Goal: Information Seeking & Learning: Find contact information

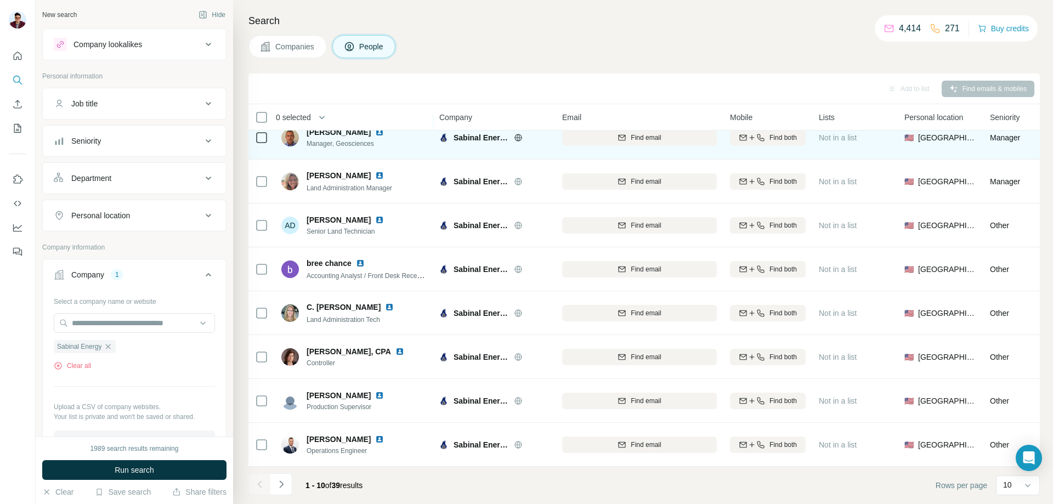
scroll to position [108, 0]
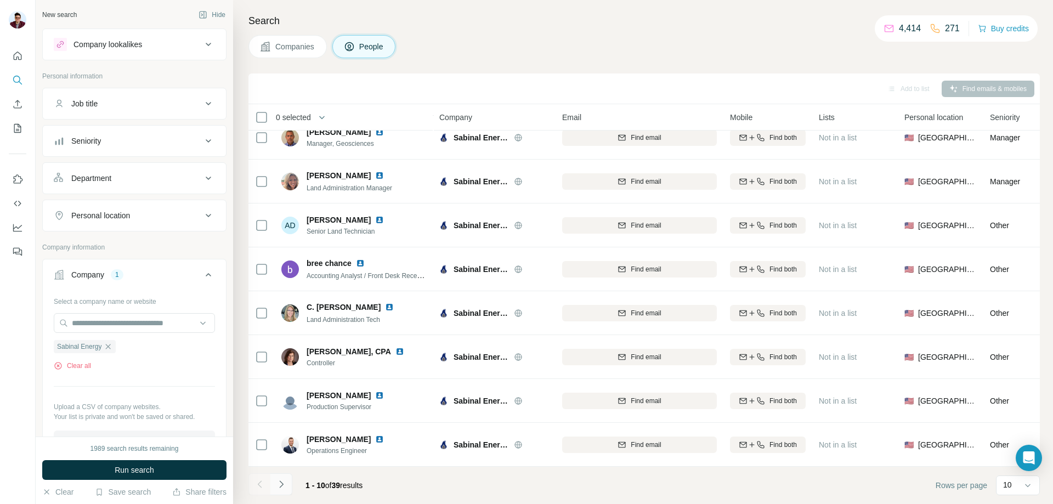
click at [282, 489] on icon "Navigate to next page" at bounding box center [281, 484] width 11 height 11
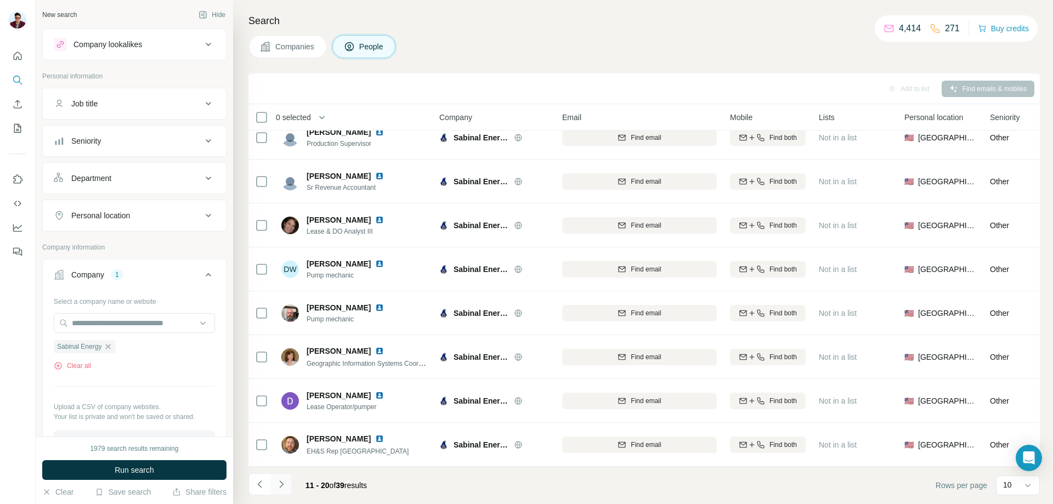
click at [289, 486] on button "Navigate to next page" at bounding box center [281, 484] width 22 height 22
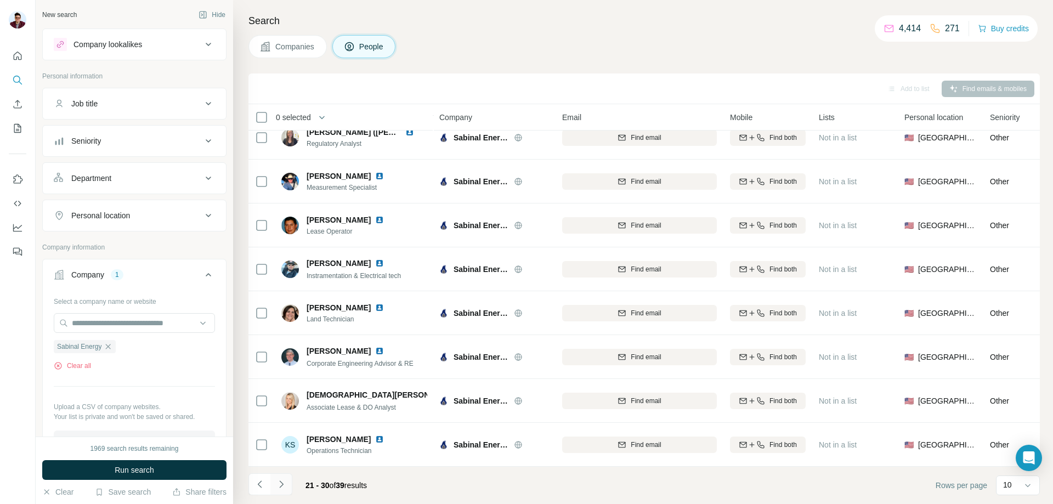
click at [287, 484] on button "Navigate to next page" at bounding box center [281, 484] width 22 height 22
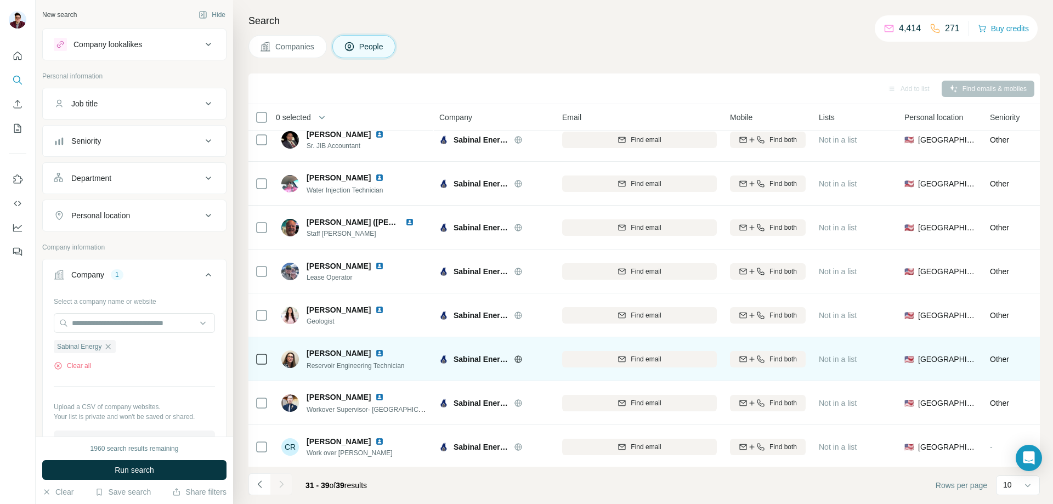
scroll to position [0, 0]
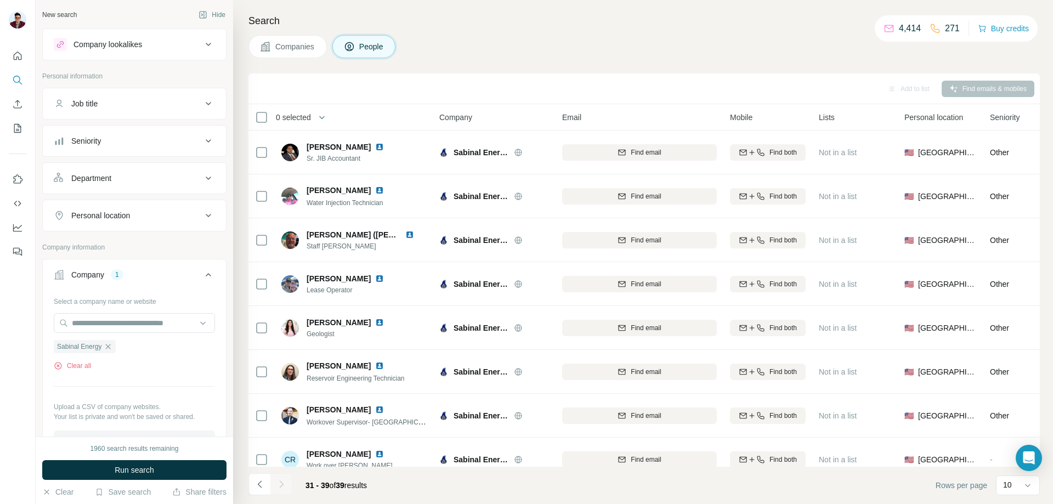
click at [285, 47] on span "Companies" at bounding box center [295, 46] width 40 height 11
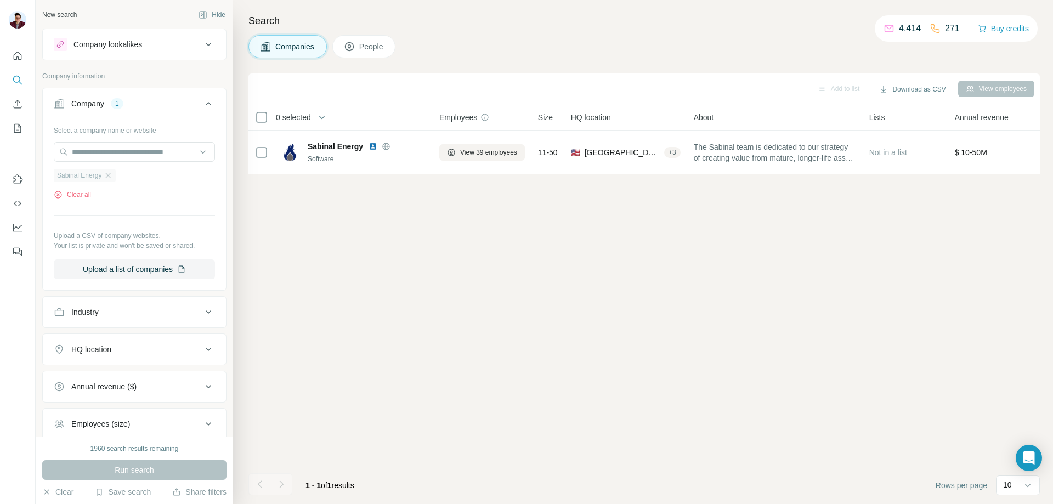
click at [104, 180] on div "Sabinal Energy" at bounding box center [85, 175] width 62 height 13
click at [109, 176] on icon "button" at bounding box center [108, 175] width 9 height 9
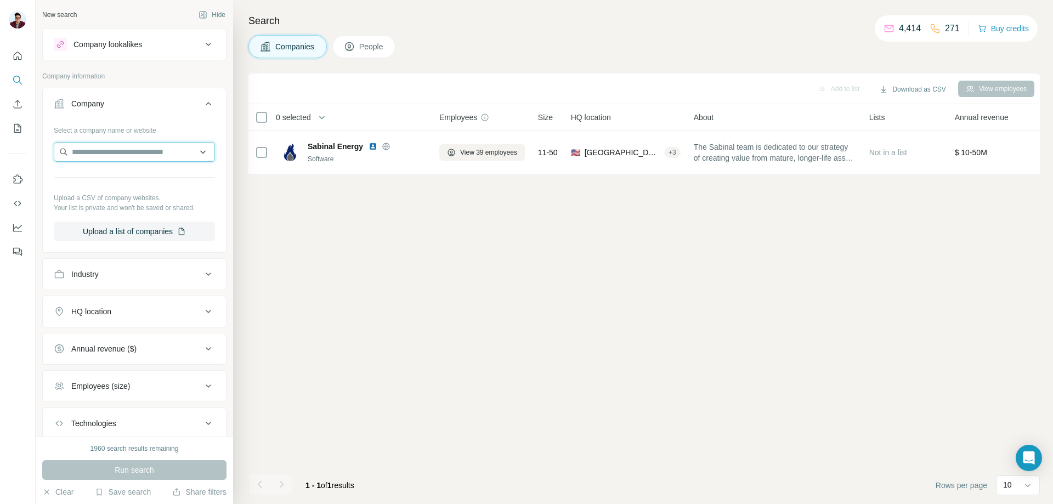
click at [104, 153] on input "text" at bounding box center [134, 152] width 161 height 20
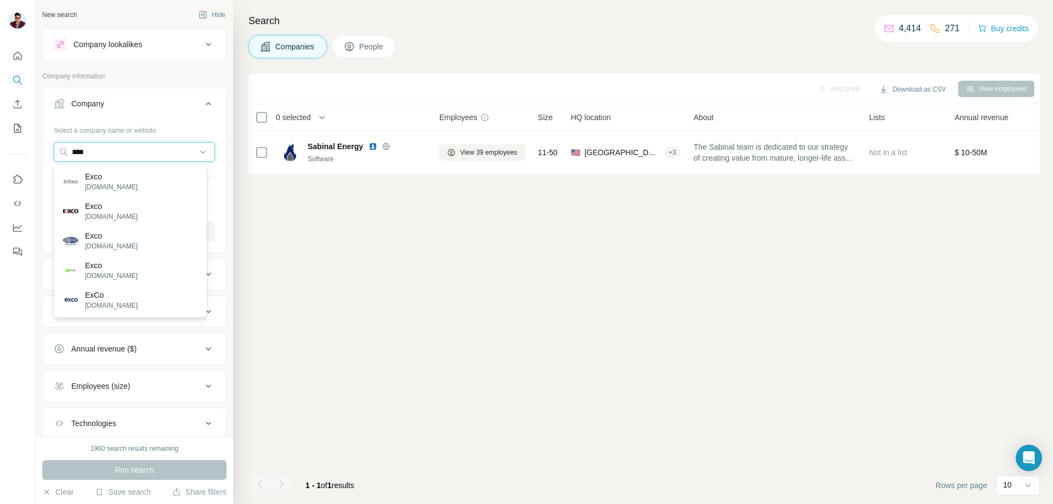
drag, startPoint x: 148, startPoint y: 156, endPoint x: 8, endPoint y: 157, distance: 139.9
click at [8, 157] on div "New search Hide Company lookalikes Company information Company Select a company…" at bounding box center [526, 252] width 1053 height 504
paste input "**********"
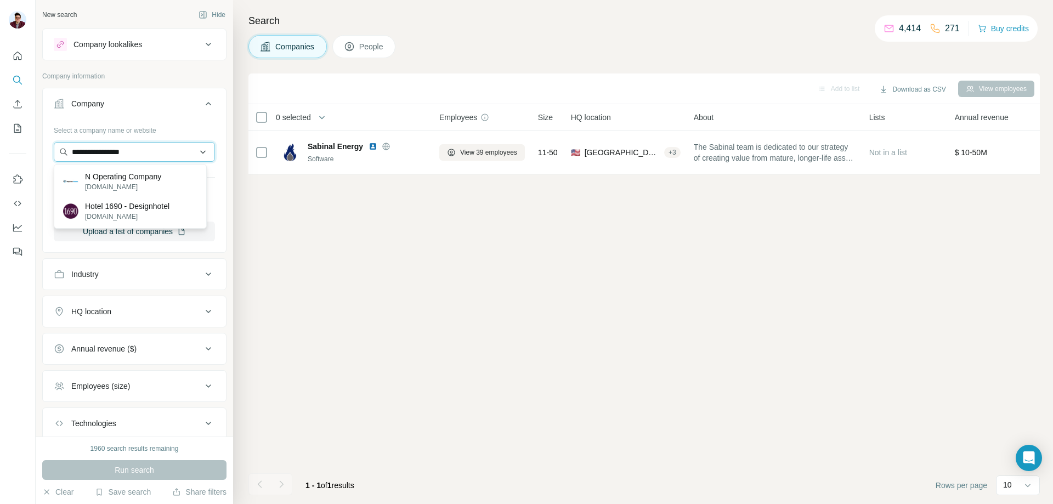
click at [69, 149] on input "**********" at bounding box center [134, 152] width 161 height 20
drag, startPoint x: 173, startPoint y: 155, endPoint x: 60, endPoint y: 155, distance: 113.6
click at [60, 155] on input "**********" at bounding box center [134, 152] width 161 height 20
paste input "***"
drag, startPoint x: 162, startPoint y: 155, endPoint x: 64, endPoint y: 153, distance: 98.2
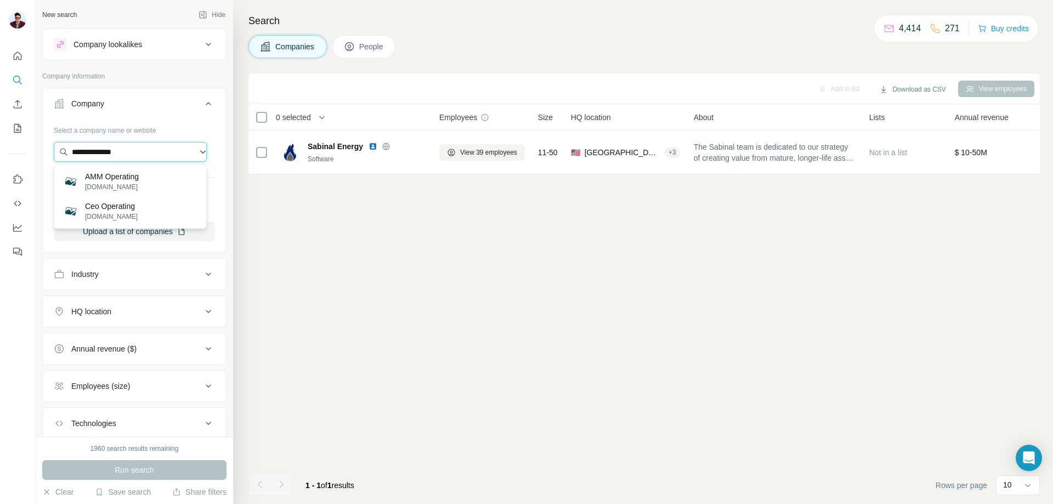
click at [64, 153] on input "**********" at bounding box center [130, 152] width 153 height 20
paste input "**********"
type input "**********"
click at [131, 187] on p "[DOMAIN_NAME]" at bounding box center [113, 187] width 57 height 10
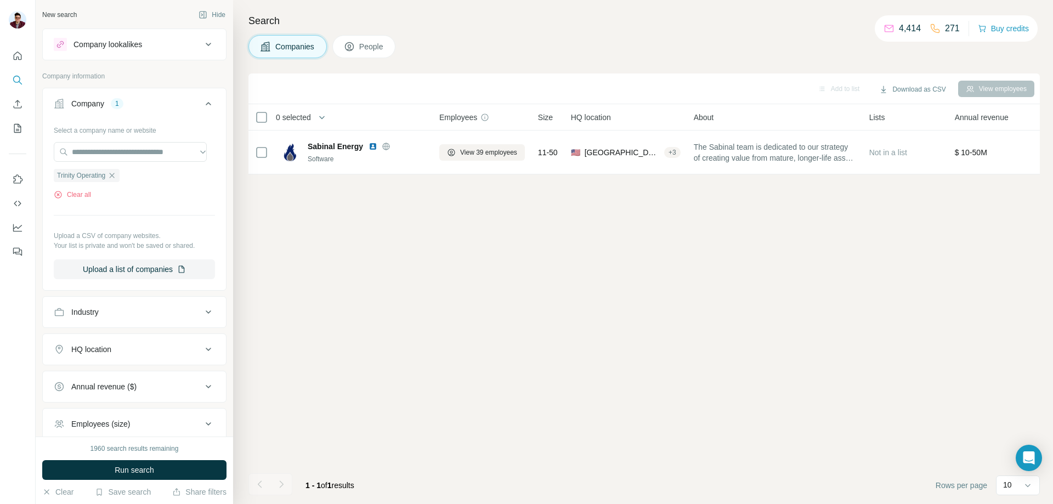
click at [153, 471] on span "Run search" at bounding box center [135, 470] width 40 height 11
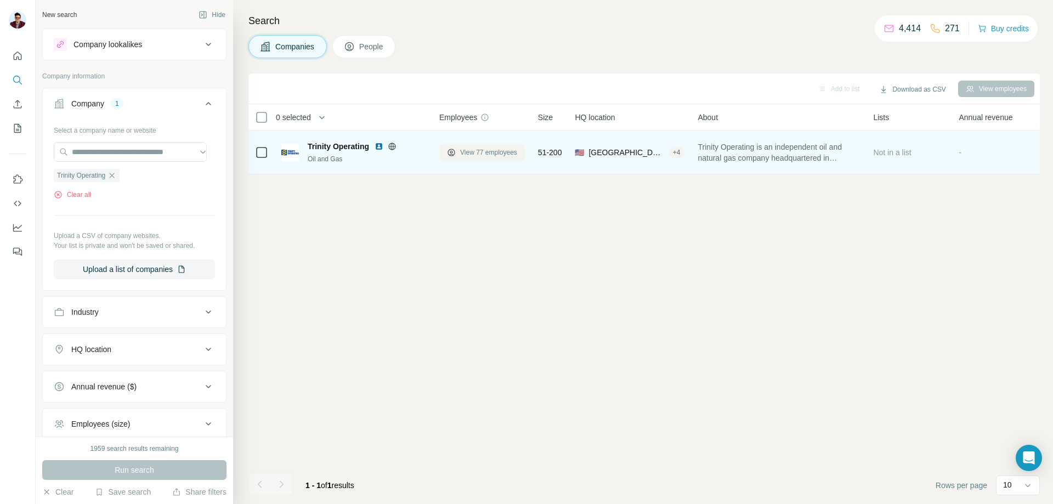
click at [477, 158] on button "View 77 employees" at bounding box center [482, 152] width 86 height 16
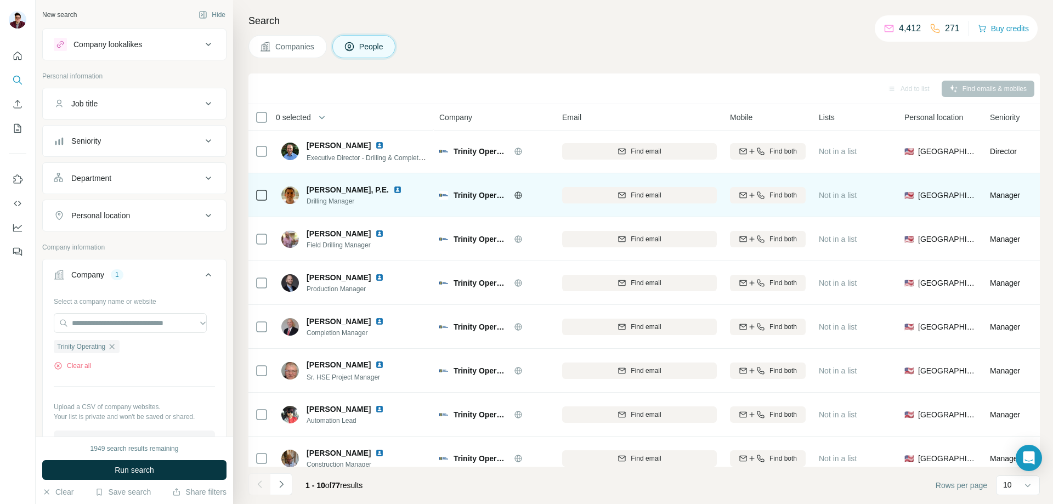
scroll to position [108, 0]
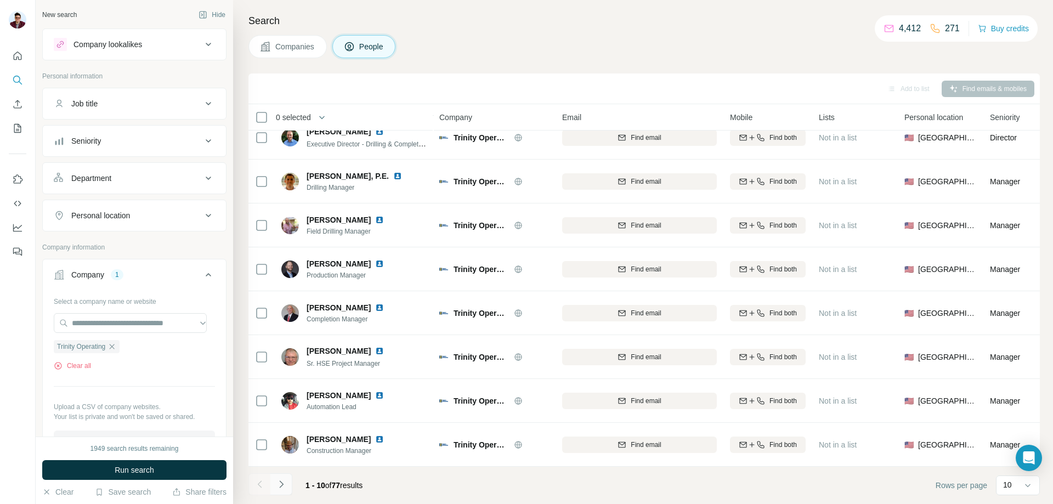
click at [288, 484] on button "Navigate to next page" at bounding box center [281, 484] width 22 height 22
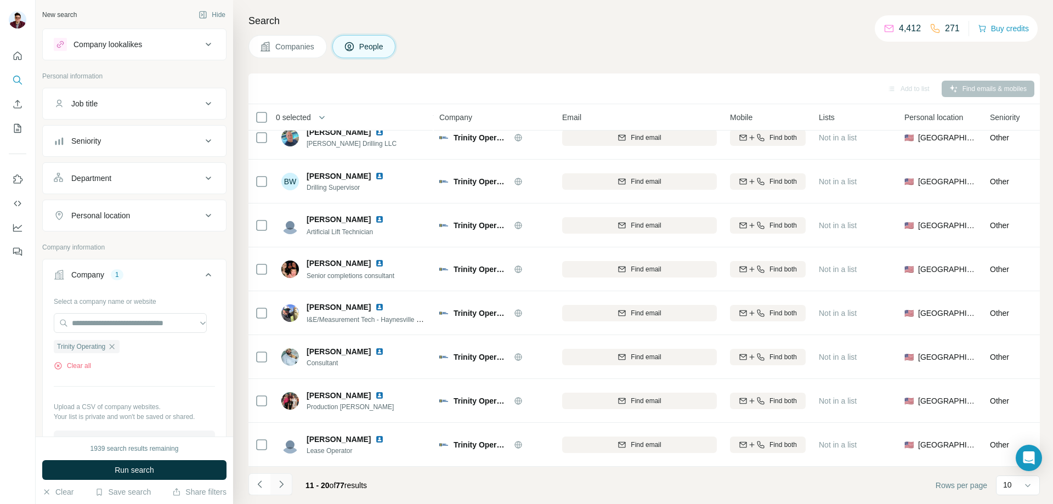
click at [284, 490] on button "Navigate to next page" at bounding box center [281, 484] width 22 height 22
click at [284, 485] on icon "Navigate to next page" at bounding box center [281, 484] width 11 height 11
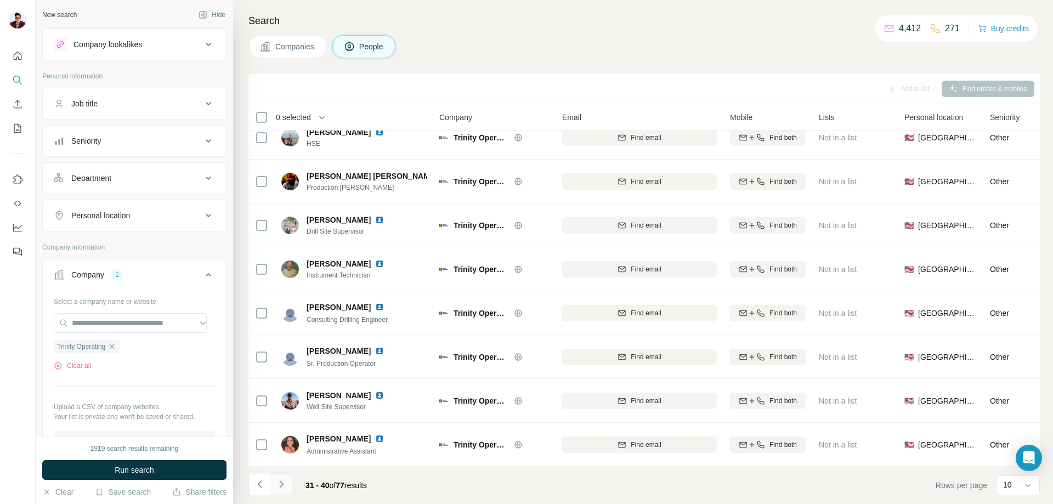
click at [287, 487] on button "Navigate to next page" at bounding box center [281, 484] width 22 height 22
click at [285, 485] on icon "Navigate to next page" at bounding box center [281, 484] width 11 height 11
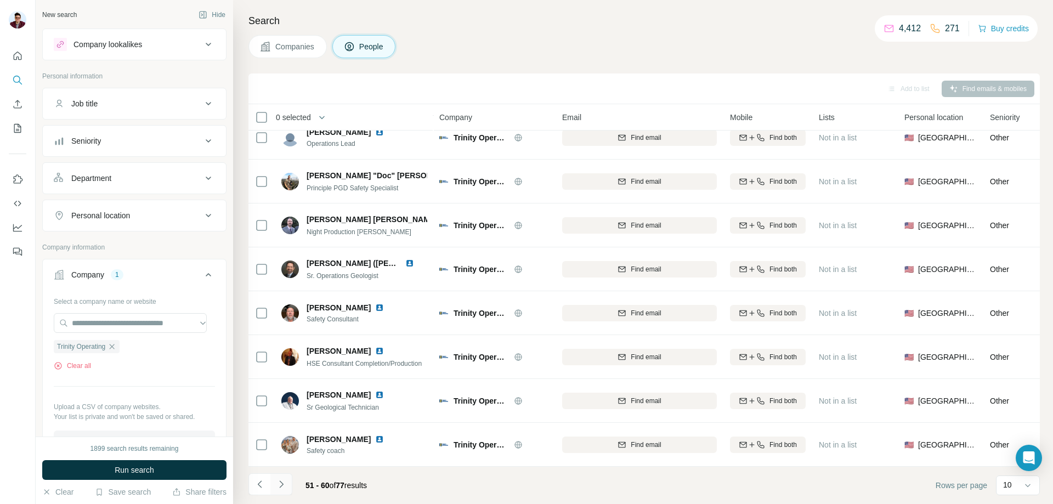
click at [281, 490] on button "Navigate to next page" at bounding box center [281, 484] width 22 height 22
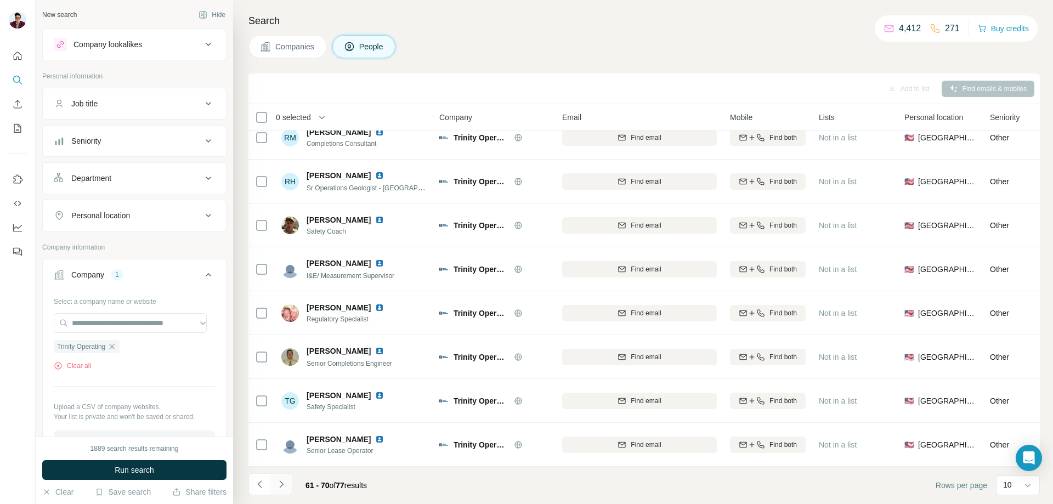
click at [280, 489] on icon "Navigate to next page" at bounding box center [281, 484] width 11 height 11
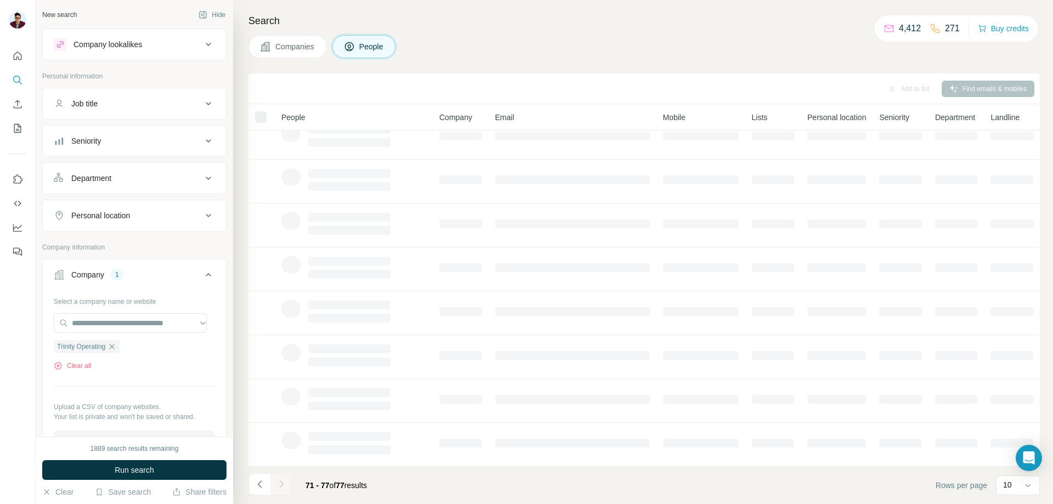
scroll to position [0, 0]
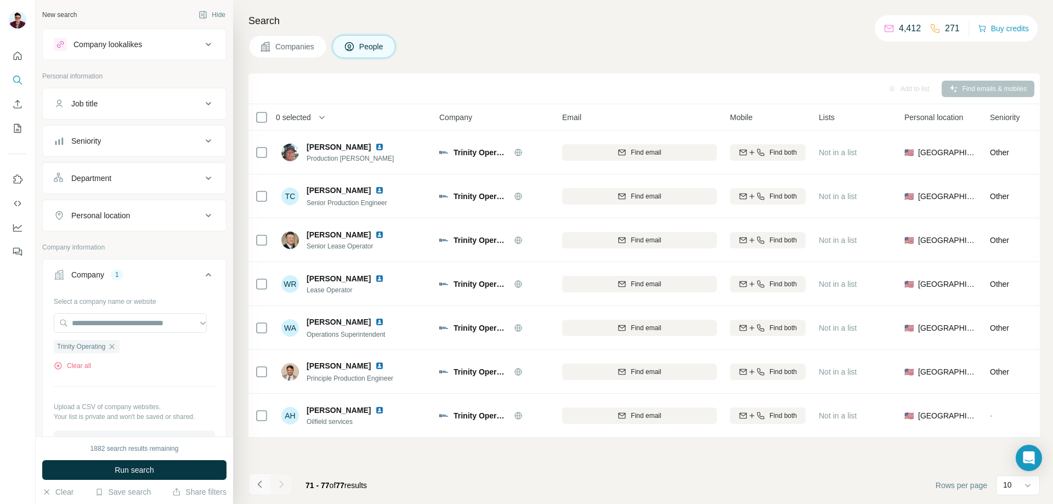
click at [259, 483] on icon "Navigate to previous page" at bounding box center [260, 484] width 11 height 11
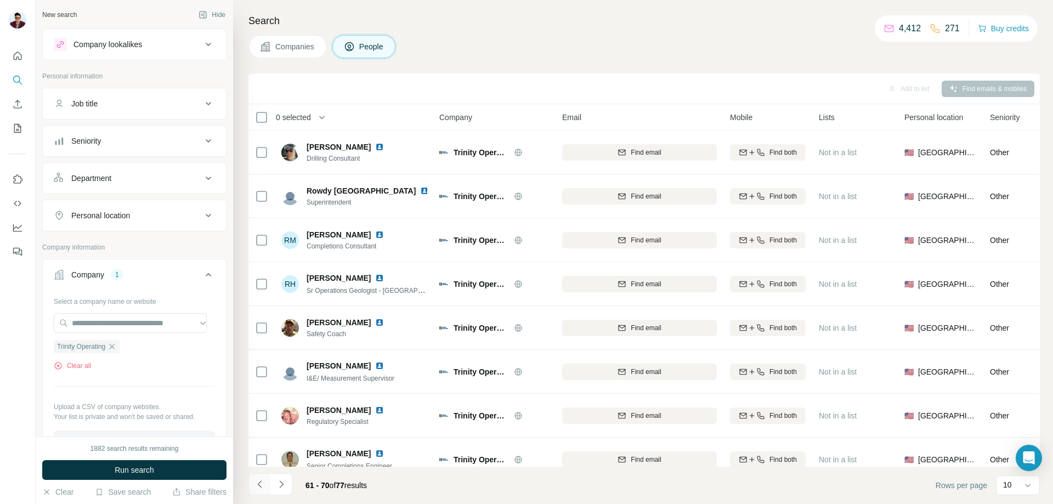
click at [260, 483] on icon "Navigate to previous page" at bounding box center [259, 484] width 4 height 7
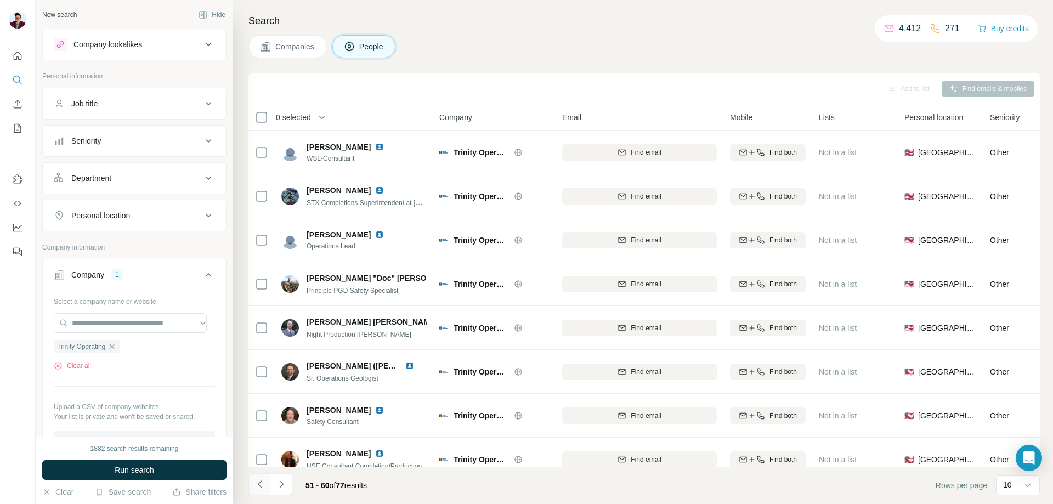
click at [260, 483] on icon "Navigate to previous page" at bounding box center [259, 484] width 4 height 7
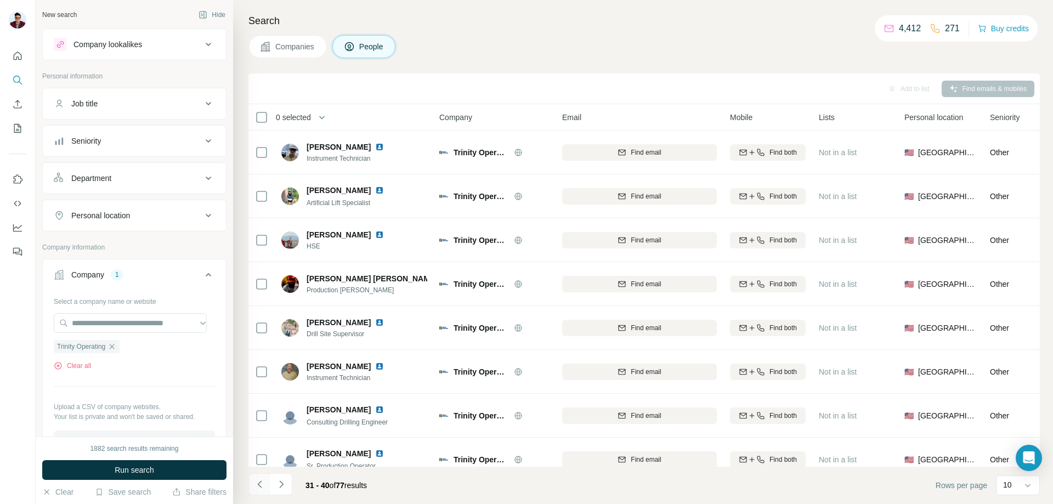
click at [260, 483] on icon "Navigate to previous page" at bounding box center [259, 484] width 4 height 7
click at [261, 486] on icon "Navigate to previous page" at bounding box center [260, 484] width 11 height 11
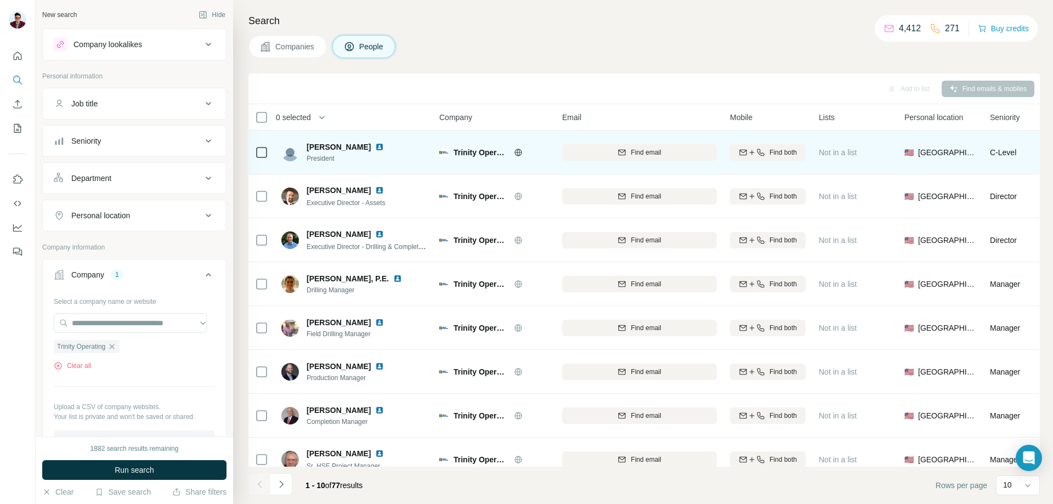
click at [375, 148] on img at bounding box center [379, 147] width 9 height 9
click at [661, 150] on span "Find email" at bounding box center [646, 153] width 30 height 10
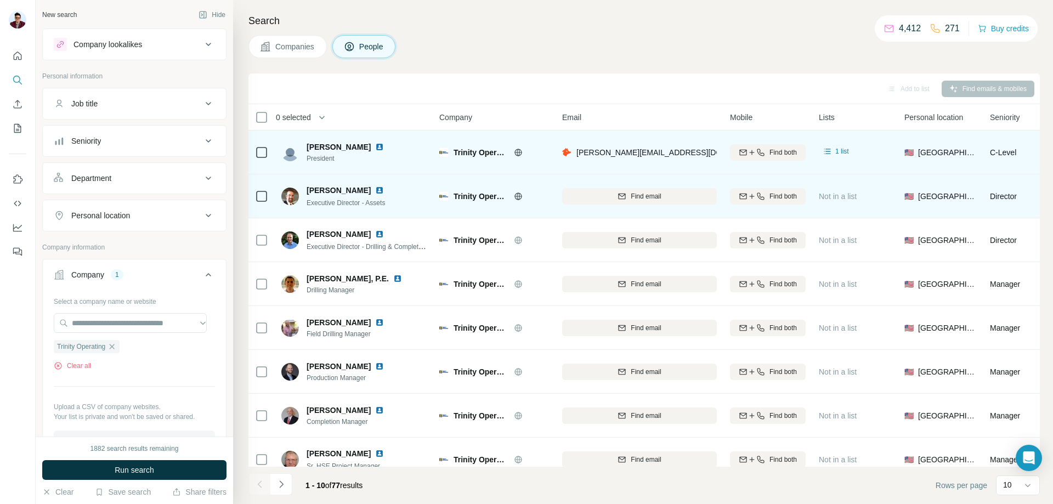
click at [380, 191] on img at bounding box center [379, 190] width 9 height 9
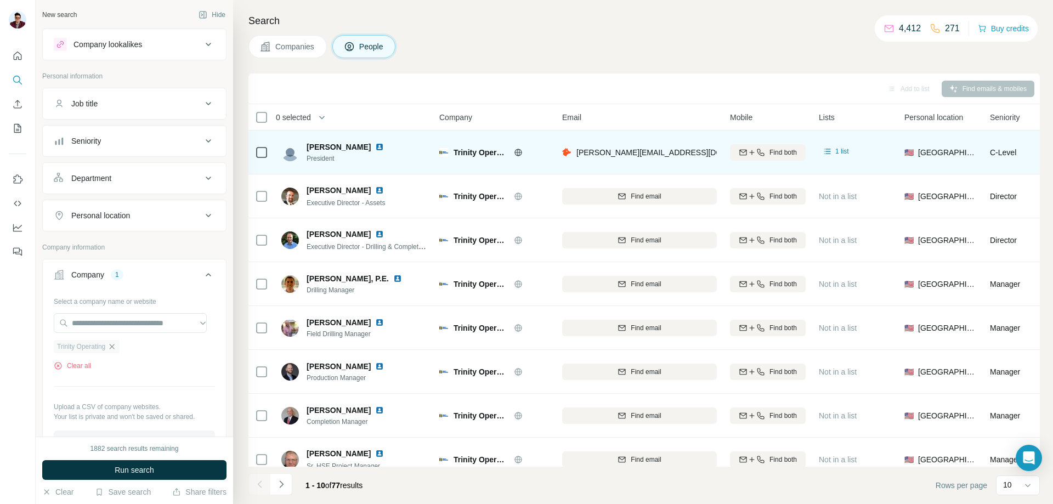
click at [116, 349] on icon "button" at bounding box center [112, 346] width 9 height 9
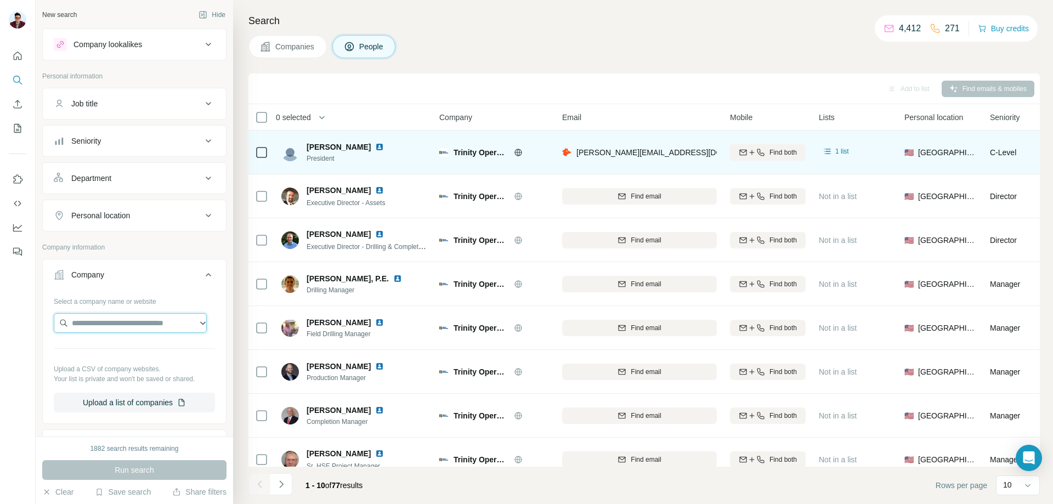
click at [114, 328] on input "text" at bounding box center [130, 323] width 153 height 20
drag, startPoint x: 169, startPoint y: 326, endPoint x: 41, endPoint y: 328, distance: 127.8
click at [41, 328] on div "**********" at bounding box center [135, 218] width 198 height 437
paste input "**********"
type input "**********"
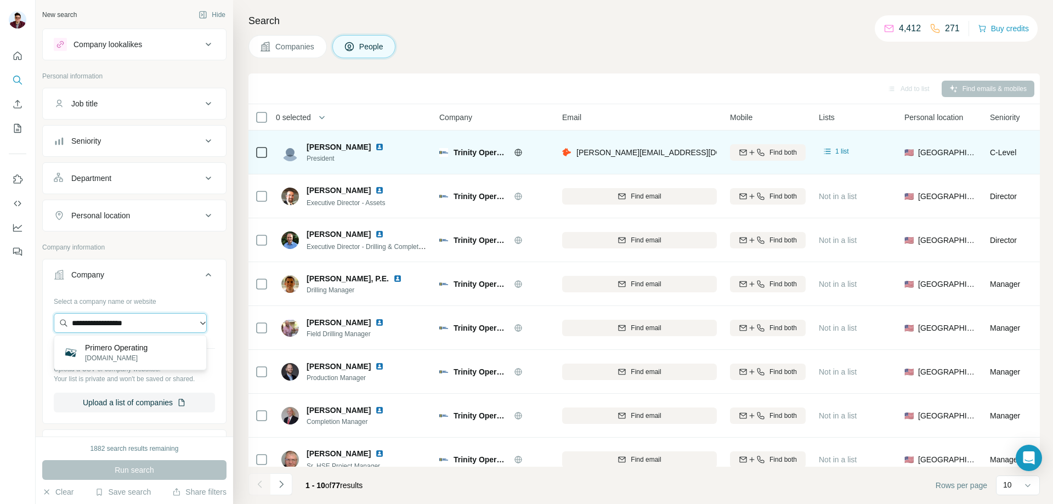
drag, startPoint x: 159, startPoint y: 329, endPoint x: 58, endPoint y: 323, distance: 101.1
click at [58, 323] on input "**********" at bounding box center [130, 323] width 153 height 20
click at [286, 52] on span "Companies" at bounding box center [295, 46] width 40 height 11
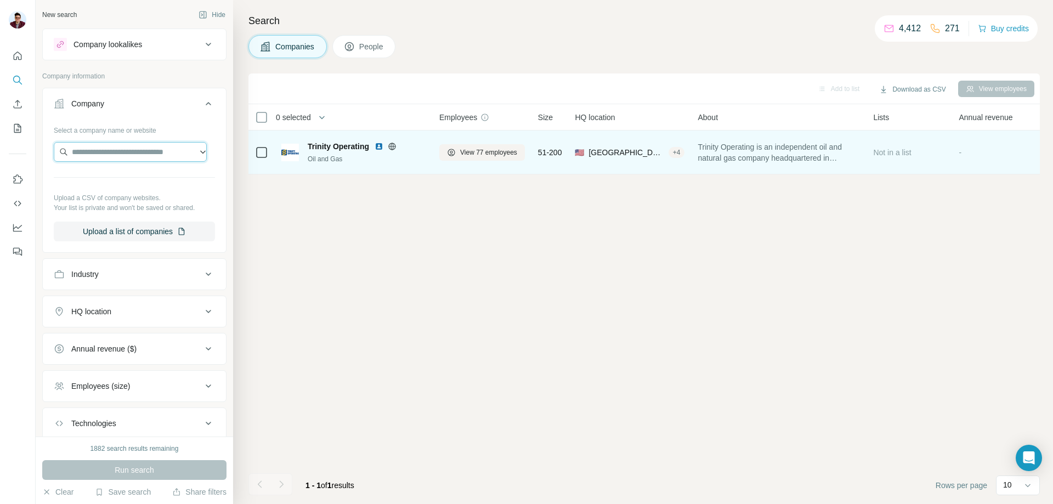
click at [104, 159] on input "text" at bounding box center [130, 152] width 153 height 20
paste input "**********"
type input "**********"
click at [132, 184] on p "[DOMAIN_NAME]" at bounding box center [122, 187] width 74 height 10
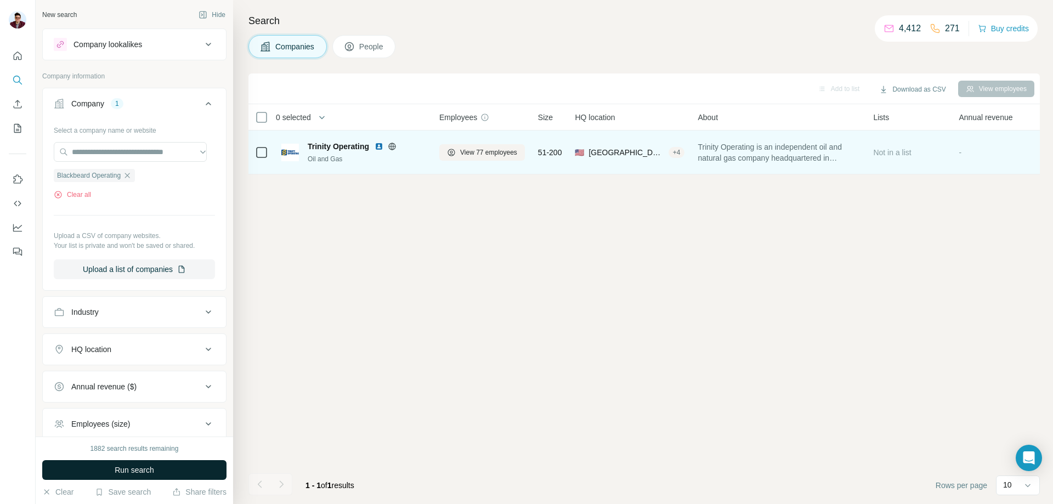
click at [162, 473] on button "Run search" at bounding box center [134, 470] width 184 height 20
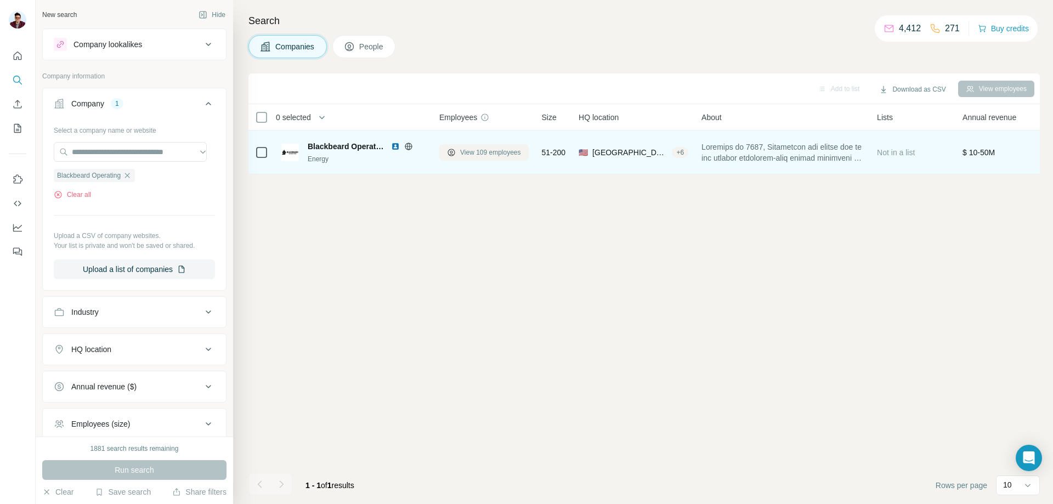
click at [493, 154] on span "View 109 employees" at bounding box center [490, 153] width 61 height 10
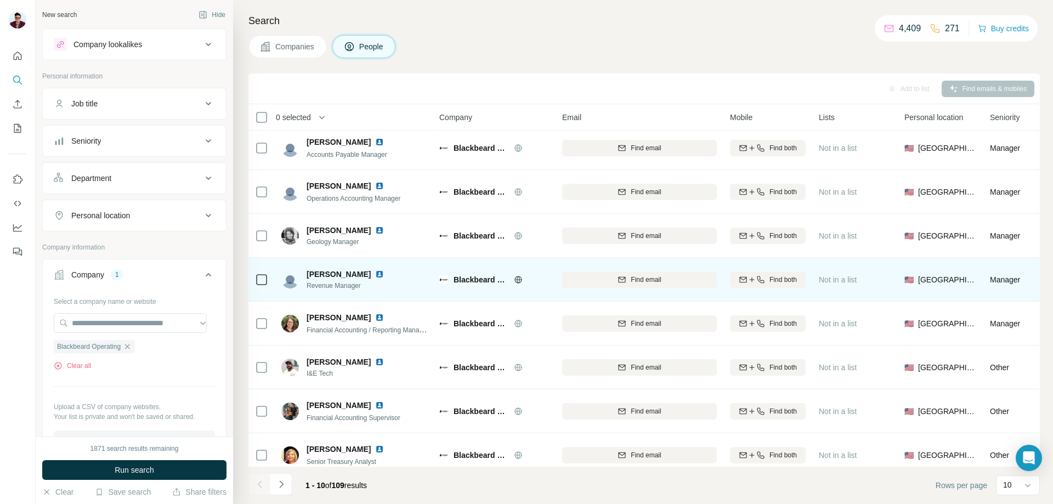
scroll to position [108, 0]
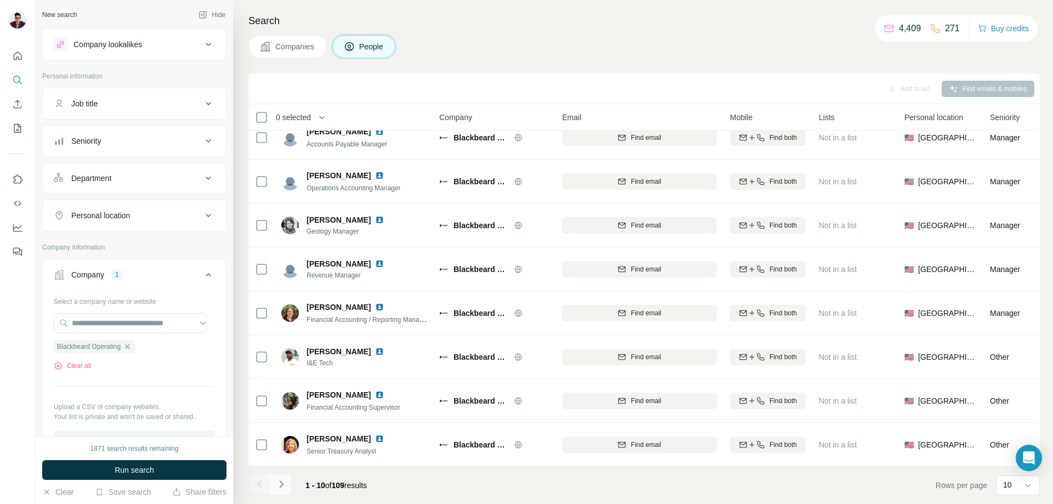
click at [285, 482] on icon "Navigate to next page" at bounding box center [281, 484] width 11 height 11
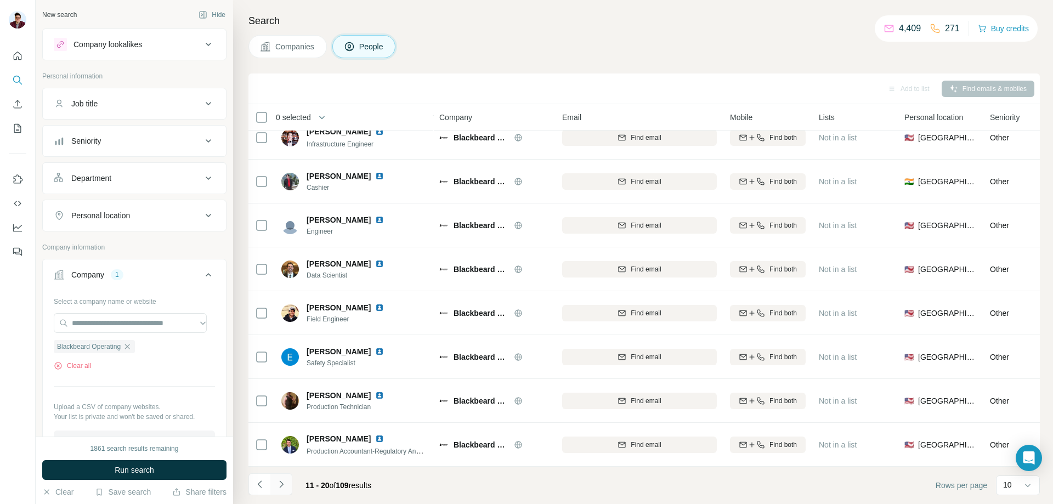
click at [290, 481] on button "Navigate to next page" at bounding box center [281, 484] width 22 height 22
click at [286, 483] on icon "Navigate to next page" at bounding box center [281, 484] width 11 height 11
click at [285, 482] on icon "Navigate to next page" at bounding box center [281, 484] width 11 height 11
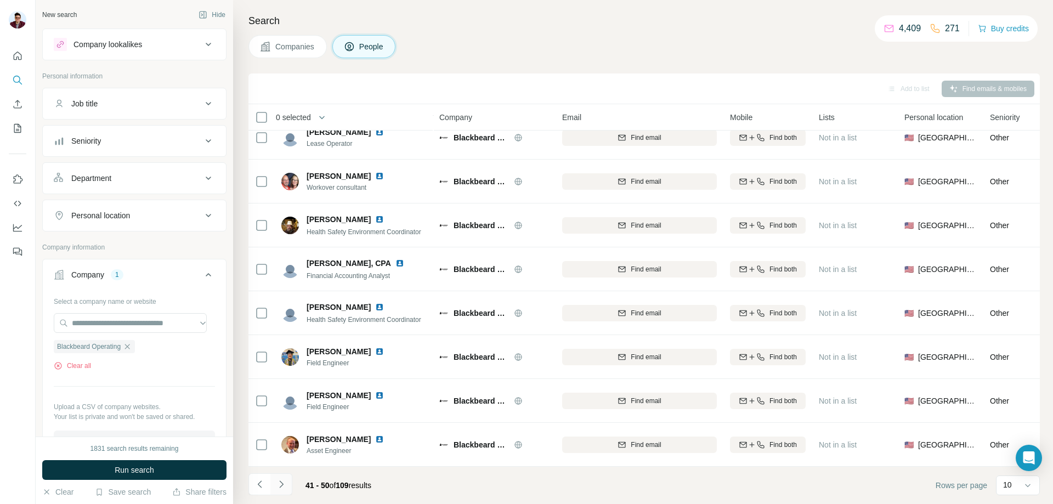
click at [285, 484] on icon "Navigate to next page" at bounding box center [281, 484] width 11 height 11
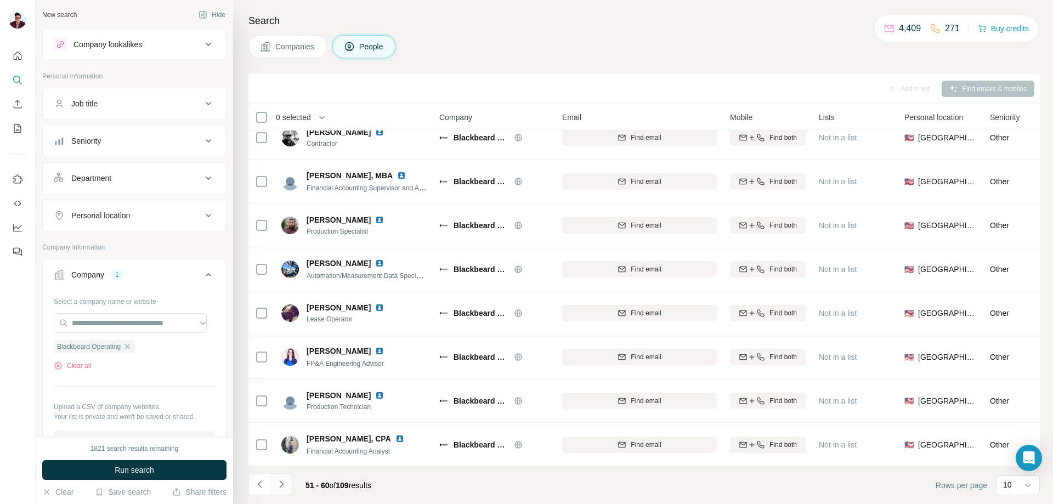
click at [285, 484] on icon "Navigate to next page" at bounding box center [281, 484] width 11 height 11
click at [281, 488] on icon "Navigate to next page" at bounding box center [281, 484] width 11 height 11
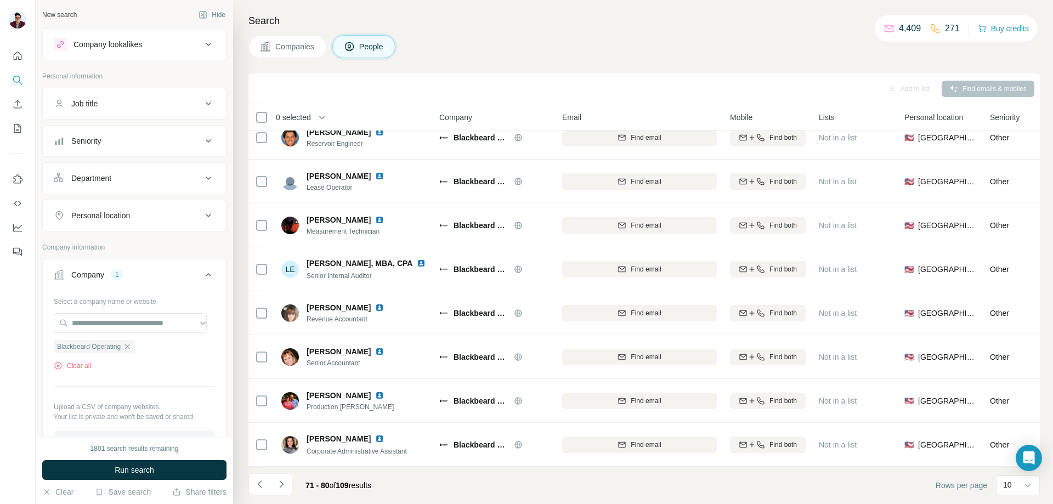
click at [295, 52] on span "Companies" at bounding box center [295, 46] width 40 height 11
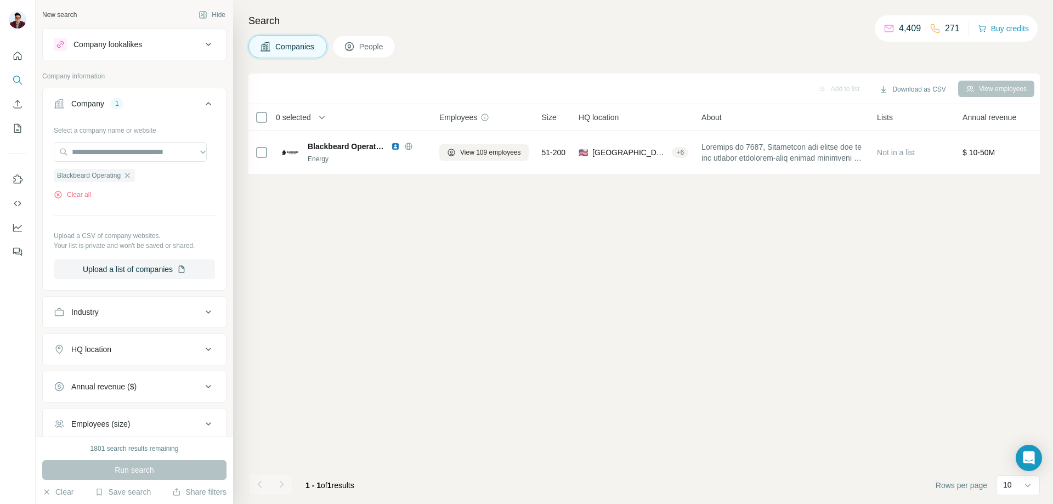
click at [157, 103] on div "Company 1" at bounding box center [128, 103] width 148 height 11
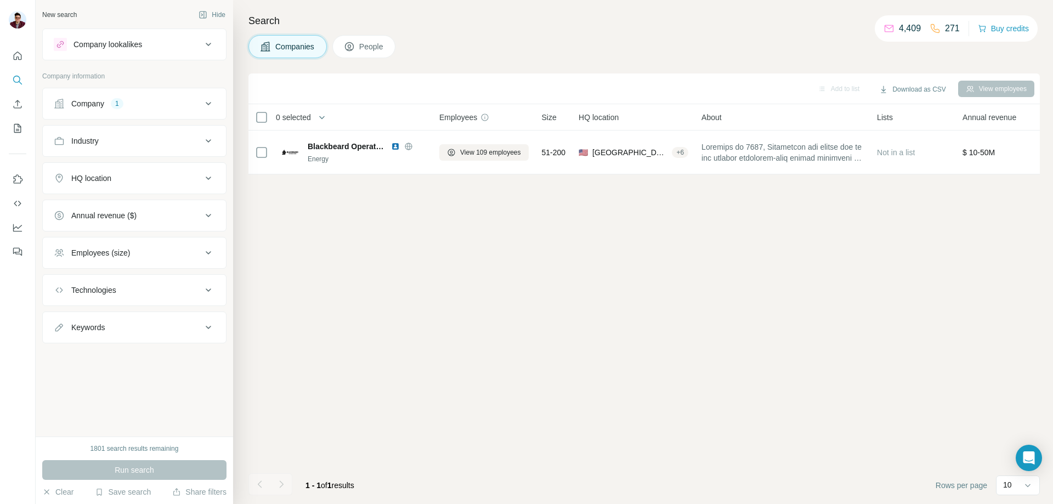
click at [157, 103] on div "Company 1" at bounding box center [128, 103] width 148 height 11
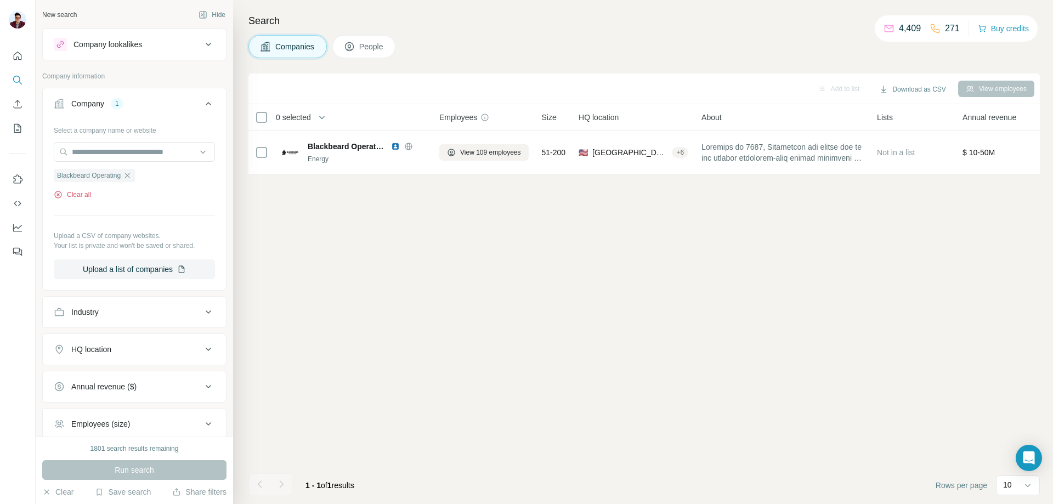
click at [65, 198] on button "Clear all" at bounding box center [72, 195] width 37 height 10
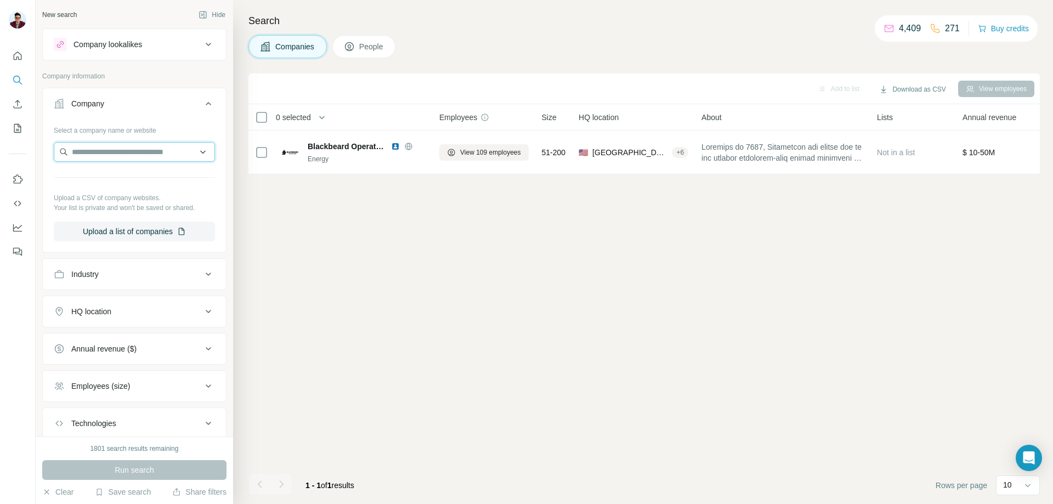
click at [106, 151] on input "text" at bounding box center [134, 152] width 161 height 20
paste input "**********"
type input "**********"
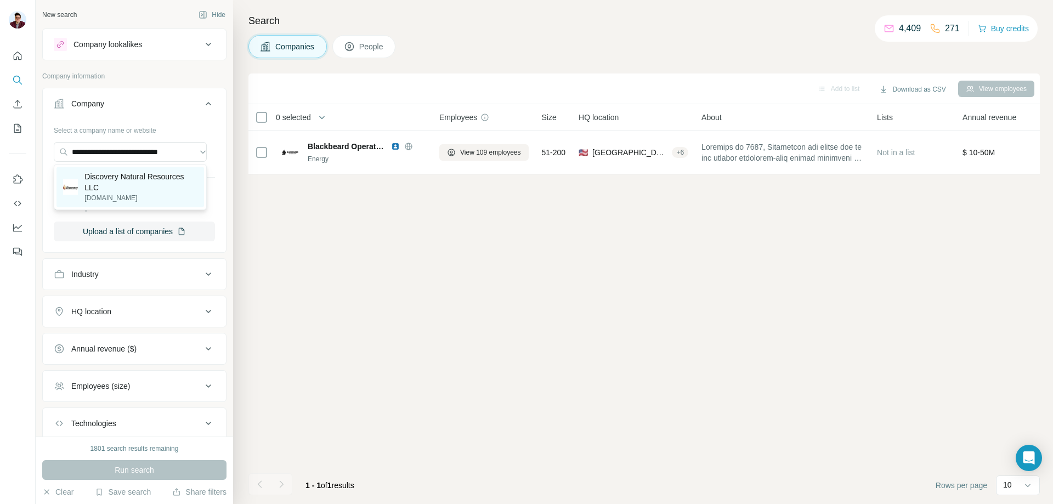
click at [123, 183] on p "Discovery Natural Resources LLC" at bounding box center [140, 182] width 113 height 22
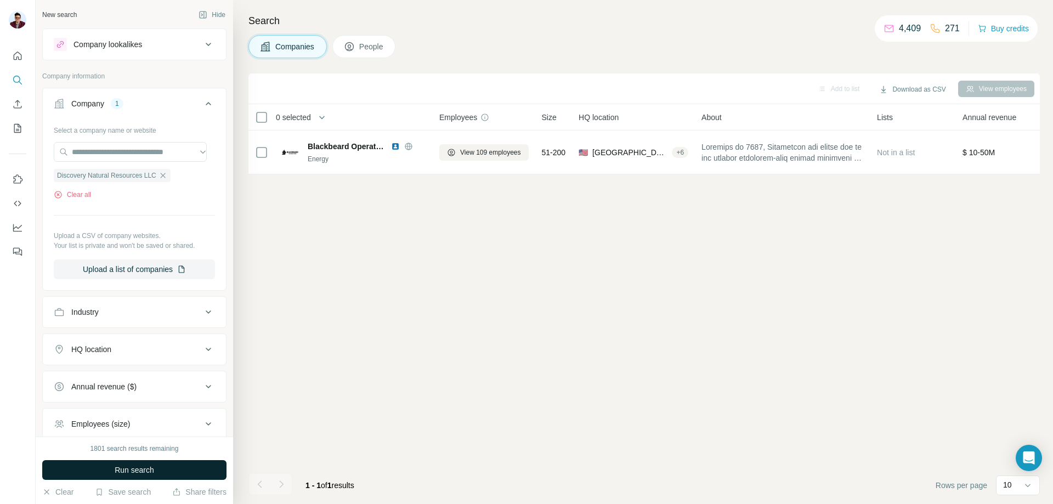
click at [131, 466] on span "Run search" at bounding box center [135, 470] width 40 height 11
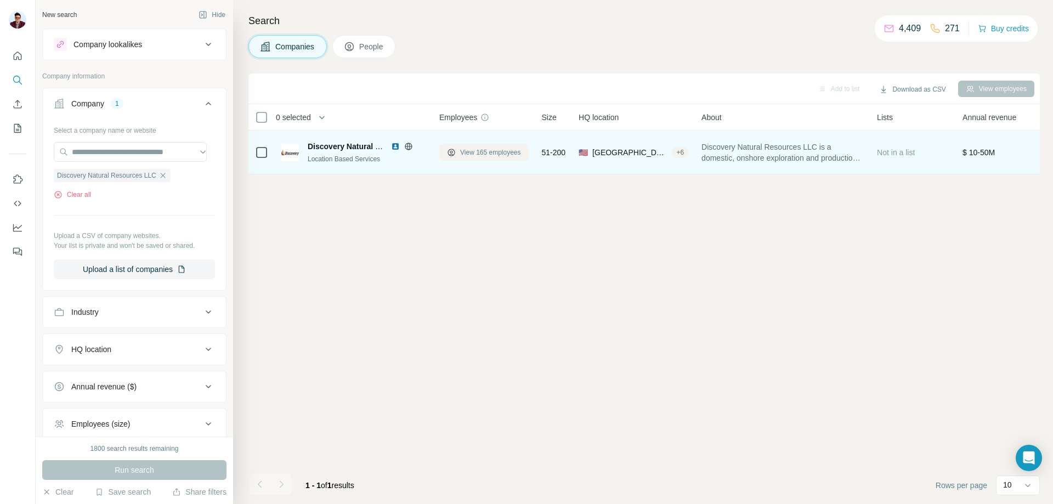
click at [468, 149] on span "View 165 employees" at bounding box center [490, 153] width 61 height 10
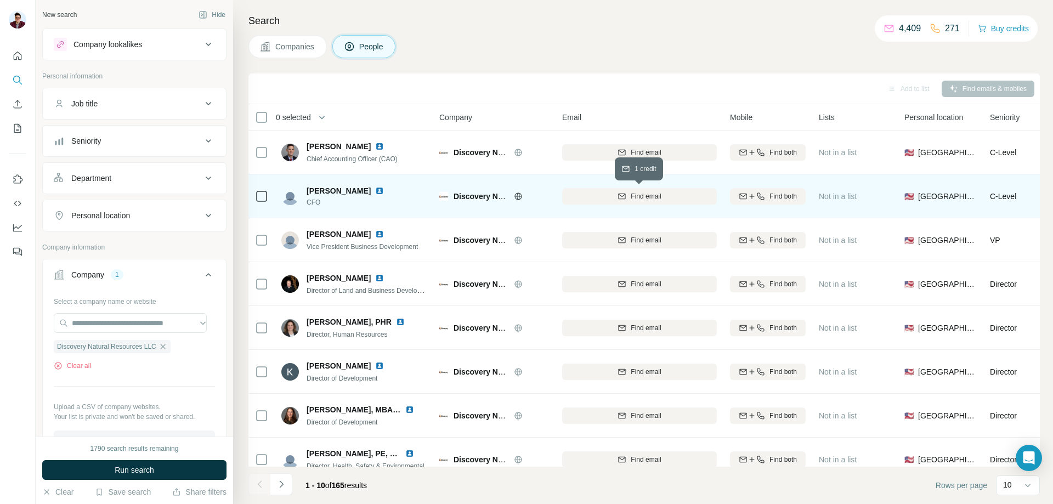
click at [657, 202] on button "Find email" at bounding box center [639, 196] width 155 height 16
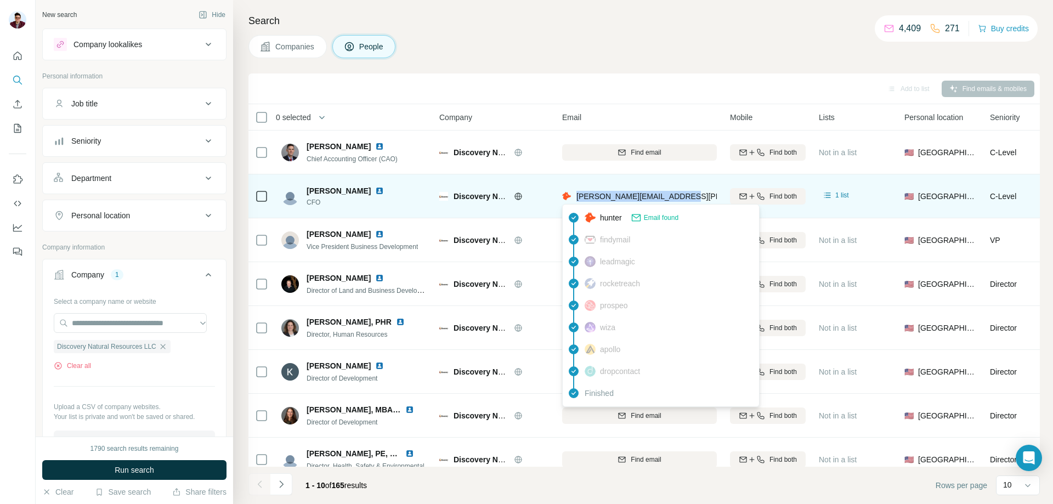
drag, startPoint x: 691, startPoint y: 199, endPoint x: 578, endPoint y: 200, distance: 113.6
click at [578, 200] on div "[PERSON_NAME][EMAIL_ADDRESS][PERSON_NAME][DOMAIN_NAME]" at bounding box center [639, 196] width 155 height 30
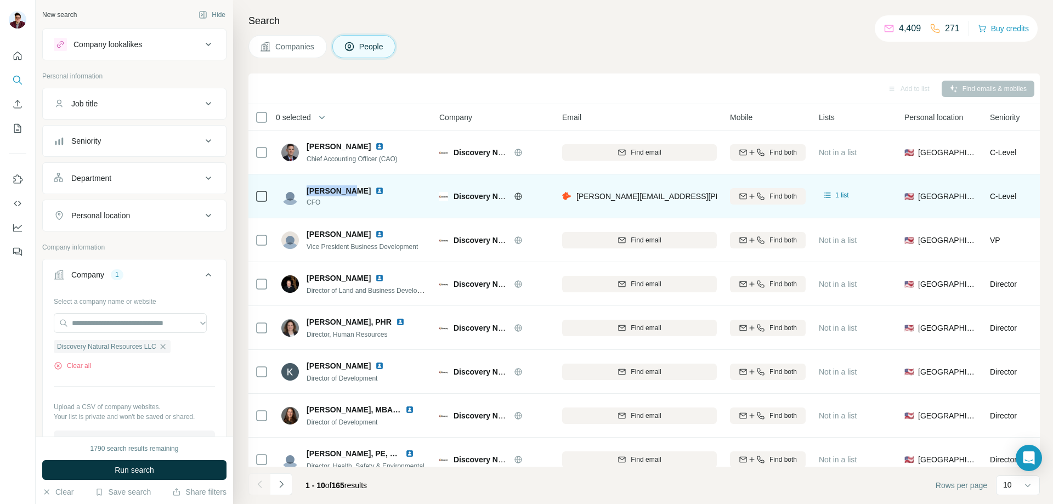
drag, startPoint x: 305, startPoint y: 190, endPoint x: 346, endPoint y: 189, distance: 41.2
click at [346, 189] on div "[PERSON_NAME] CFO" at bounding box center [339, 196] width 116 height 22
copy span "[PERSON_NAME]"
drag, startPoint x: 575, startPoint y: 194, endPoint x: 687, endPoint y: 197, distance: 112.0
click at [687, 197] on div "[PERSON_NAME][EMAIL_ADDRESS][PERSON_NAME][DOMAIN_NAME]" at bounding box center [639, 196] width 155 height 30
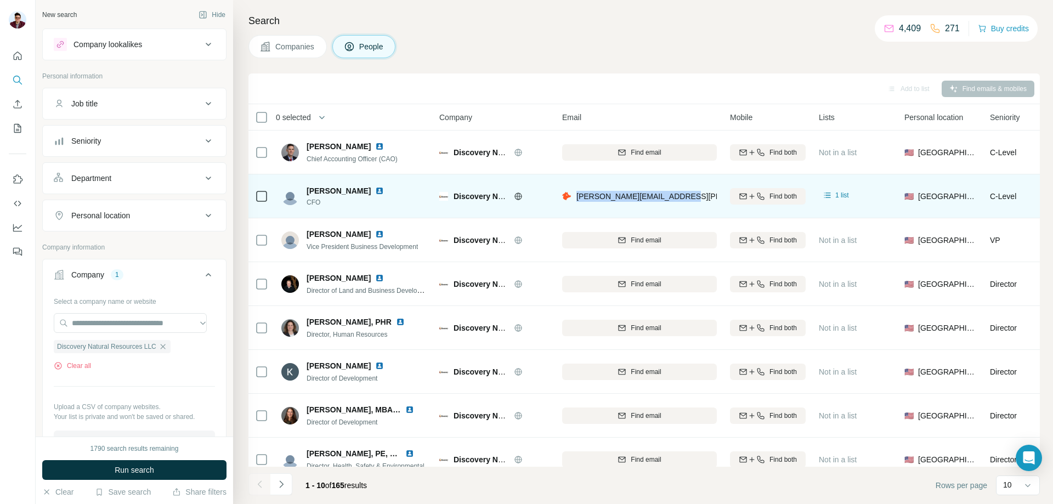
copy span "[PERSON_NAME][EMAIL_ADDRESS][PERSON_NAME][DOMAIN_NAME]"
click at [375, 190] on img at bounding box center [379, 191] width 9 height 9
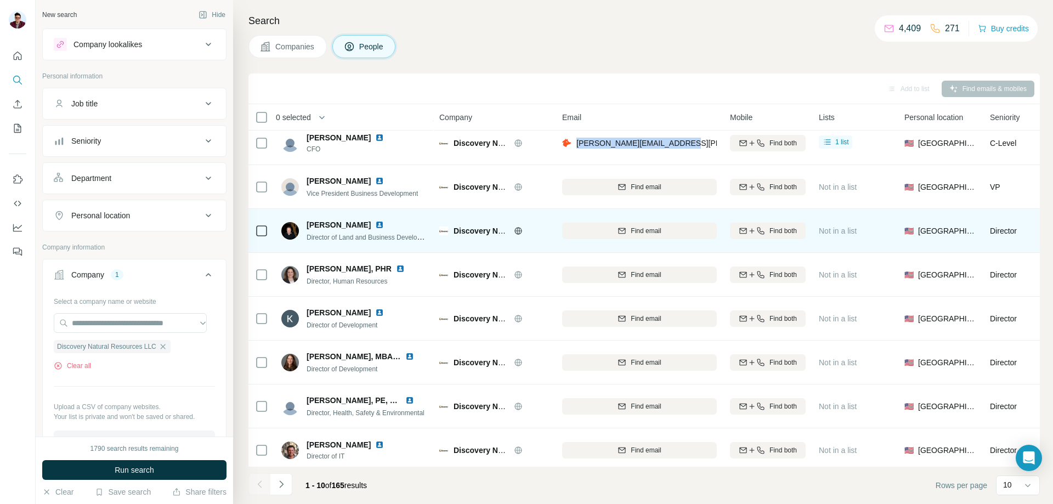
scroll to position [55, 0]
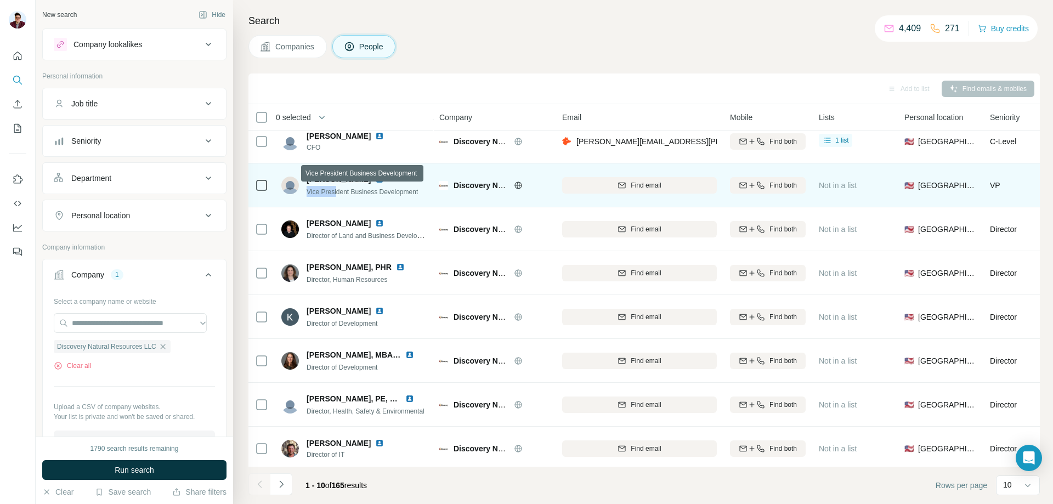
drag, startPoint x: 307, startPoint y: 191, endPoint x: 337, endPoint y: 191, distance: 30.2
click at [337, 191] on span "Vice President Business Development" at bounding box center [362, 192] width 111 height 8
click at [607, 187] on div "Find email" at bounding box center [639, 186] width 155 height 10
click at [375, 179] on img at bounding box center [379, 179] width 9 height 9
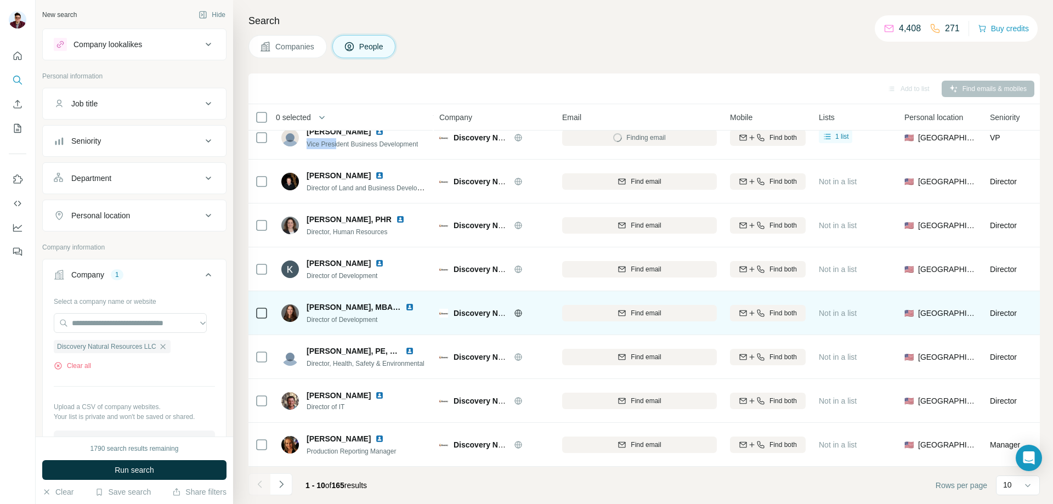
scroll to position [108, 0]
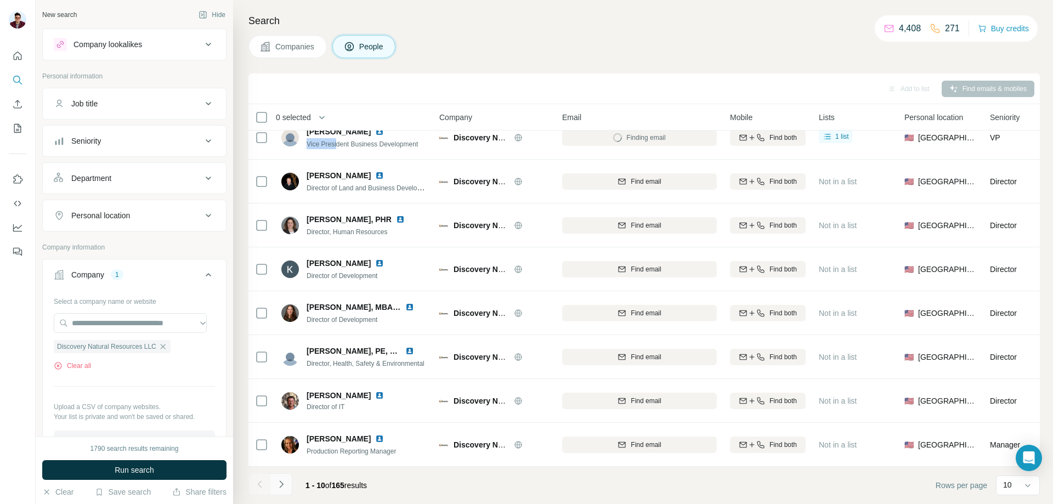
click at [285, 482] on icon "Navigate to next page" at bounding box center [281, 484] width 11 height 11
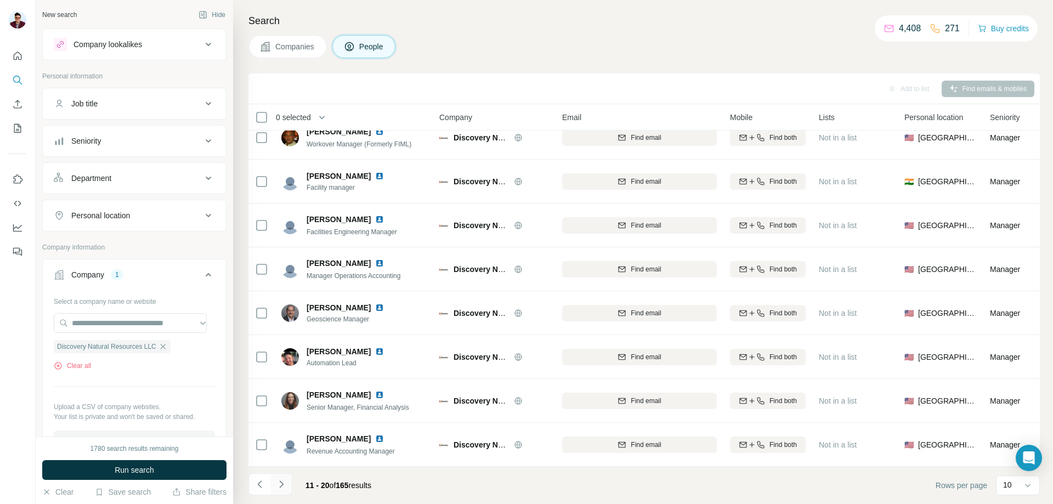
click at [280, 480] on icon "Navigate to next page" at bounding box center [281, 484] width 11 height 11
click at [285, 484] on icon "Navigate to next page" at bounding box center [281, 484] width 11 height 11
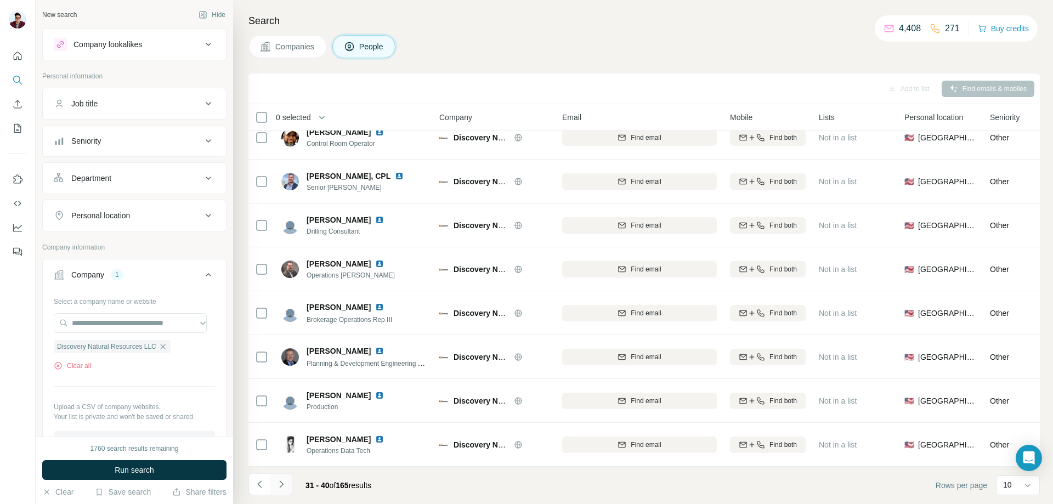
click at [287, 481] on button "Navigate to next page" at bounding box center [281, 484] width 22 height 22
click at [257, 488] on icon "Navigate to previous page" at bounding box center [260, 484] width 11 height 11
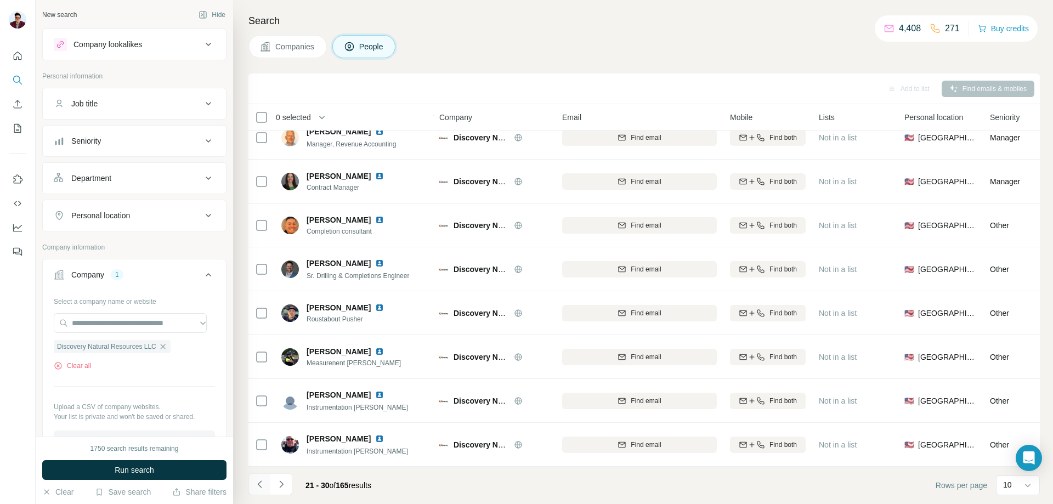
click at [257, 488] on icon "Navigate to previous page" at bounding box center [260, 484] width 11 height 11
click at [284, 483] on icon "Navigate to next page" at bounding box center [281, 484] width 11 height 11
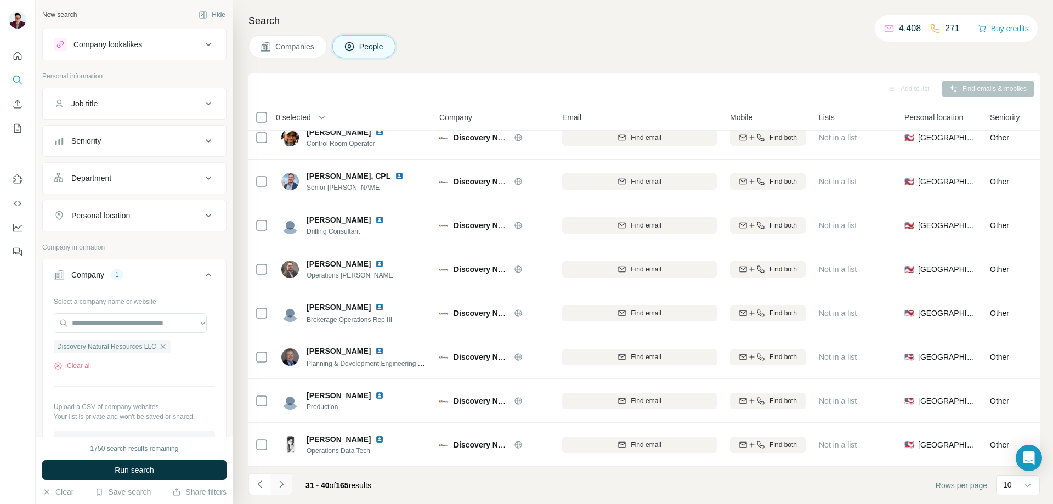
click at [284, 483] on icon "Navigate to next page" at bounding box center [281, 484] width 11 height 11
click at [284, 482] on icon "Navigate to next page" at bounding box center [281, 484] width 11 height 11
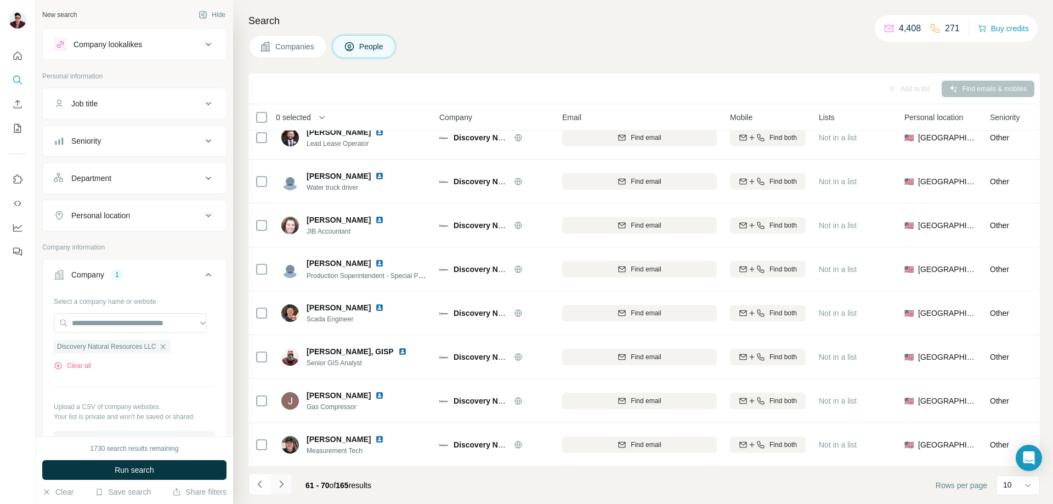
click at [284, 482] on icon "Navigate to next page" at bounding box center [281, 484] width 11 height 11
click at [260, 486] on icon "Navigate to previous page" at bounding box center [259, 484] width 4 height 7
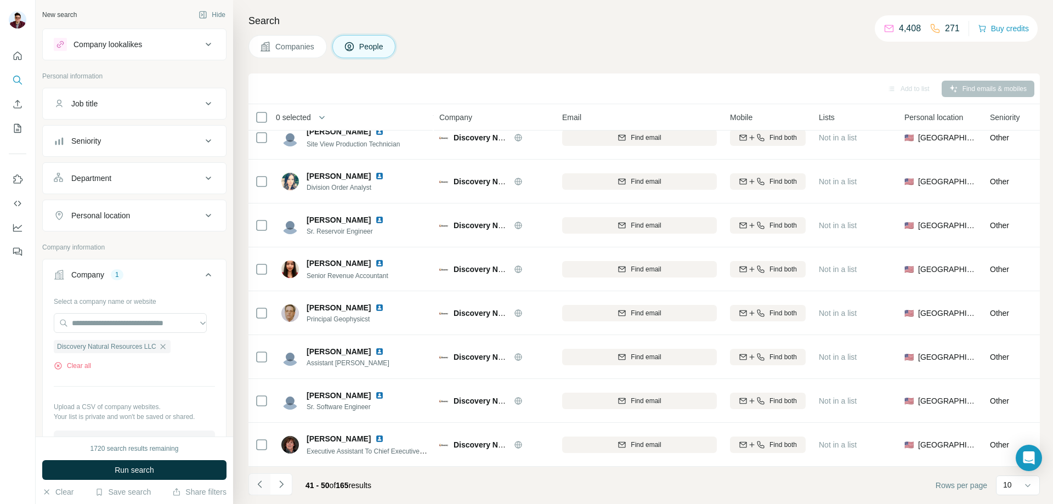
click at [260, 486] on icon "Navigate to previous page" at bounding box center [259, 484] width 4 height 7
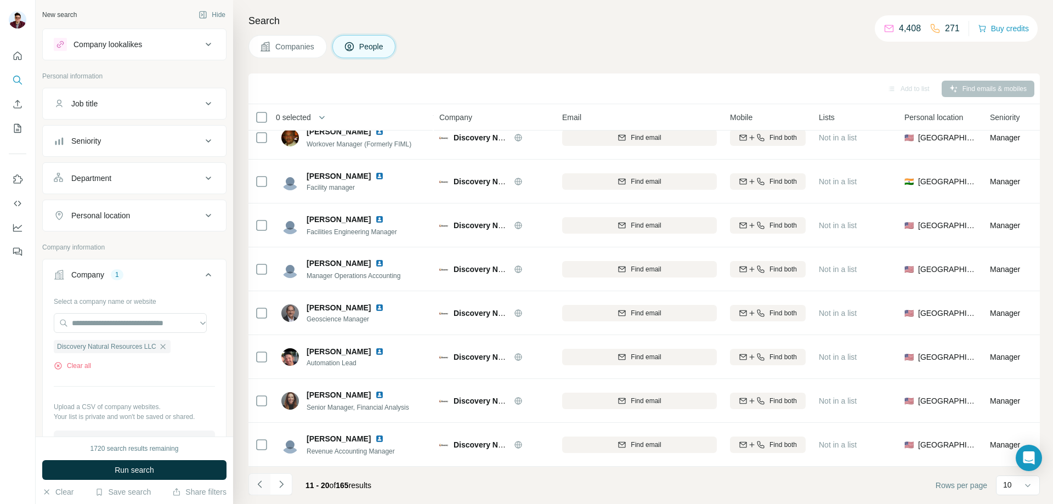
click at [260, 486] on icon "Navigate to previous page" at bounding box center [259, 484] width 4 height 7
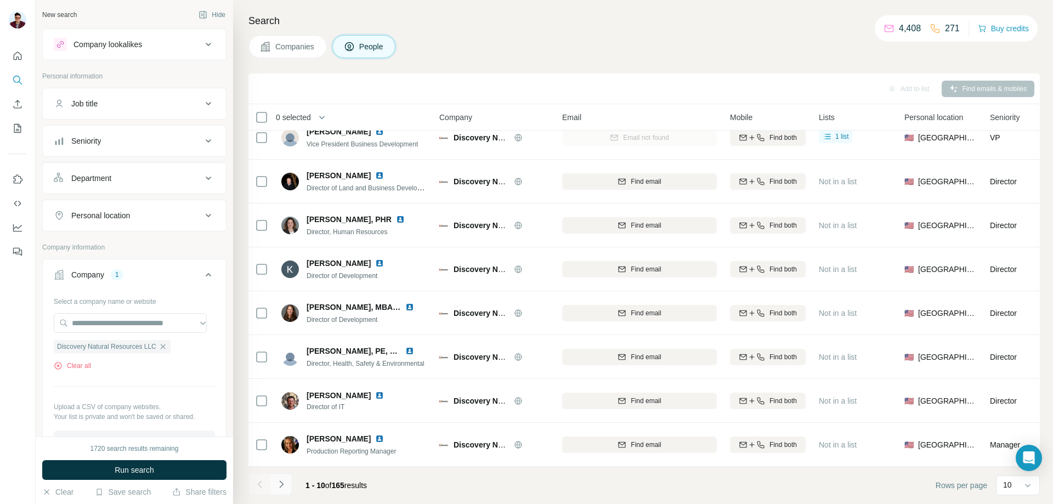
click at [289, 486] on button "Navigate to next page" at bounding box center [281, 484] width 22 height 22
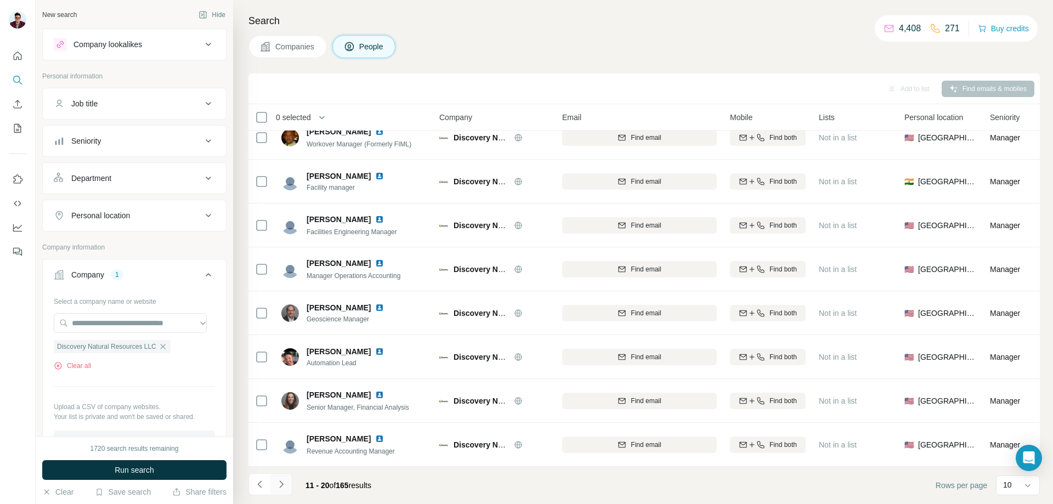
click at [284, 486] on icon "Navigate to next page" at bounding box center [281, 484] width 11 height 11
click at [260, 493] on button "Navigate to previous page" at bounding box center [260, 484] width 22 height 22
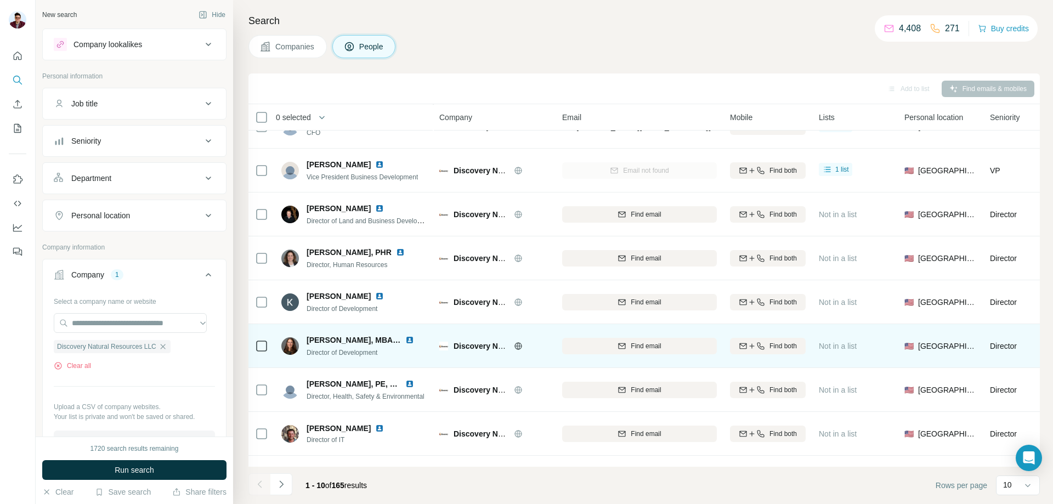
scroll to position [0, 0]
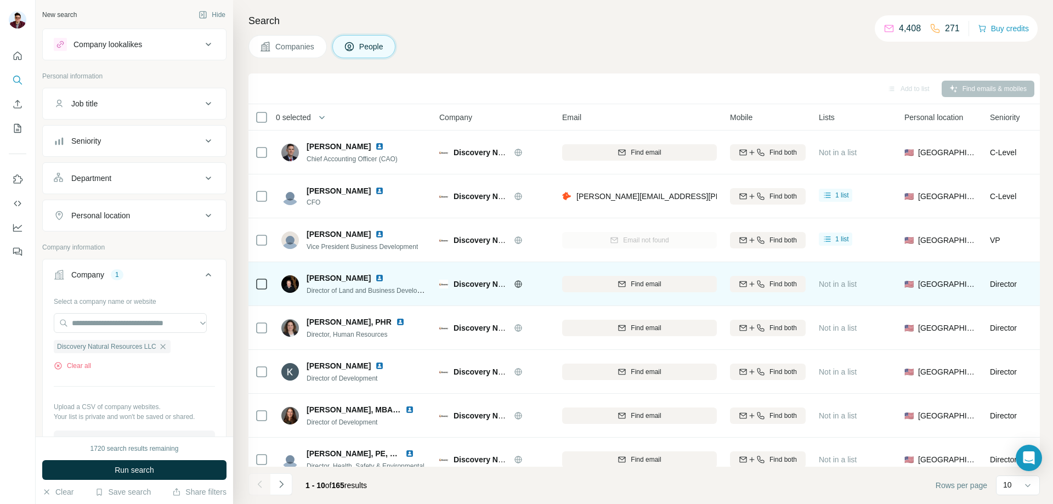
click at [375, 278] on img at bounding box center [379, 278] width 9 height 9
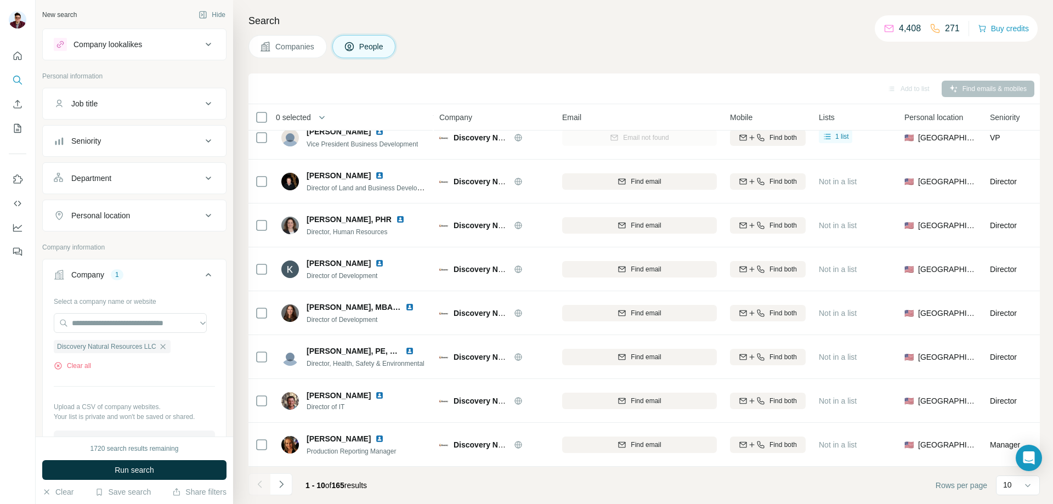
scroll to position [108, 0]
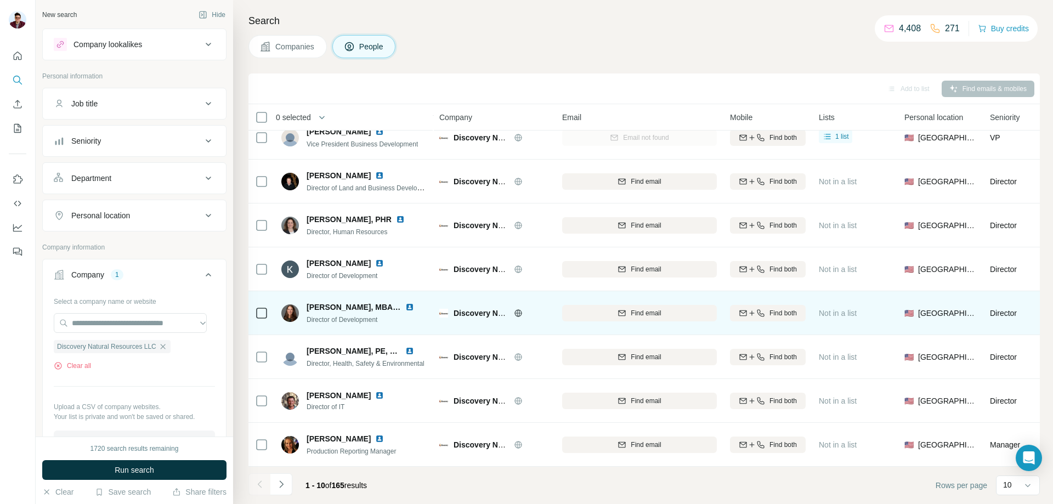
click at [408, 303] on img at bounding box center [409, 307] width 9 height 9
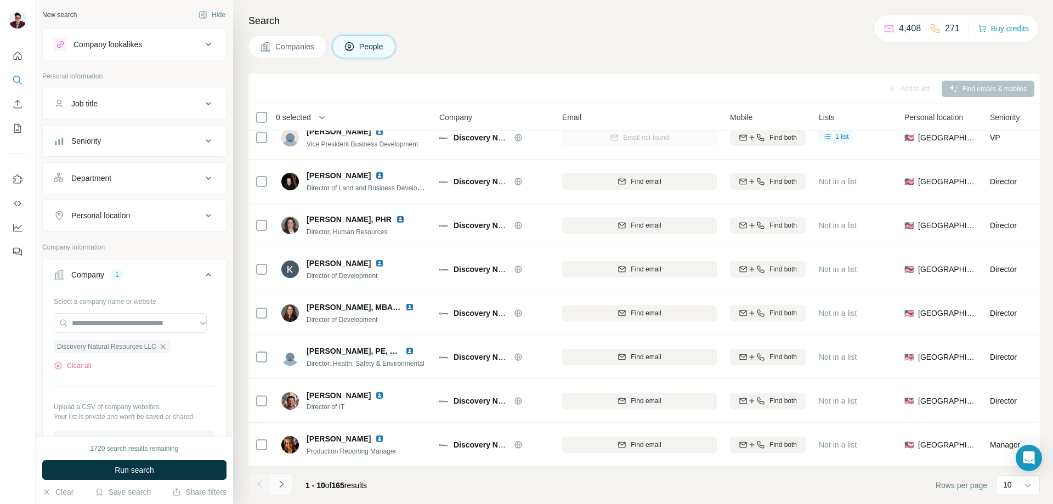
click at [287, 486] on button "Navigate to next page" at bounding box center [281, 484] width 22 height 22
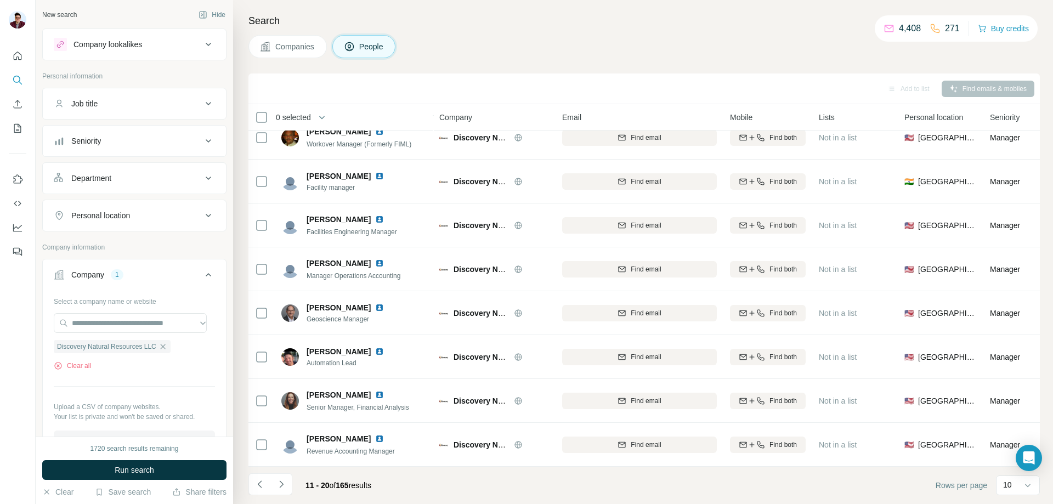
click at [262, 488] on icon "Navigate to previous page" at bounding box center [260, 484] width 11 height 11
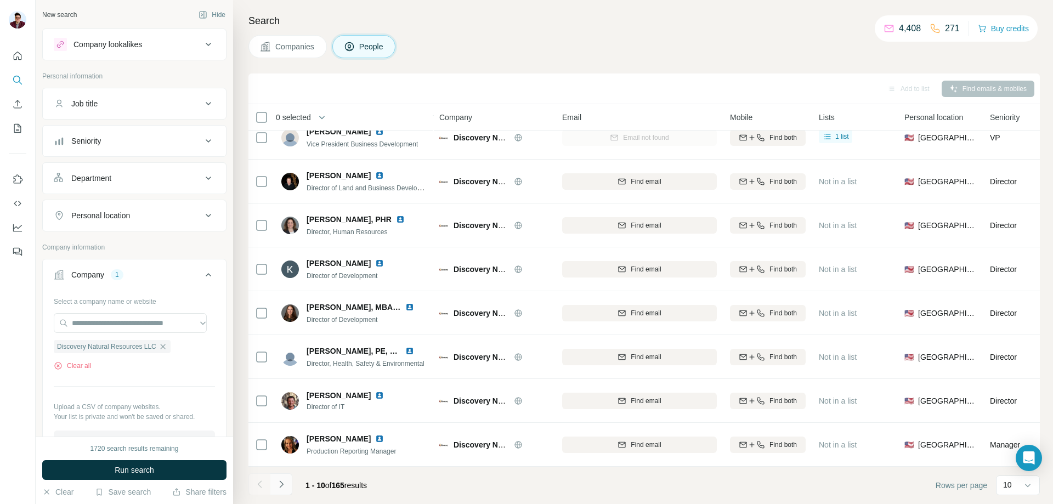
click at [291, 488] on button "Navigate to next page" at bounding box center [281, 484] width 22 height 22
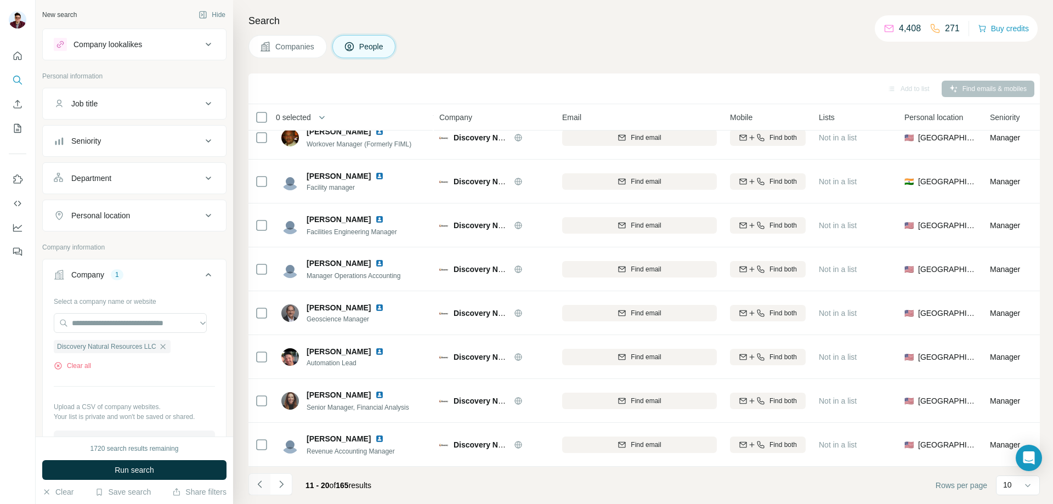
click at [262, 487] on icon "Navigate to previous page" at bounding box center [260, 484] width 11 height 11
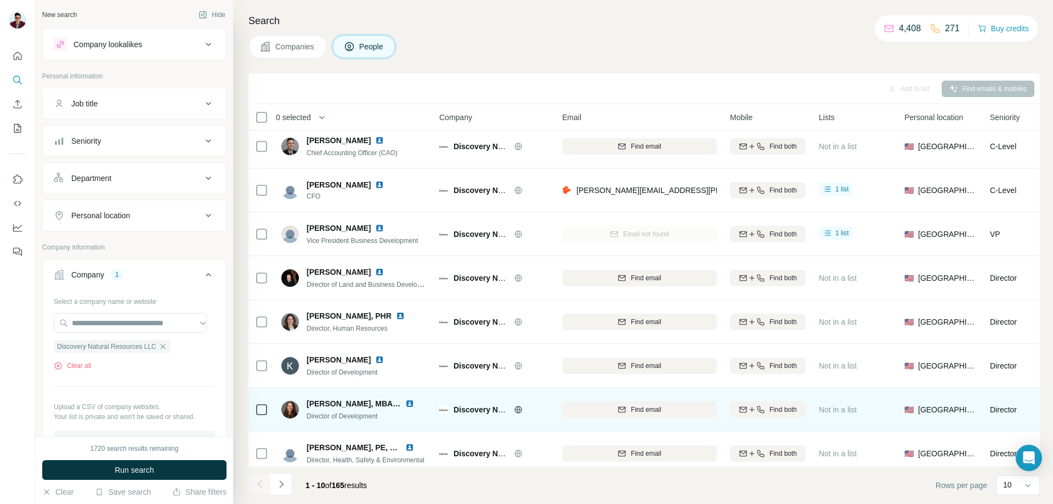
scroll to position [0, 0]
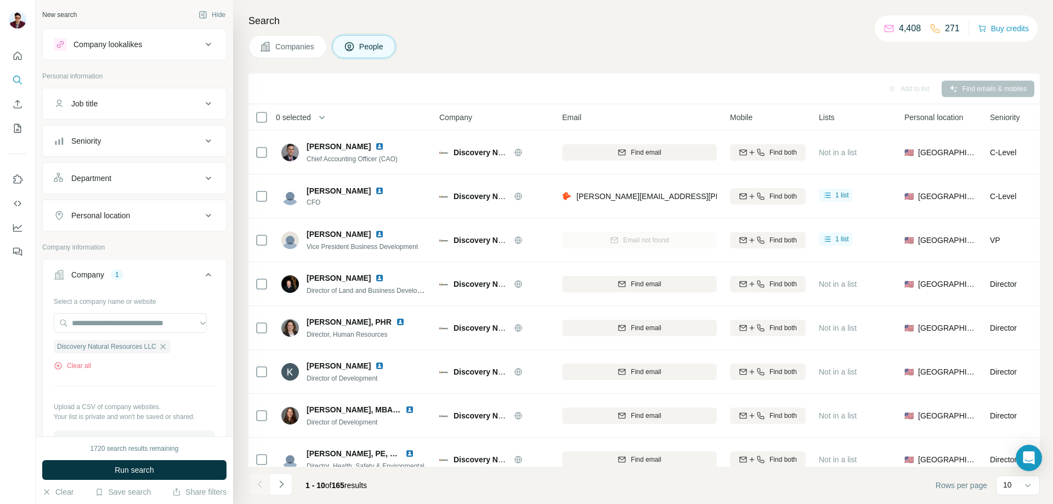
click at [292, 40] on button "Companies" at bounding box center [288, 46] width 78 height 23
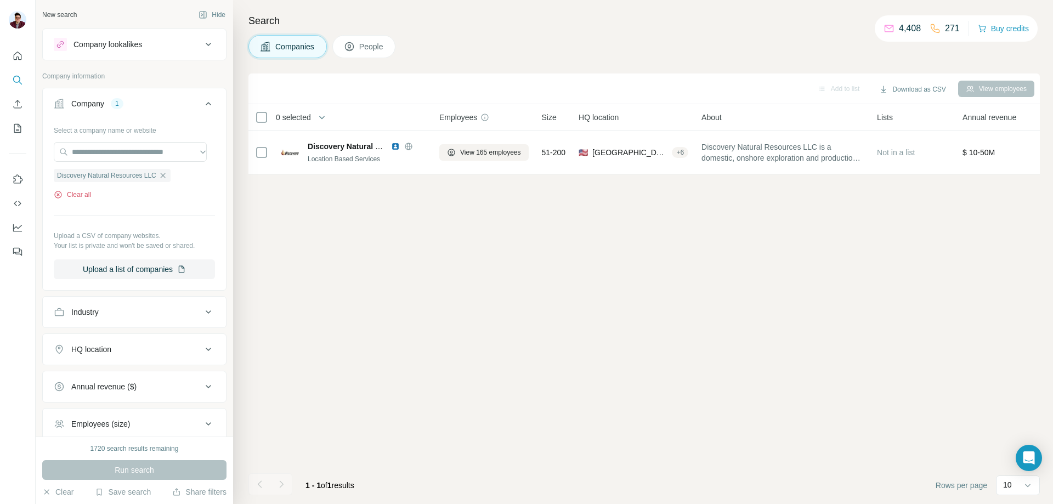
click at [91, 196] on button "Clear all" at bounding box center [72, 195] width 37 height 10
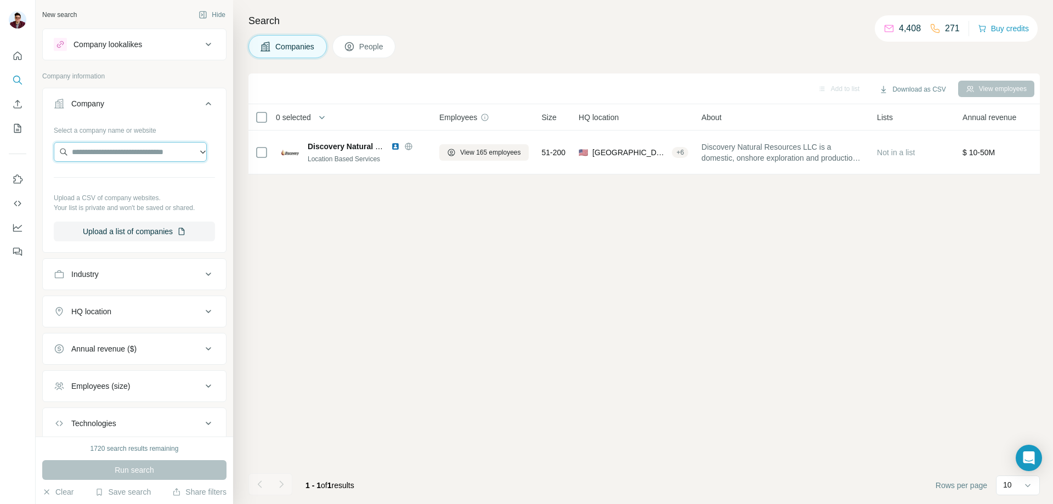
click at [89, 154] on input "text" at bounding box center [130, 152] width 153 height 20
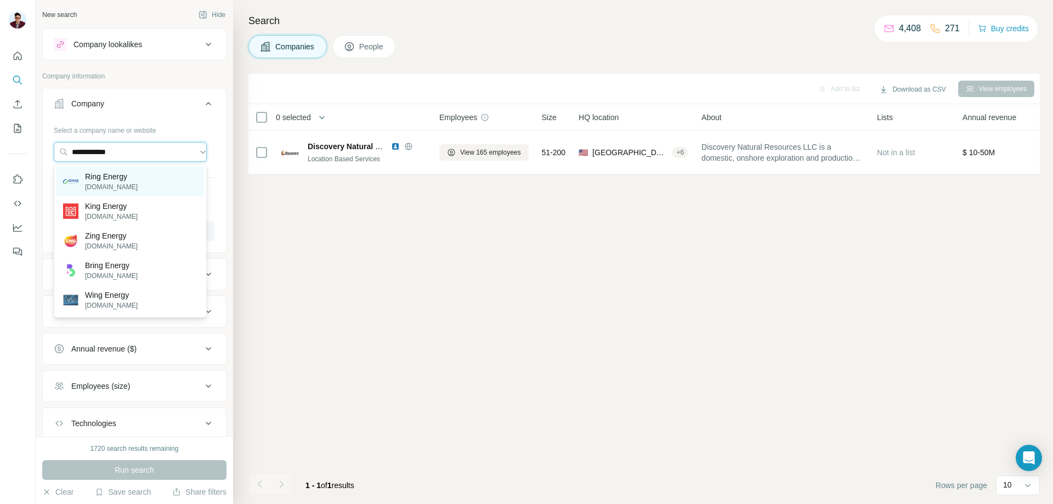
type input "**********"
click at [86, 182] on p "Ring Energy" at bounding box center [111, 176] width 53 height 11
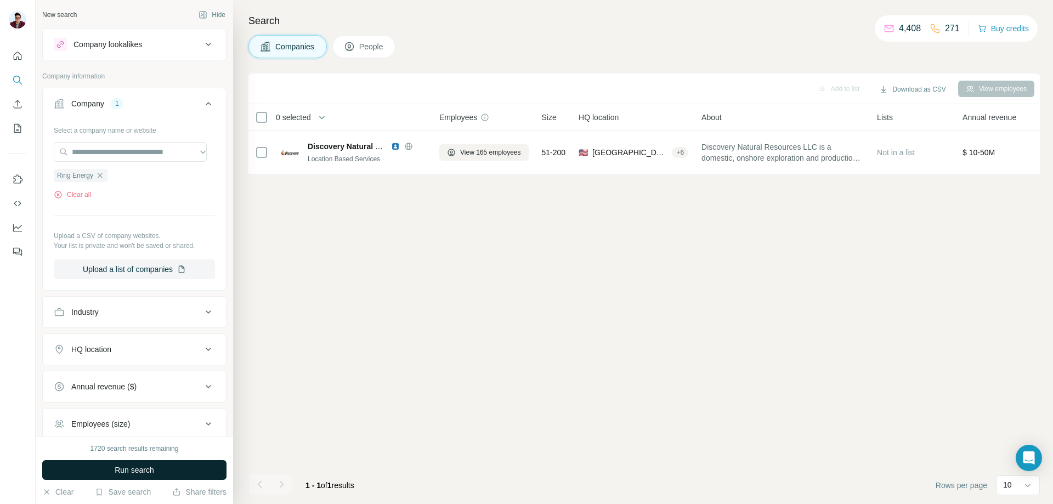
click at [172, 472] on button "Run search" at bounding box center [134, 470] width 184 height 20
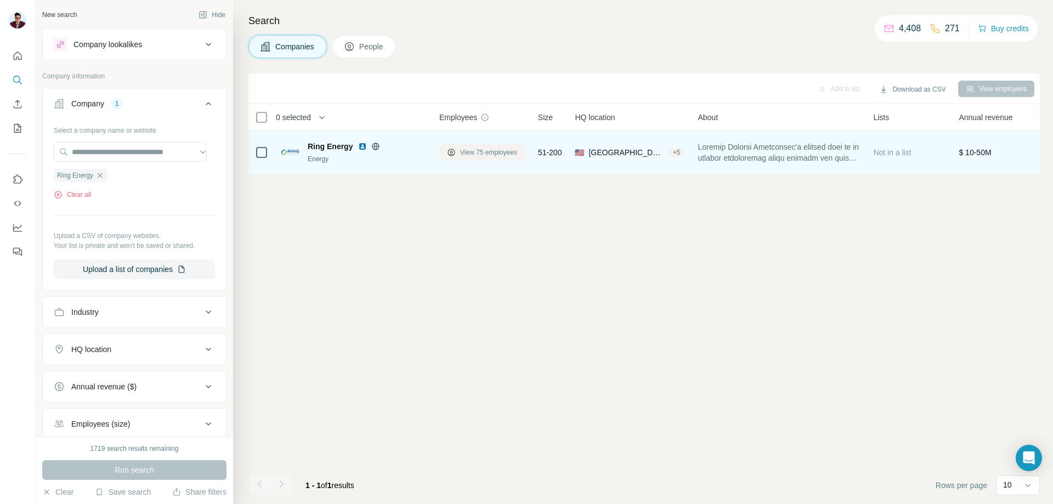
click at [475, 154] on span "View 75 employees" at bounding box center [488, 153] width 57 height 10
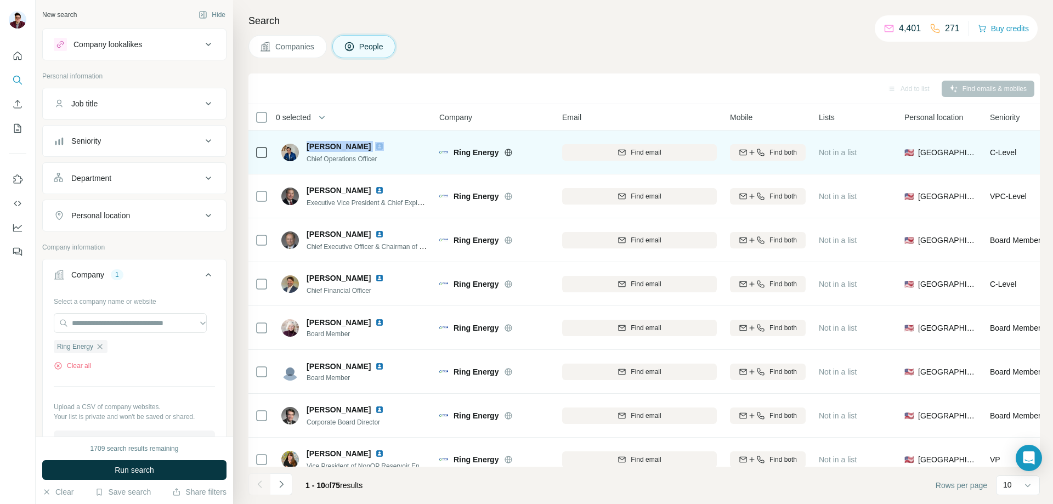
drag, startPoint x: 308, startPoint y: 146, endPoint x: 346, endPoint y: 148, distance: 37.4
click at [346, 148] on div "[PERSON_NAME]" at bounding box center [352, 146] width 91 height 11
copy span "[PERSON_NAME]"
click at [375, 146] on img at bounding box center [379, 146] width 9 height 9
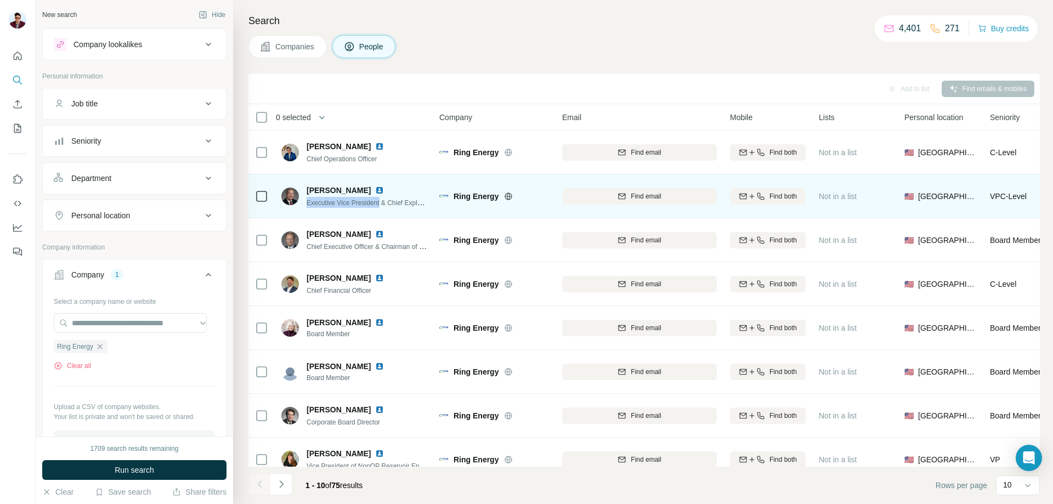
drag, startPoint x: 308, startPoint y: 203, endPoint x: 383, endPoint y: 206, distance: 75.2
click at [383, 206] on span "Executive Vice President & Chief Exploration Officer" at bounding box center [383, 202] width 152 height 9
click at [375, 188] on img at bounding box center [379, 190] width 9 height 9
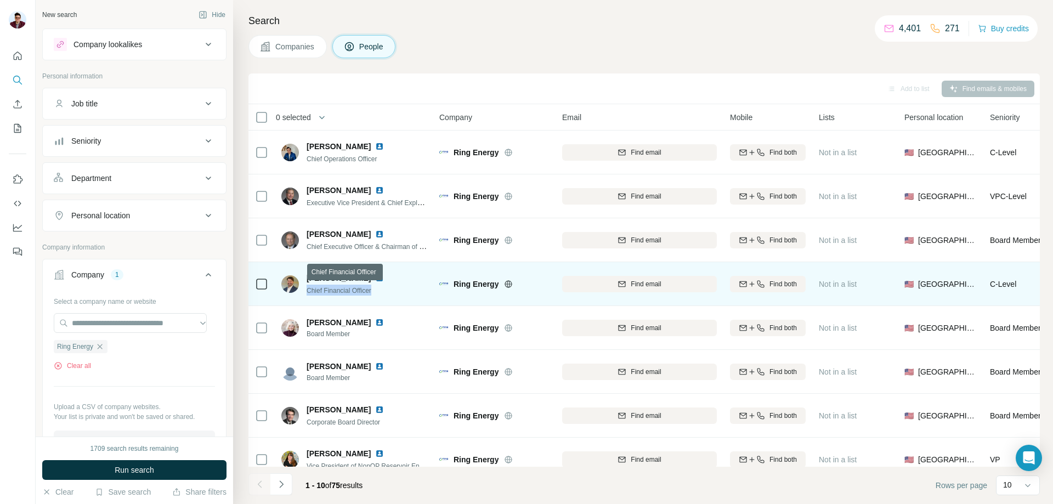
drag, startPoint x: 305, startPoint y: 292, endPoint x: 376, endPoint y: 290, distance: 71.4
click at [376, 290] on div "[PERSON_NAME] Chief Financial Officer" at bounding box center [339, 284] width 116 height 23
copy span "Chief Financial Officer"
click at [375, 277] on img at bounding box center [379, 278] width 9 height 9
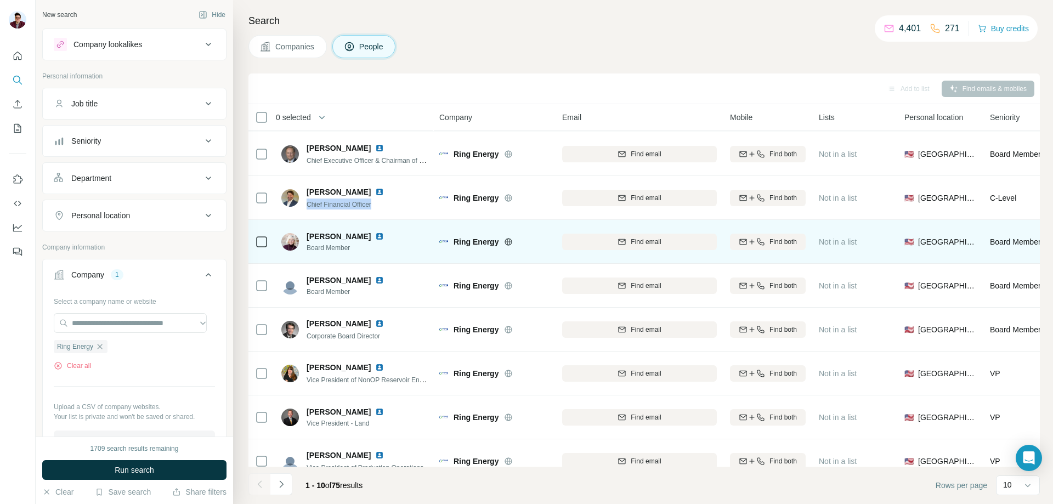
scroll to position [108, 0]
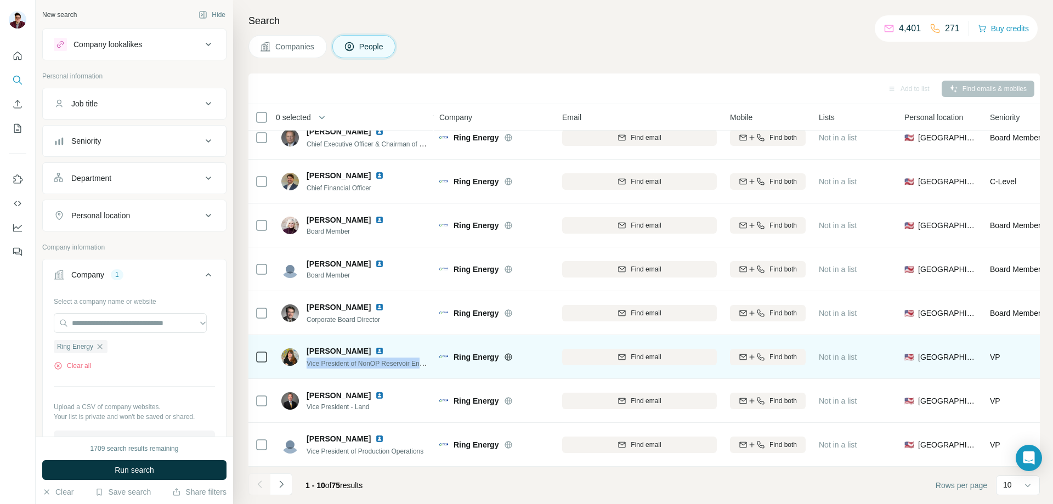
drag, startPoint x: 306, startPoint y: 358, endPoint x: 431, endPoint y: 358, distance: 125.6
click at [431, 358] on td "[PERSON_NAME] Vice President of NonOP Reservoir Engineering / O&G Marketing" at bounding box center [354, 357] width 159 height 44
click at [375, 347] on img at bounding box center [379, 351] width 9 height 9
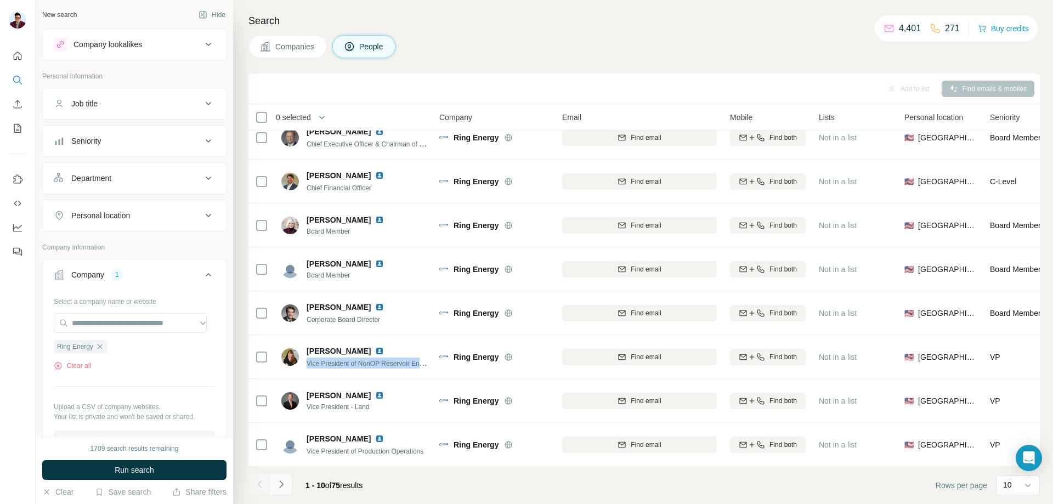
click at [285, 483] on icon "Navigate to next page" at bounding box center [281, 484] width 11 height 11
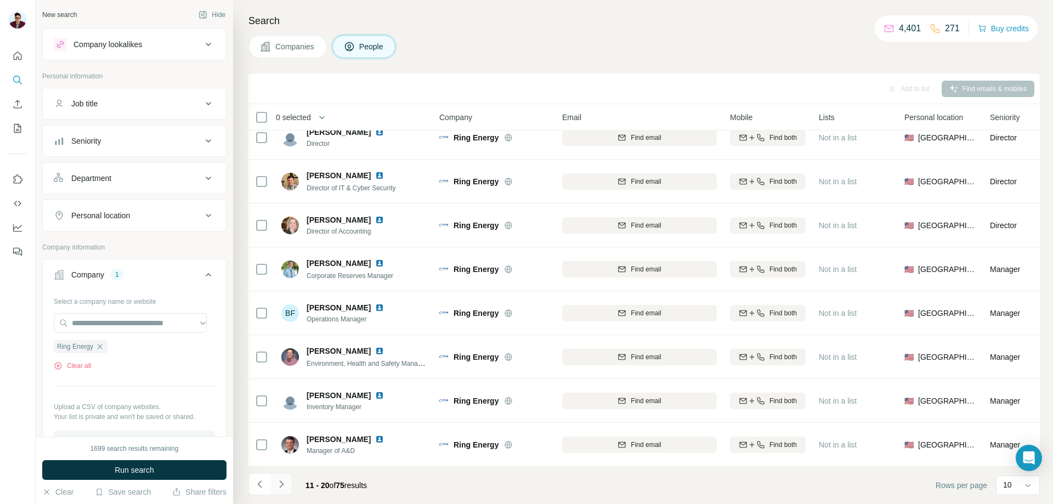
click at [285, 483] on icon "Navigate to next page" at bounding box center [281, 484] width 11 height 11
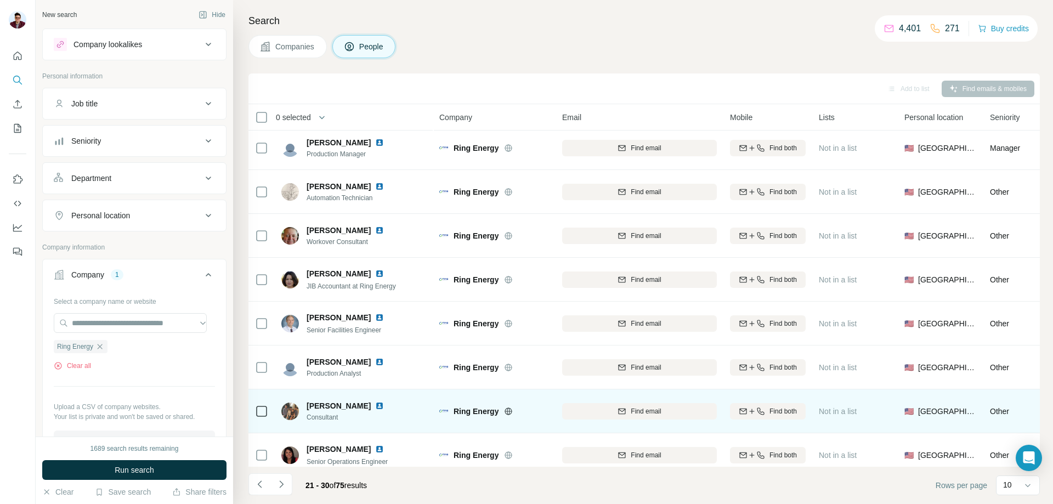
scroll to position [0, 0]
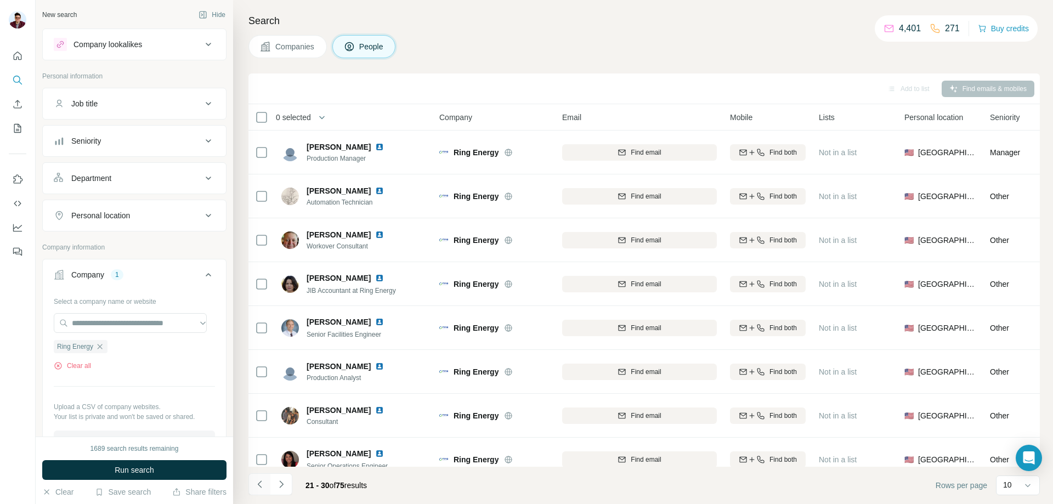
click at [263, 482] on icon "Navigate to previous page" at bounding box center [260, 484] width 11 height 11
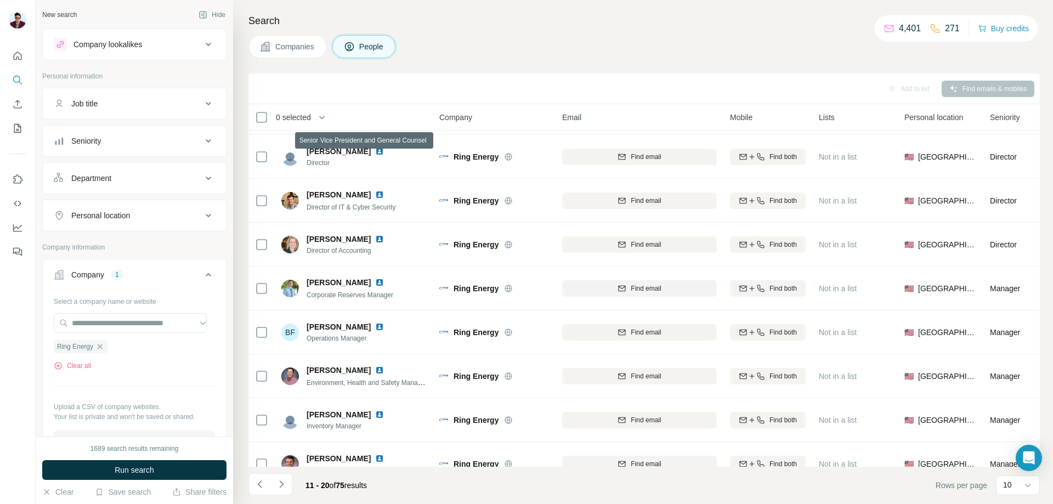
scroll to position [108, 0]
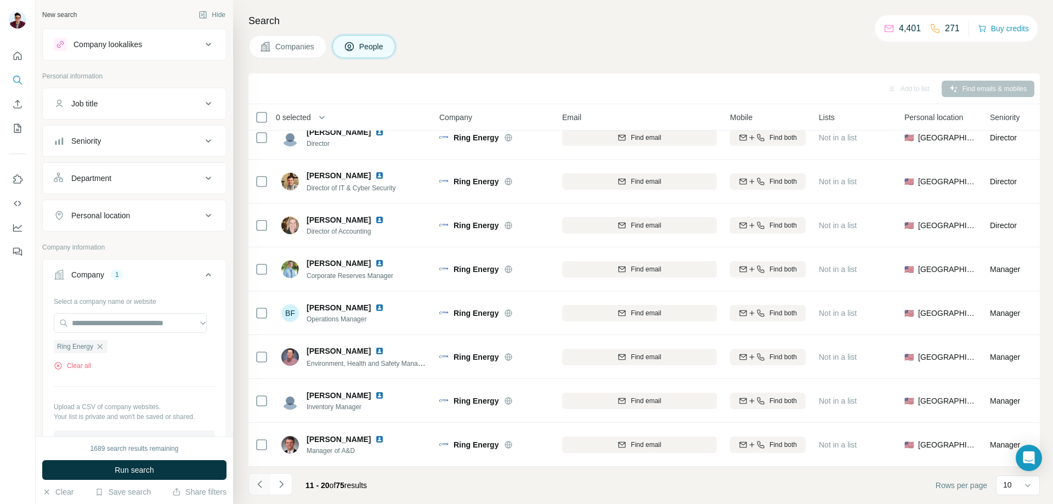
click at [263, 486] on icon "Navigate to previous page" at bounding box center [260, 484] width 11 height 11
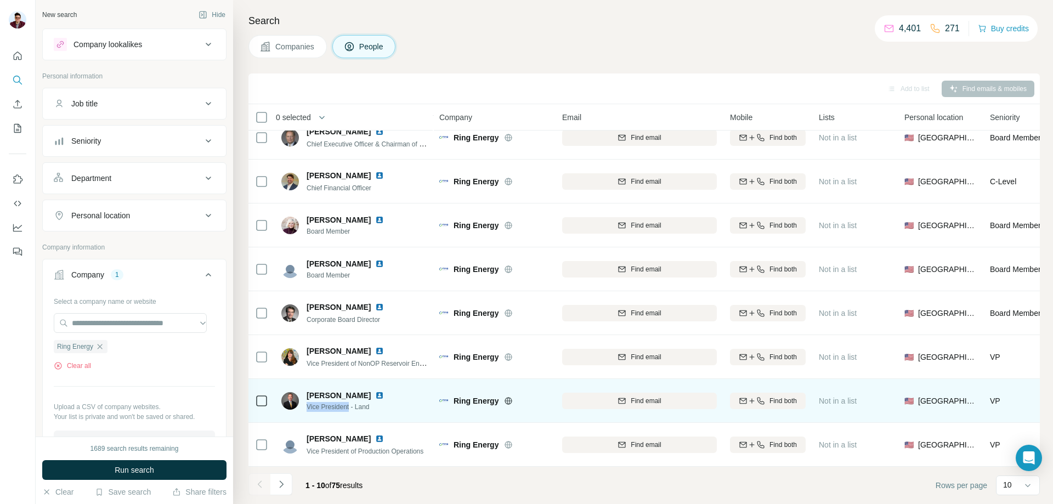
drag, startPoint x: 308, startPoint y: 403, endPoint x: 352, endPoint y: 401, distance: 44.5
click at [352, 402] on span "Vice President - Land" at bounding box center [352, 407] width 91 height 10
copy span "Vice President"
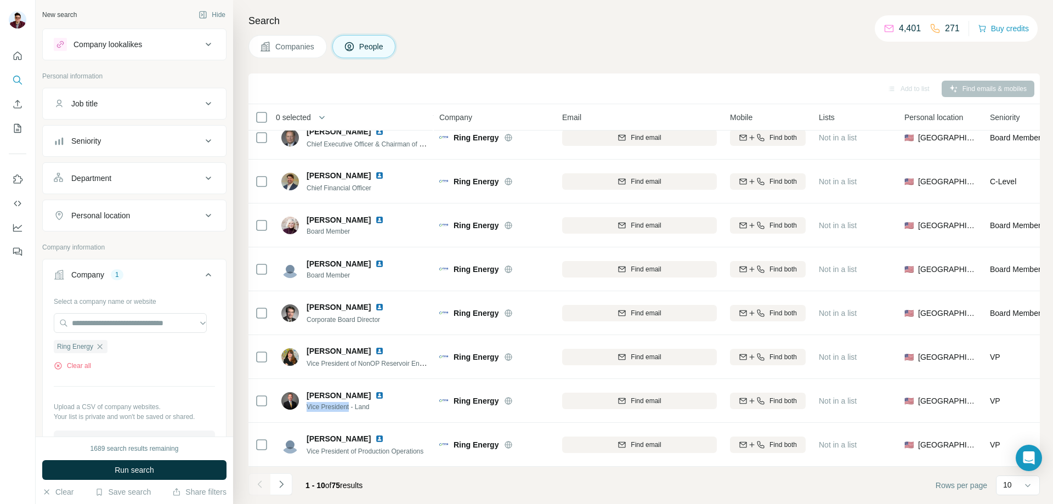
click at [282, 49] on span "Companies" at bounding box center [295, 46] width 40 height 11
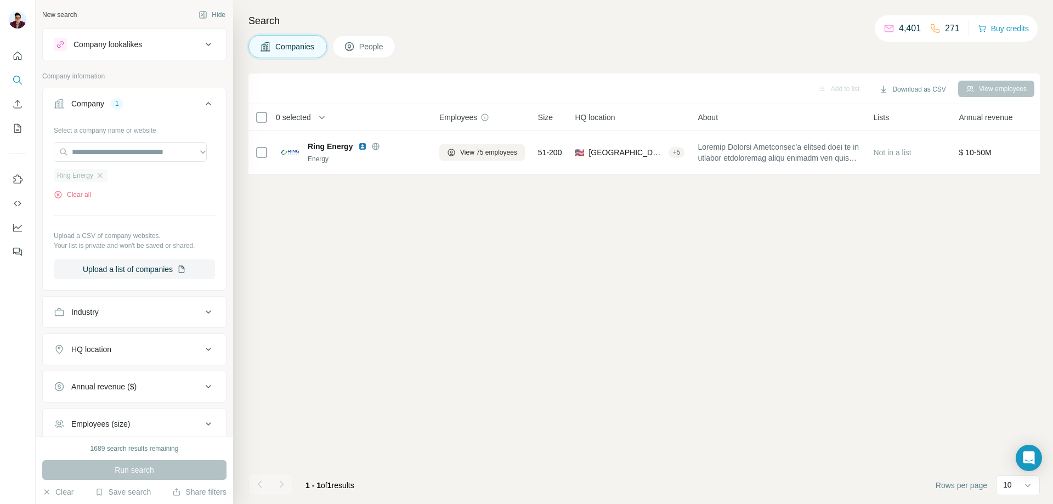
click at [95, 177] on div "Ring Energy" at bounding box center [81, 175] width 54 height 13
click at [103, 177] on icon "button" at bounding box center [99, 175] width 9 height 9
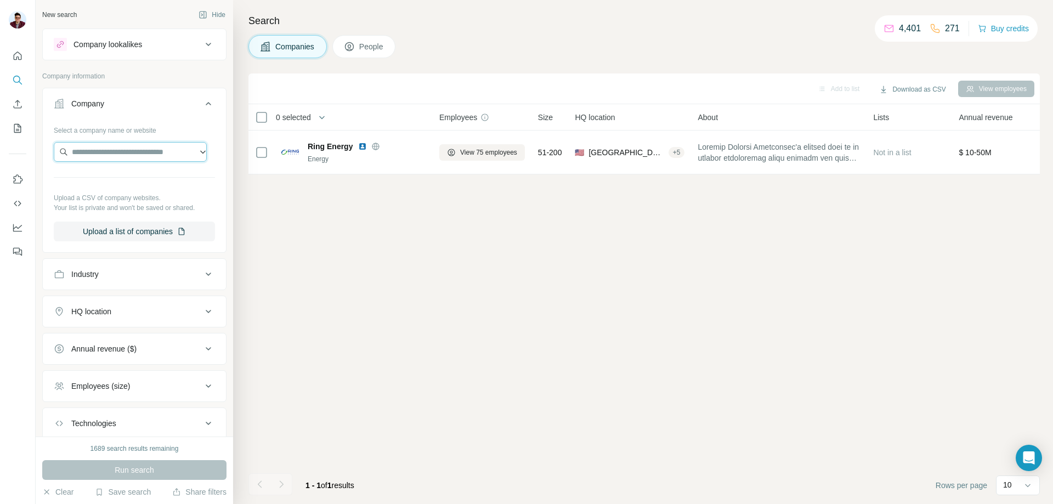
click at [102, 155] on input "text" at bounding box center [130, 152] width 153 height 20
type input "**********"
click at [147, 184] on div "Validus srl [DOMAIN_NAME]" at bounding box center [131, 182] width 148 height 30
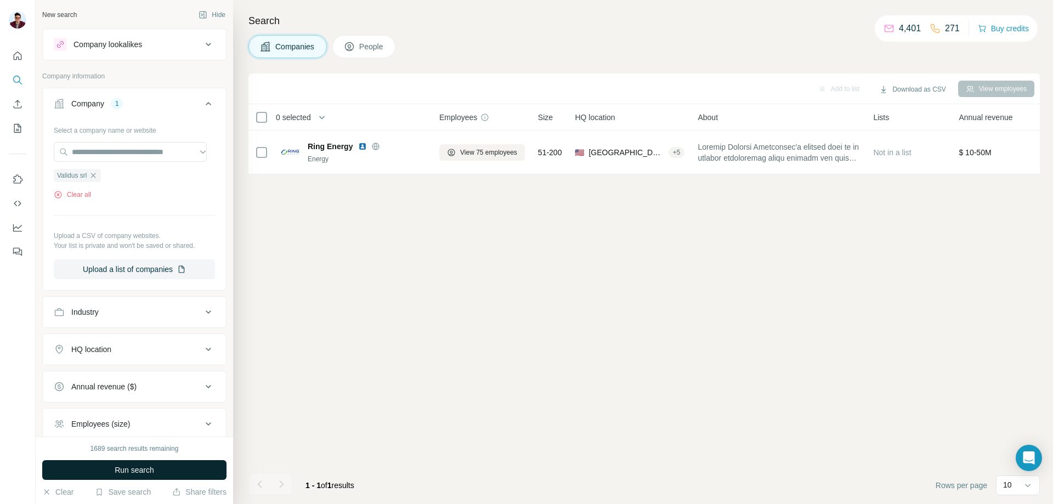
click at [183, 464] on button "Run search" at bounding box center [134, 470] width 184 height 20
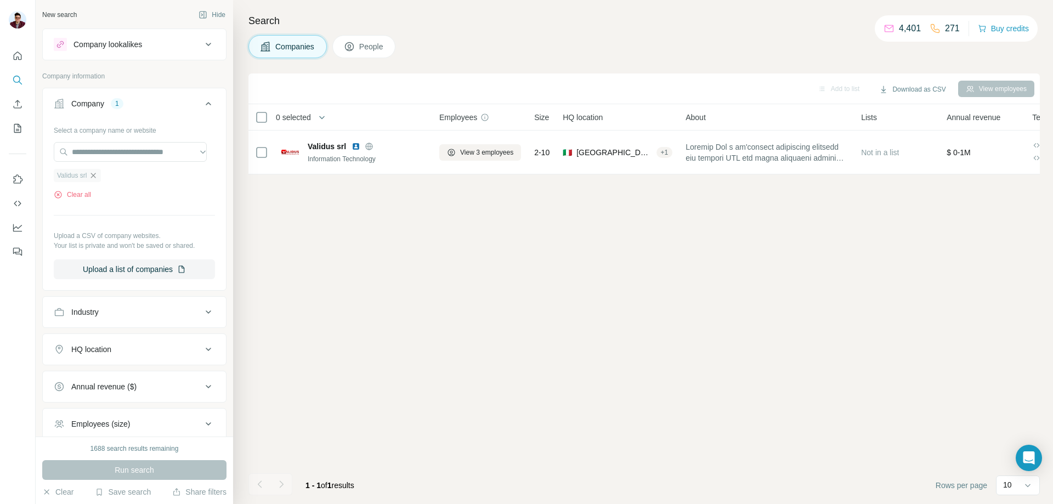
click at [92, 179] on icon "button" at bounding box center [93, 175] width 9 height 9
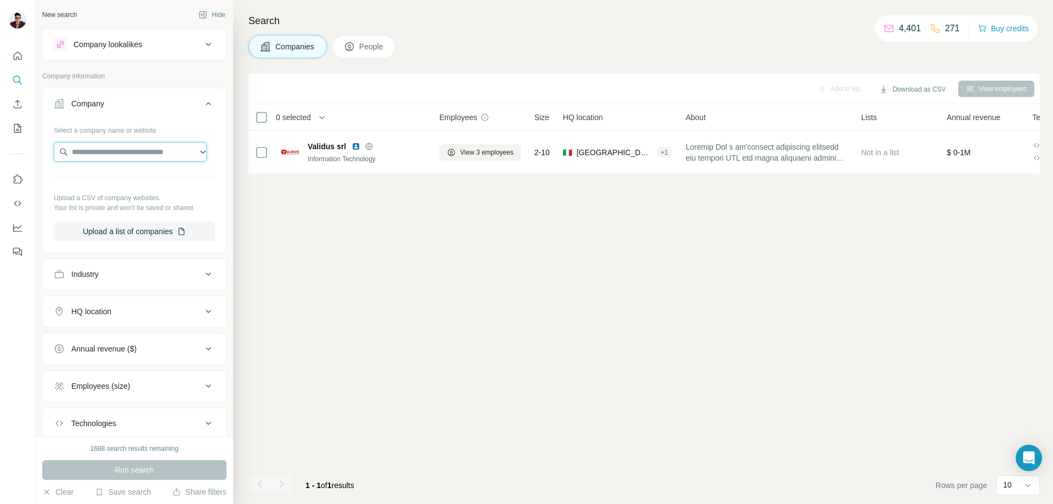
click at [112, 153] on input "text" at bounding box center [130, 152] width 153 height 20
paste input "**********"
type input "**********"
click at [111, 187] on p "[DOMAIN_NAME]" at bounding box center [133, 187] width 97 height 10
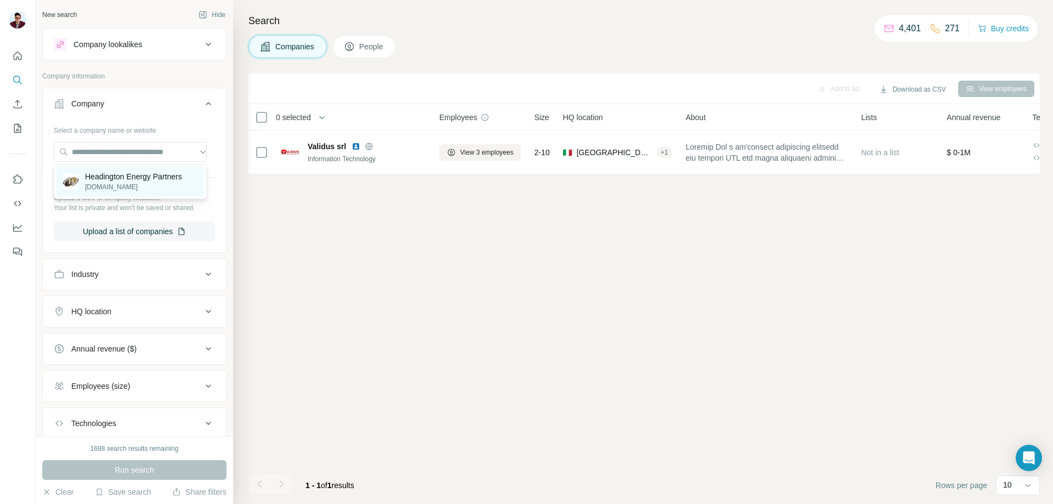
scroll to position [0, 0]
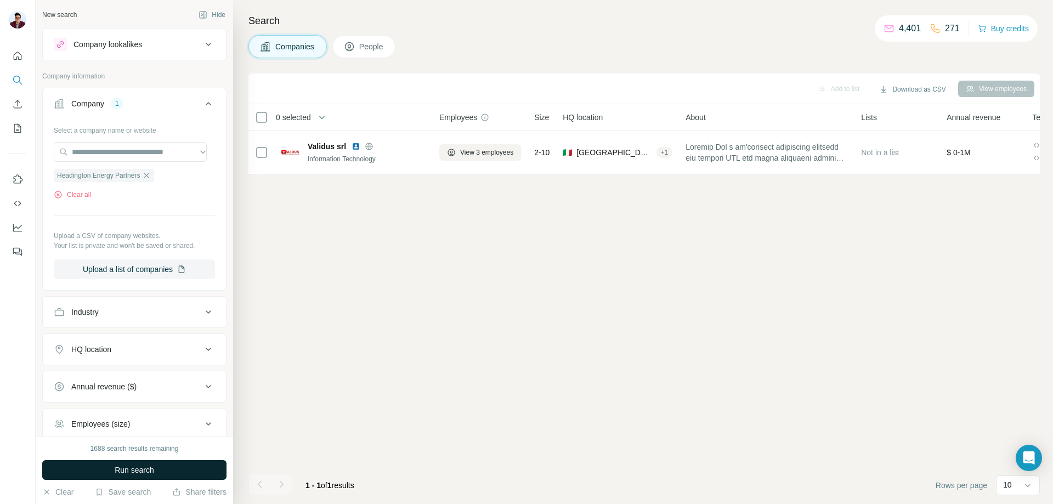
click at [137, 472] on span "Run search" at bounding box center [135, 470] width 40 height 11
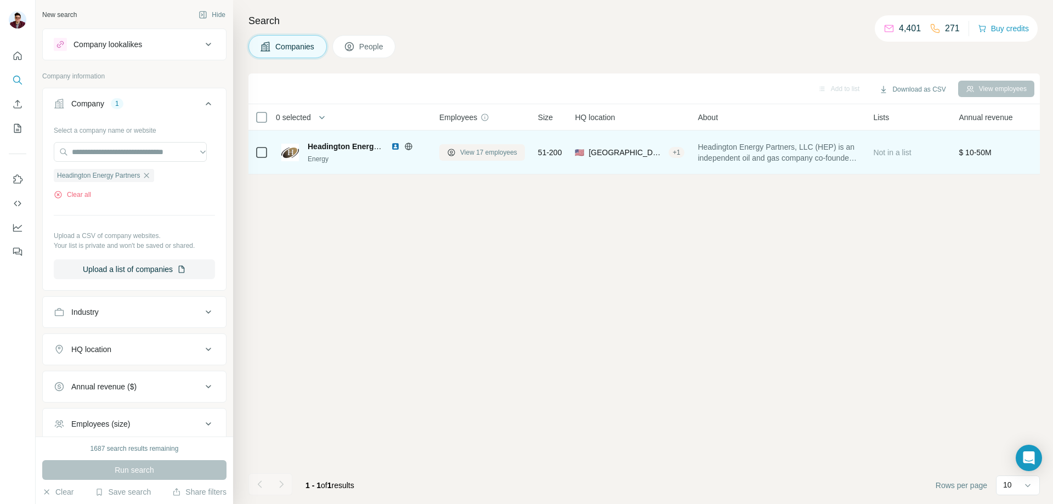
click at [483, 155] on span "View 17 employees" at bounding box center [488, 153] width 57 height 10
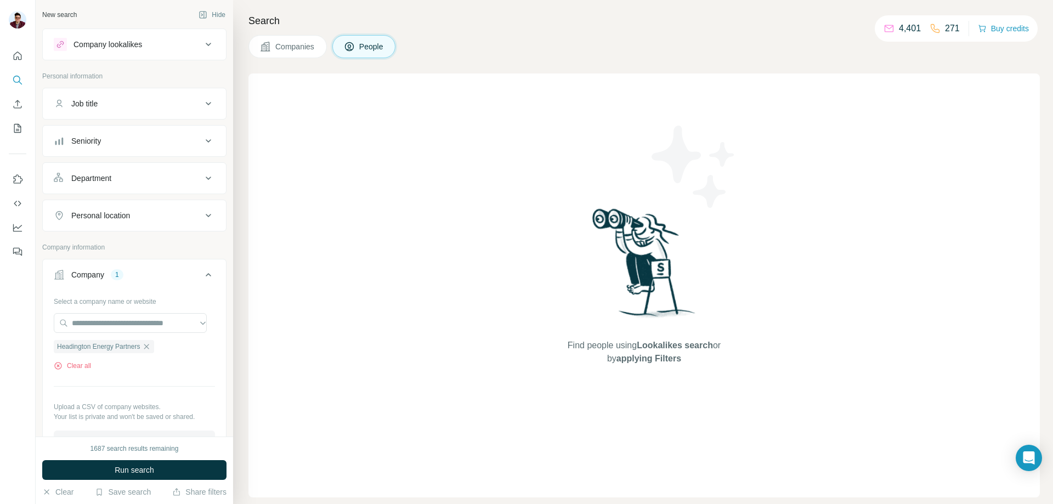
click at [299, 49] on span "Companies" at bounding box center [295, 46] width 40 height 11
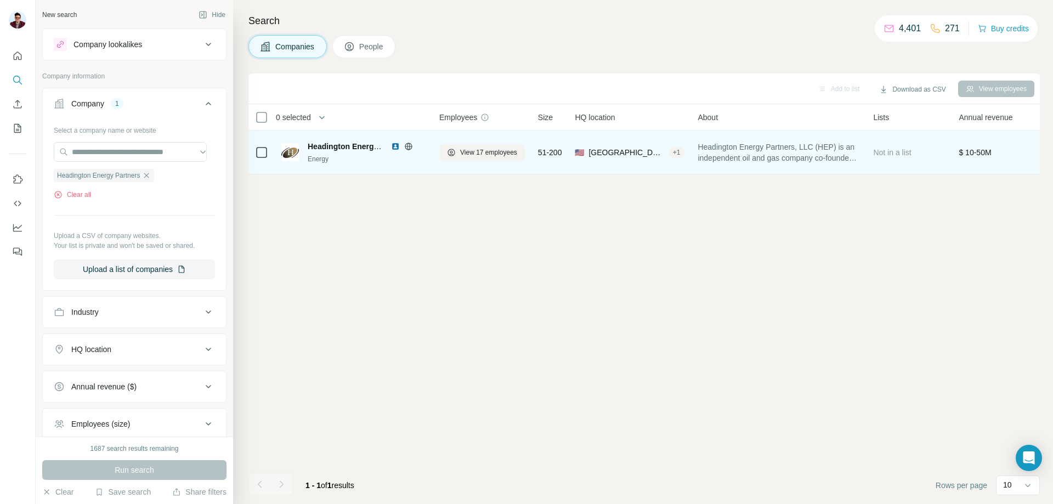
click at [394, 143] on img at bounding box center [395, 146] width 9 height 9
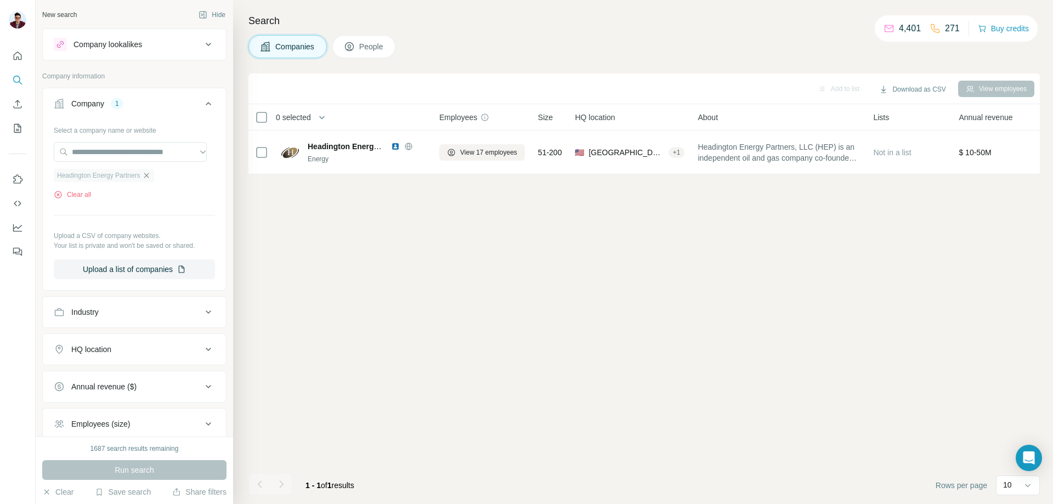
click at [149, 178] on icon "button" at bounding box center [146, 175] width 5 height 5
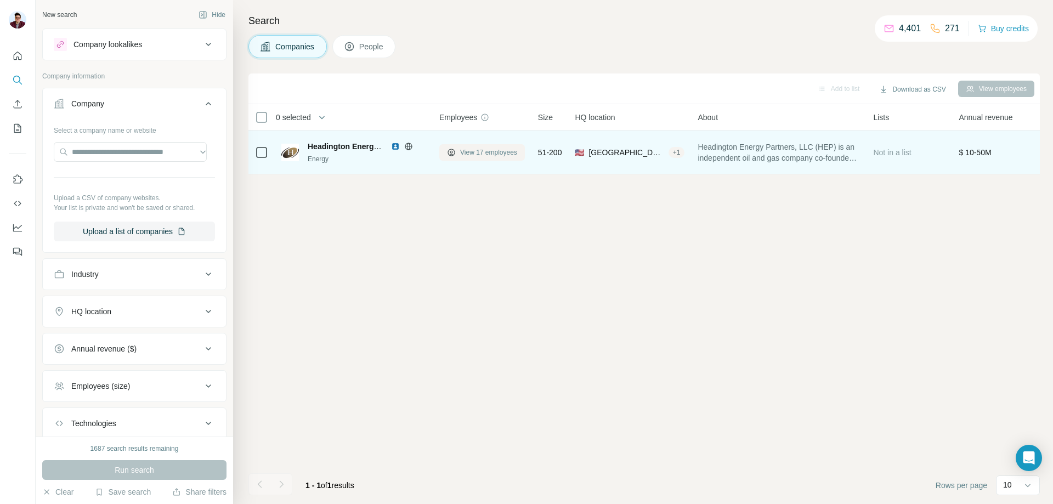
click at [465, 153] on span "View 17 employees" at bounding box center [488, 153] width 57 height 10
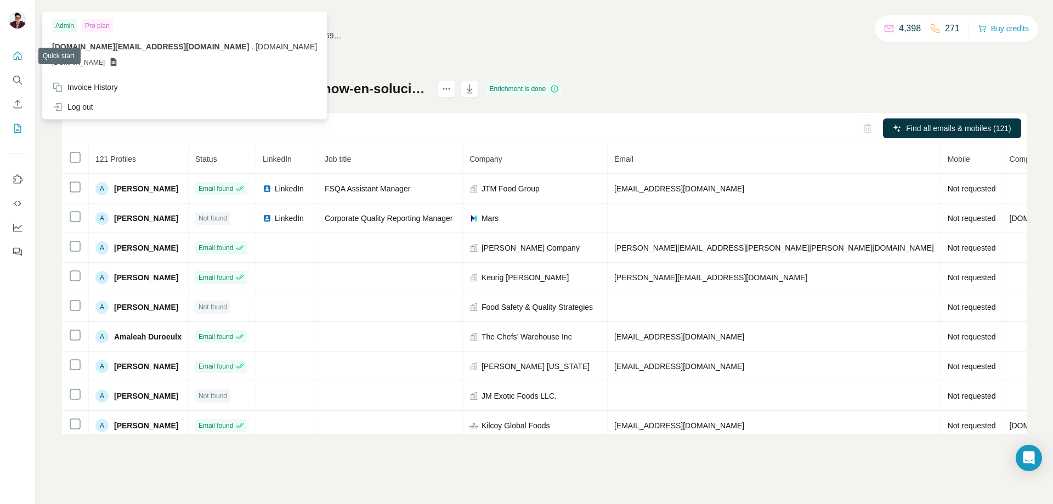
click at [19, 54] on icon "Quick start" at bounding box center [18, 56] width 8 height 8
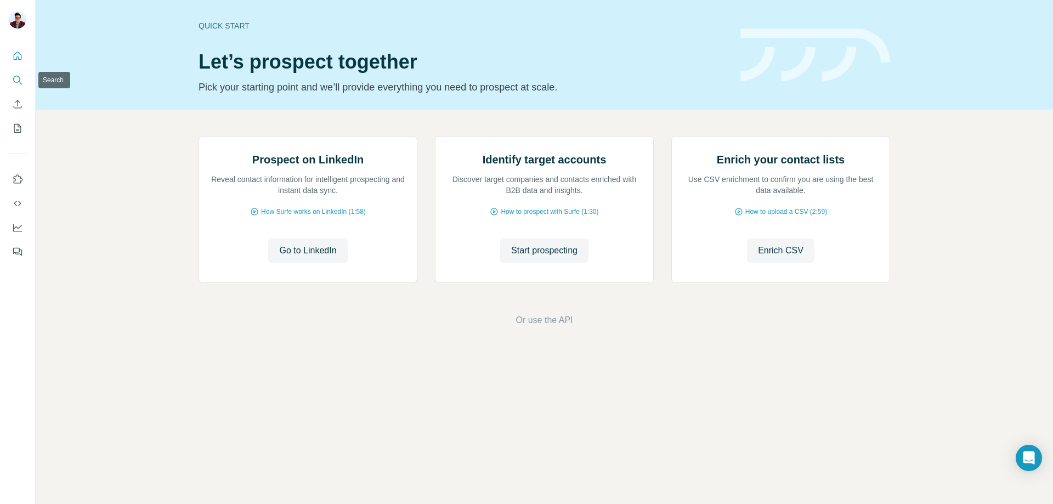
click at [20, 82] on icon "Search" at bounding box center [20, 82] width 3 height 3
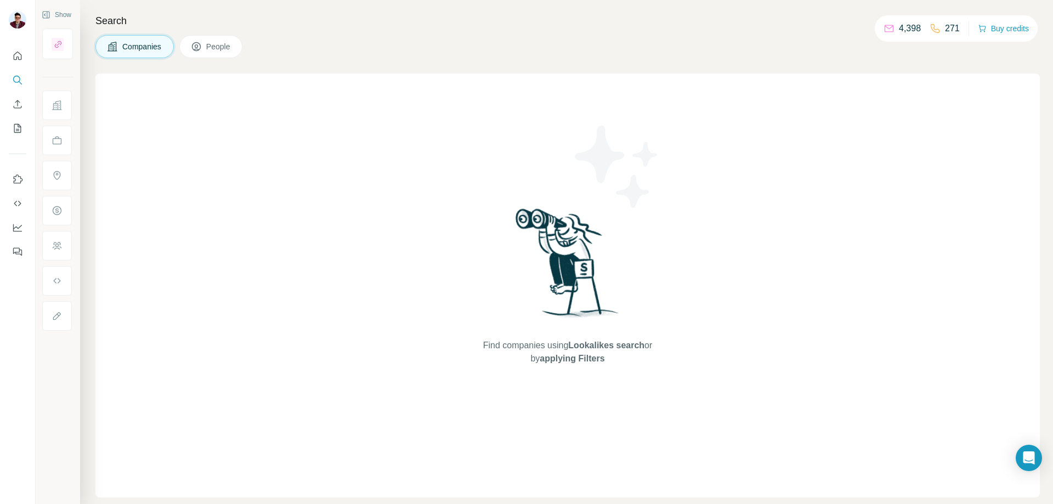
click at [143, 44] on span "Companies" at bounding box center [142, 46] width 40 height 11
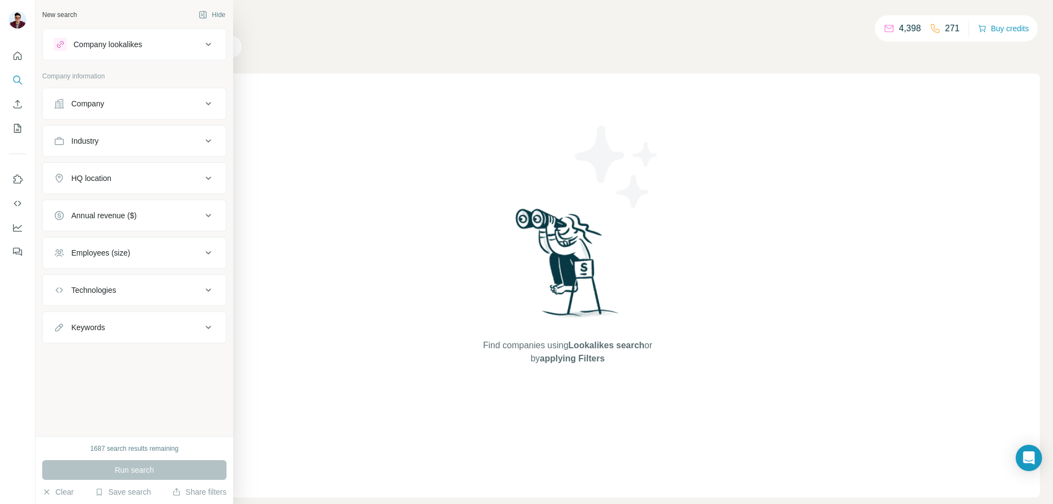
click at [138, 107] on div "Company" at bounding box center [128, 103] width 148 height 11
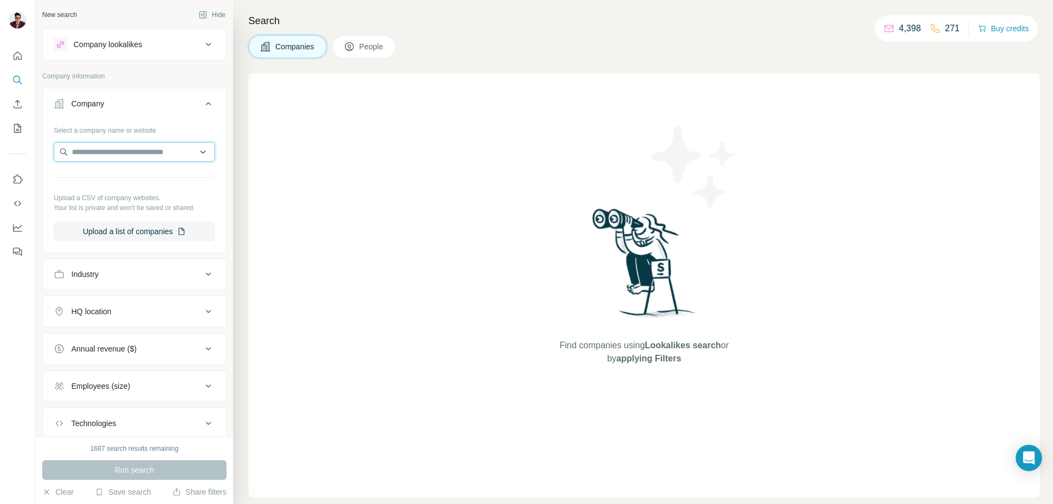
click at [121, 157] on input "text" at bounding box center [134, 152] width 161 height 20
paste input "**********"
type input "**********"
click at [146, 188] on p "[DOMAIN_NAME]" at bounding box center [122, 187] width 75 height 10
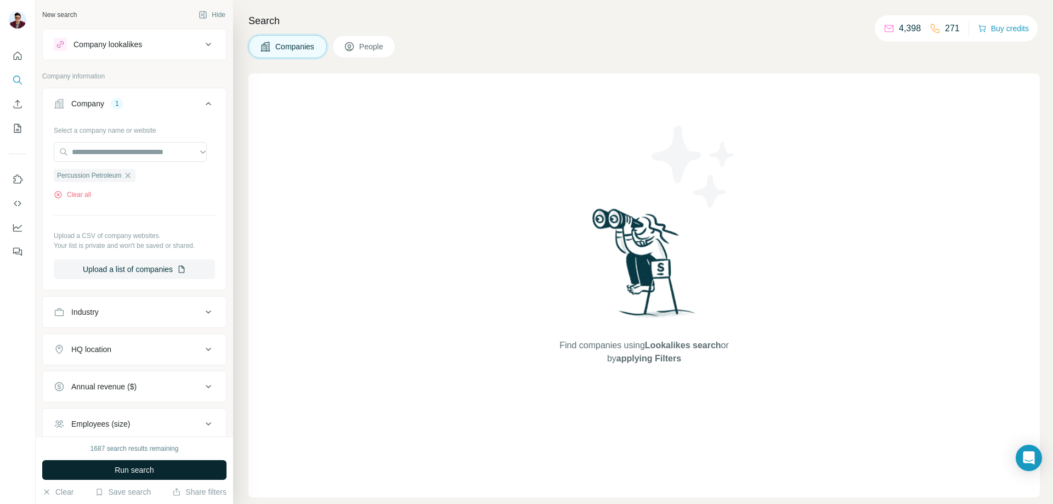
click at [139, 465] on span "Run search" at bounding box center [135, 470] width 40 height 11
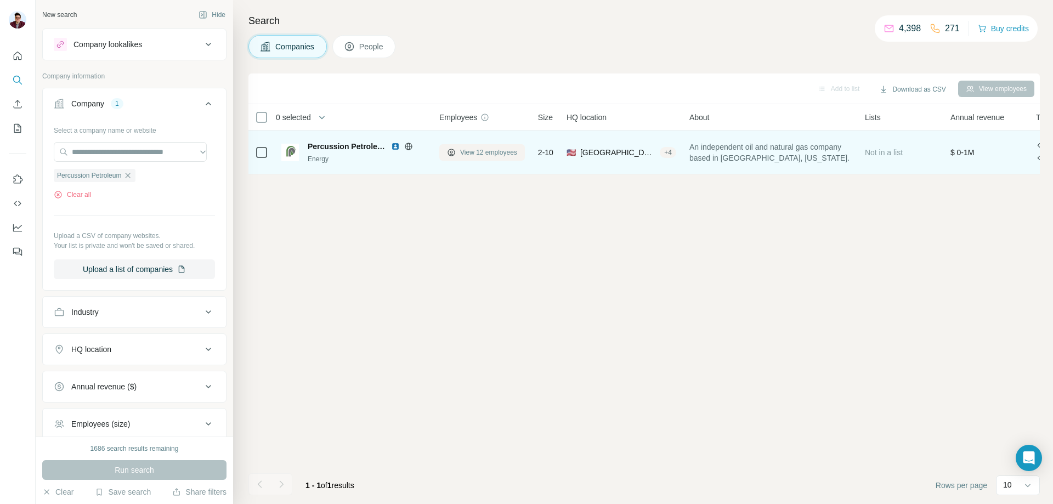
click at [492, 155] on span "View 12 employees" at bounding box center [488, 153] width 57 height 10
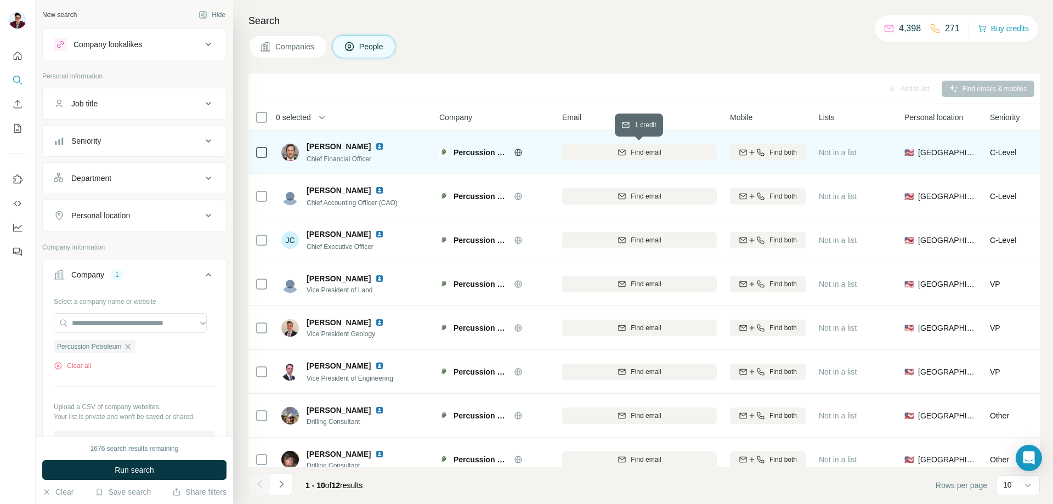
click at [635, 155] on span "Find email" at bounding box center [646, 153] width 30 height 10
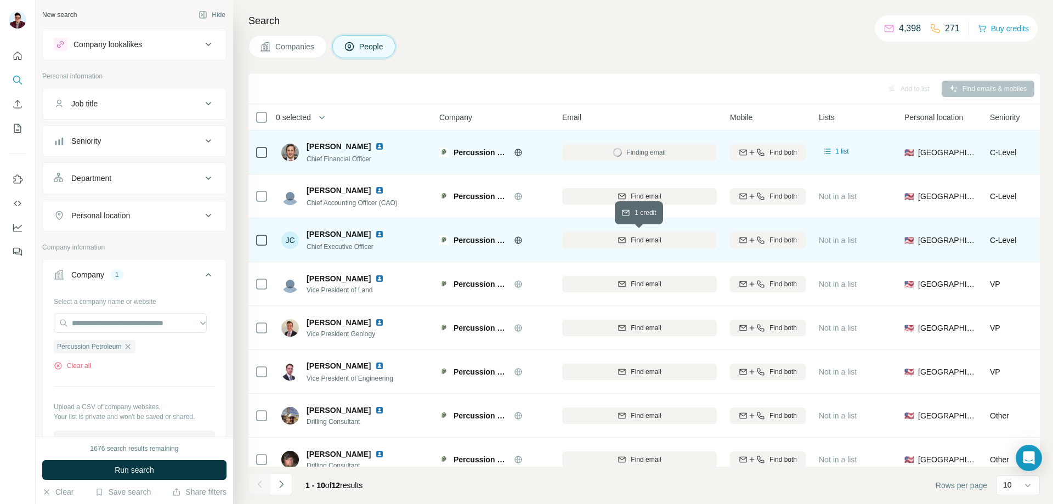
click at [646, 239] on span "Find email" at bounding box center [646, 240] width 30 height 10
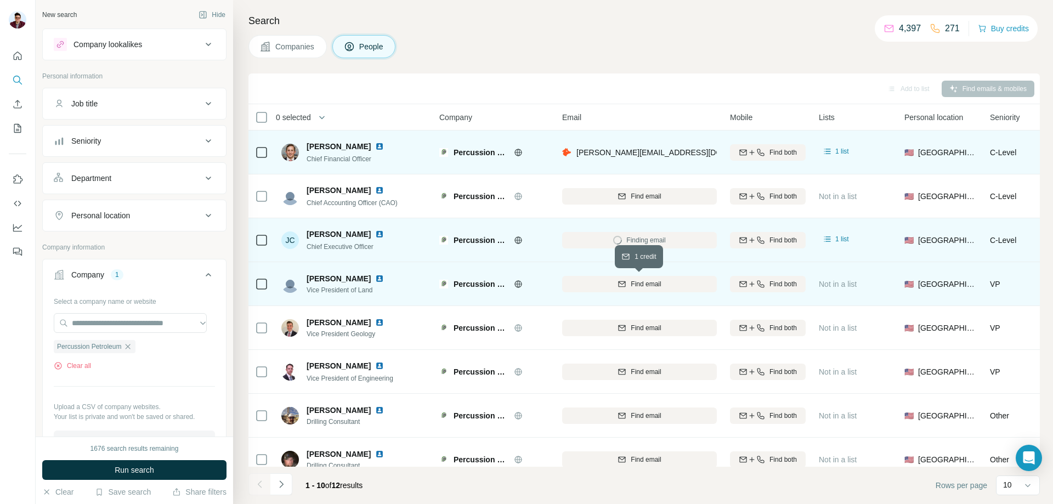
click at [635, 284] on span "Find email" at bounding box center [646, 284] width 30 height 10
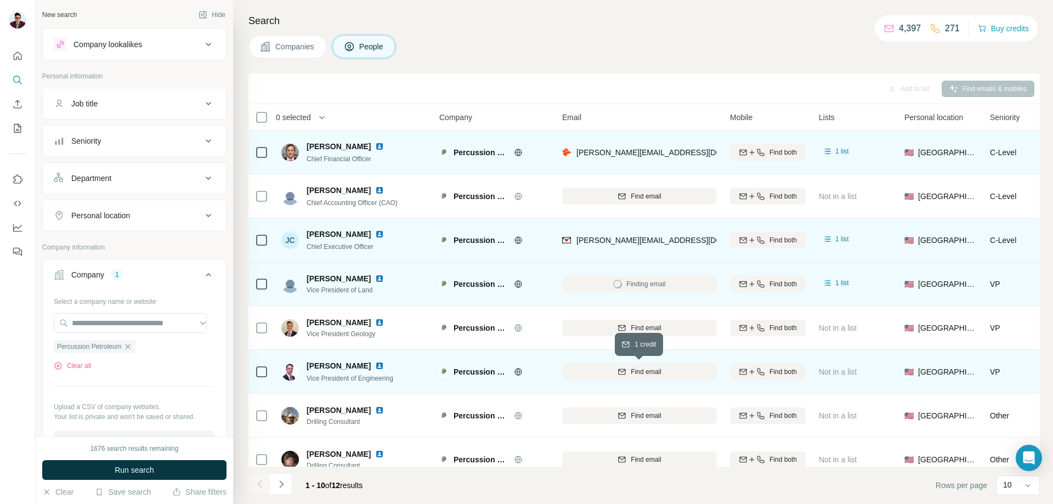
click at [640, 375] on span "Find email" at bounding box center [646, 372] width 30 height 10
drag, startPoint x: 307, startPoint y: 147, endPoint x: 373, endPoint y: 148, distance: 65.8
click at [373, 148] on div "[PERSON_NAME] Chief Financial Officer" at bounding box center [339, 152] width 116 height 23
copy span "[PERSON_NAME]"
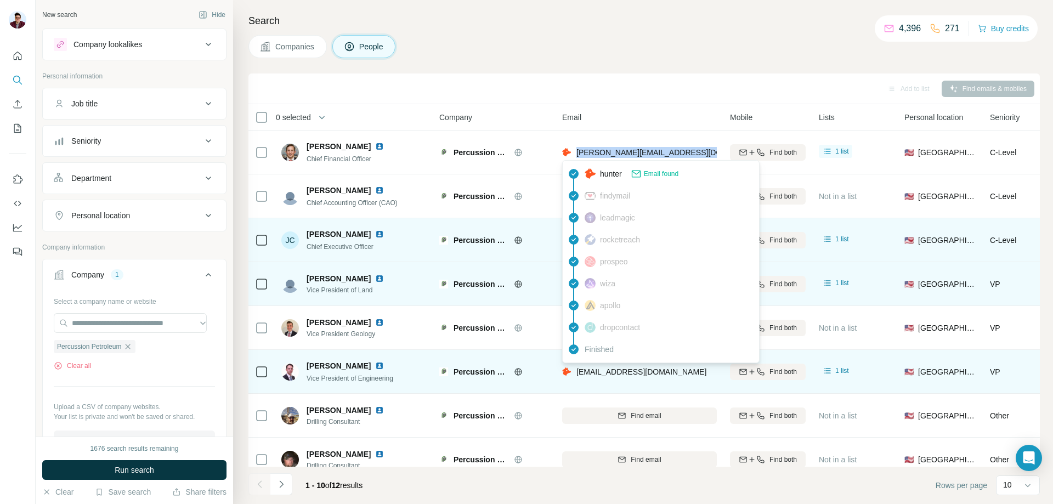
drag, startPoint x: 575, startPoint y: 156, endPoint x: 710, endPoint y: 155, distance: 135.0
click at [710, 155] on div "[PERSON_NAME][EMAIL_ADDRESS][DOMAIN_NAME]" at bounding box center [661, 152] width 199 height 11
copy span "[PERSON_NAME][EMAIL_ADDRESS][DOMAIN_NAME]"
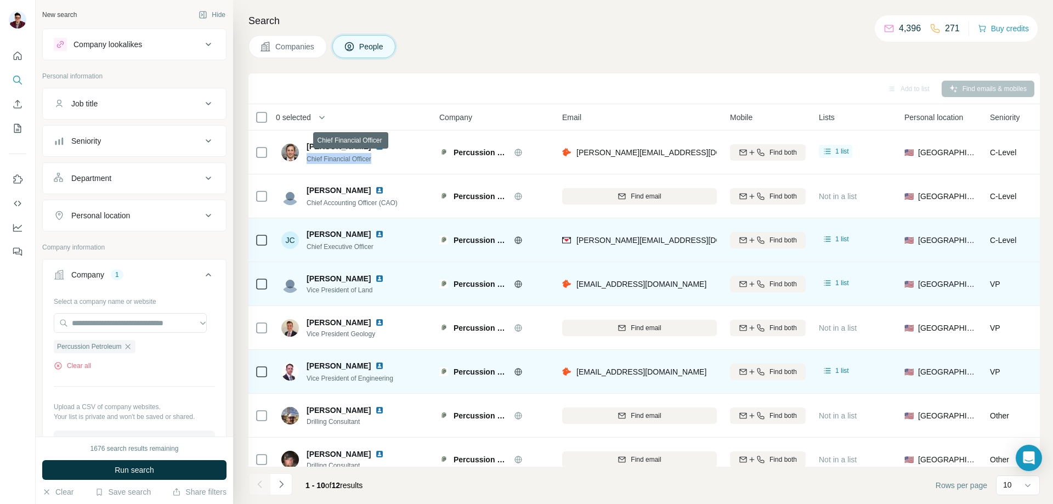
drag, startPoint x: 387, startPoint y: 161, endPoint x: 308, endPoint y: 163, distance: 79.0
click at [308, 163] on div "Chief Financial Officer" at bounding box center [352, 158] width 91 height 11
copy span "Chief Financial Officer"
click at [384, 149] on img at bounding box center [379, 146] width 9 height 9
drag, startPoint x: 306, startPoint y: 143, endPoint x: 371, endPoint y: 143, distance: 64.7
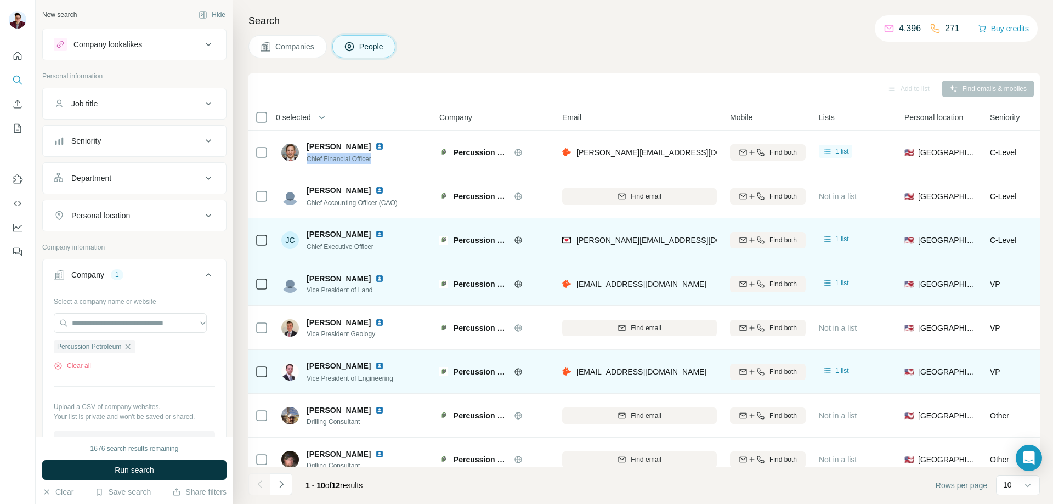
click at [371, 143] on div "[PERSON_NAME] Chief Financial Officer" at bounding box center [339, 152] width 116 height 23
copy span "[PERSON_NAME]"
drag, startPoint x: 305, startPoint y: 249, endPoint x: 380, endPoint y: 247, distance: 75.2
click at [380, 247] on div "[PERSON_NAME] [PERSON_NAME] Chief Executive Officer" at bounding box center [354, 240] width 146 height 30
copy span "Chief Executive Officer"
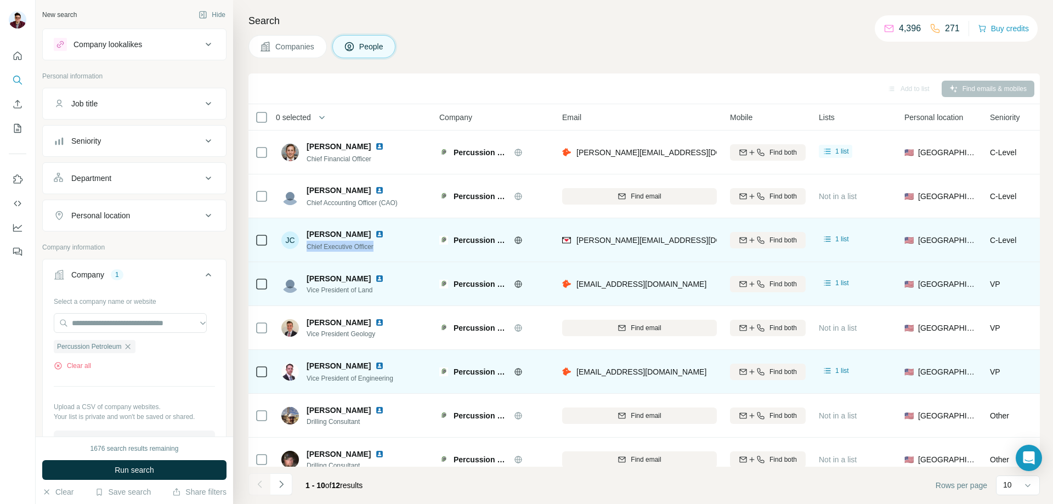
click at [375, 233] on img at bounding box center [379, 234] width 9 height 9
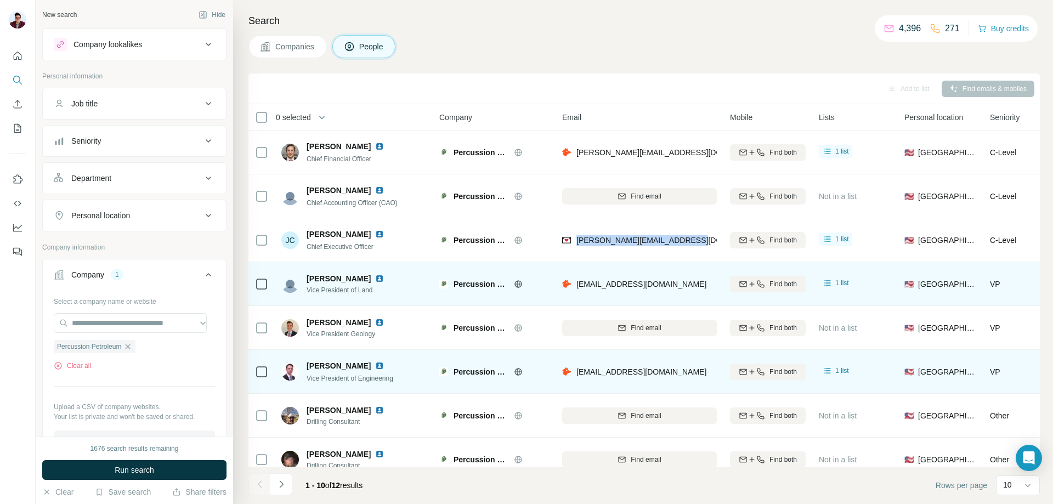
drag, startPoint x: 576, startPoint y: 239, endPoint x: 704, endPoint y: 239, distance: 128.4
click at [704, 239] on div "[PERSON_NAME][EMAIL_ADDRESS][DOMAIN_NAME]" at bounding box center [639, 240] width 155 height 30
drag, startPoint x: 302, startPoint y: 367, endPoint x: 358, endPoint y: 367, distance: 55.4
click at [358, 367] on div "[PERSON_NAME] Vice President of Engineering" at bounding box center [339, 371] width 116 height 23
click at [375, 369] on img at bounding box center [379, 366] width 9 height 9
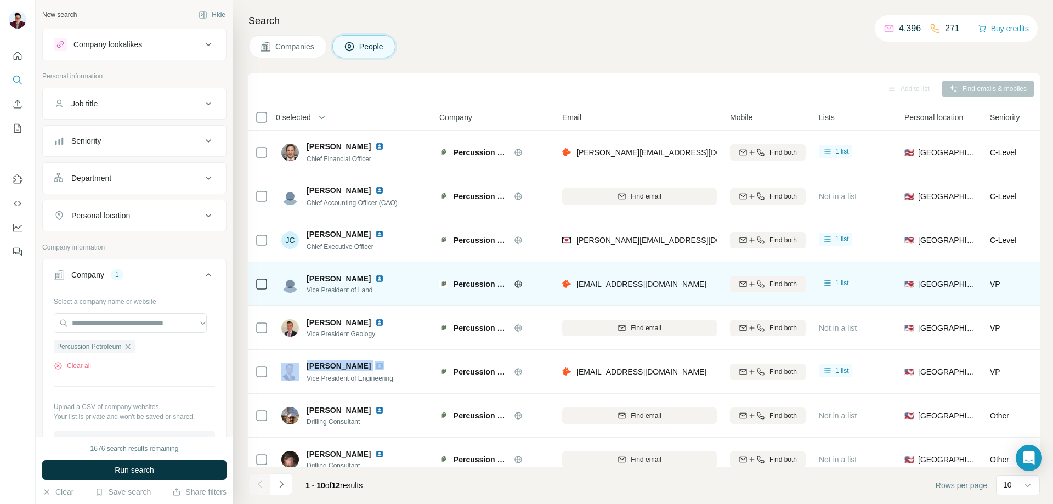
drag, startPoint x: 576, startPoint y: 372, endPoint x: 708, endPoint y: 375, distance: 132.3
click at [708, 375] on div "[EMAIL_ADDRESS][DOMAIN_NAME]" at bounding box center [639, 372] width 155 height 30
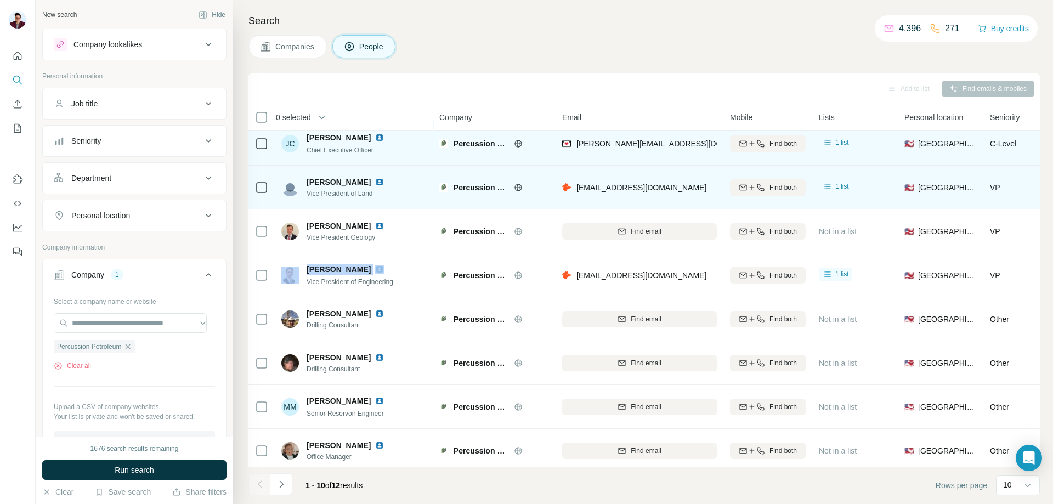
scroll to position [108, 0]
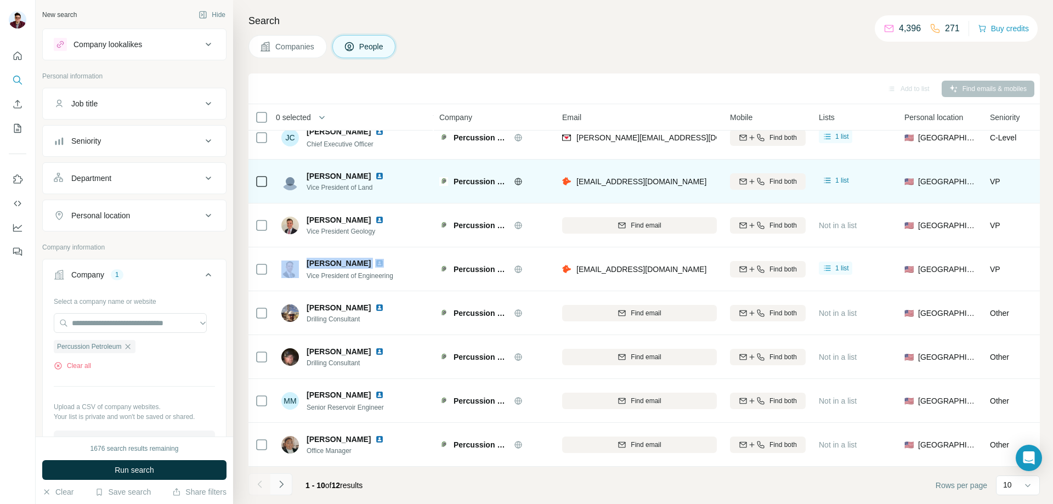
click at [289, 486] on button "Navigate to next page" at bounding box center [281, 484] width 22 height 22
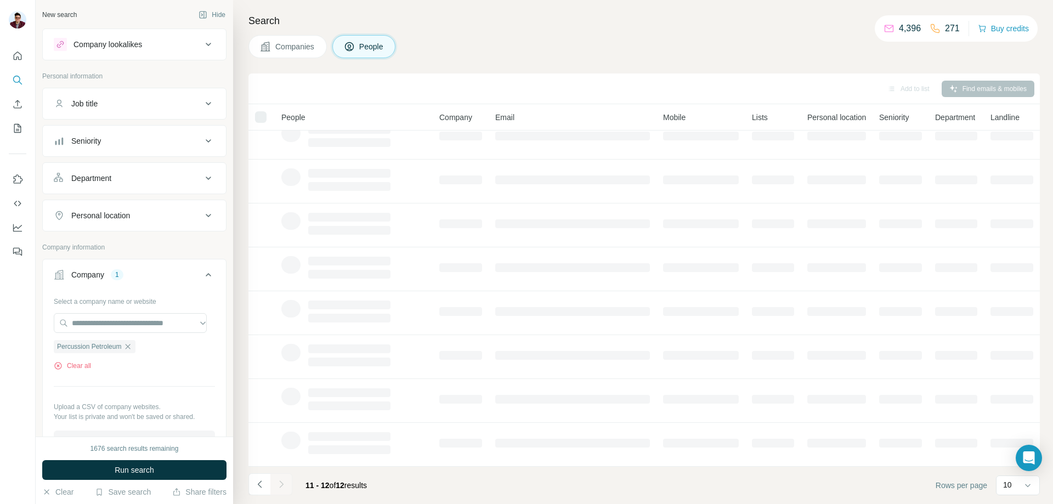
scroll to position [0, 0]
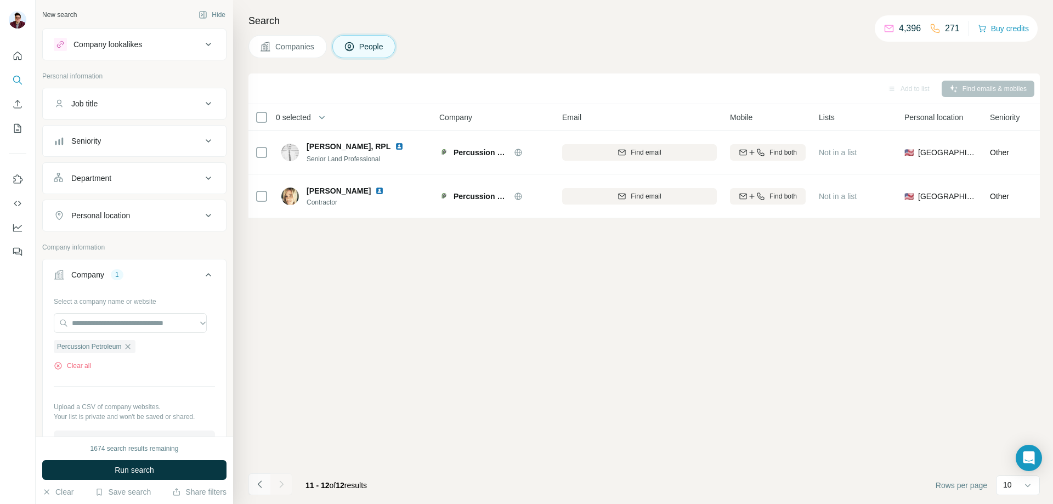
click at [264, 486] on icon "Navigate to previous page" at bounding box center [260, 484] width 11 height 11
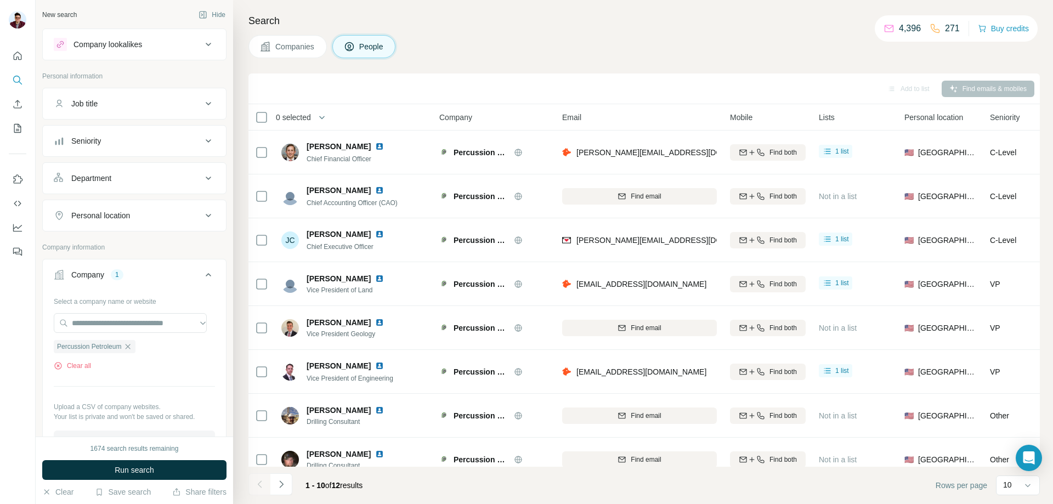
click at [283, 47] on span "Companies" at bounding box center [295, 46] width 40 height 11
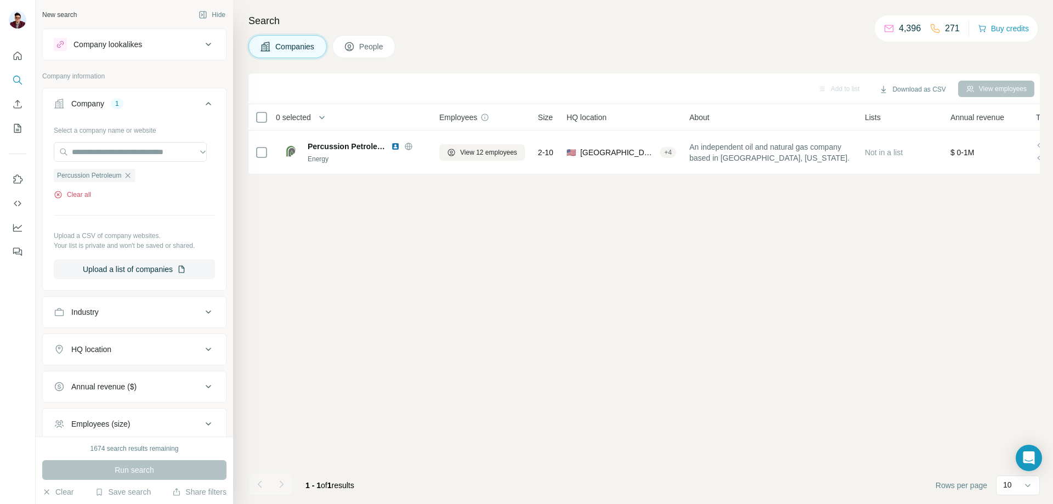
click at [86, 194] on button "Clear all" at bounding box center [72, 195] width 37 height 10
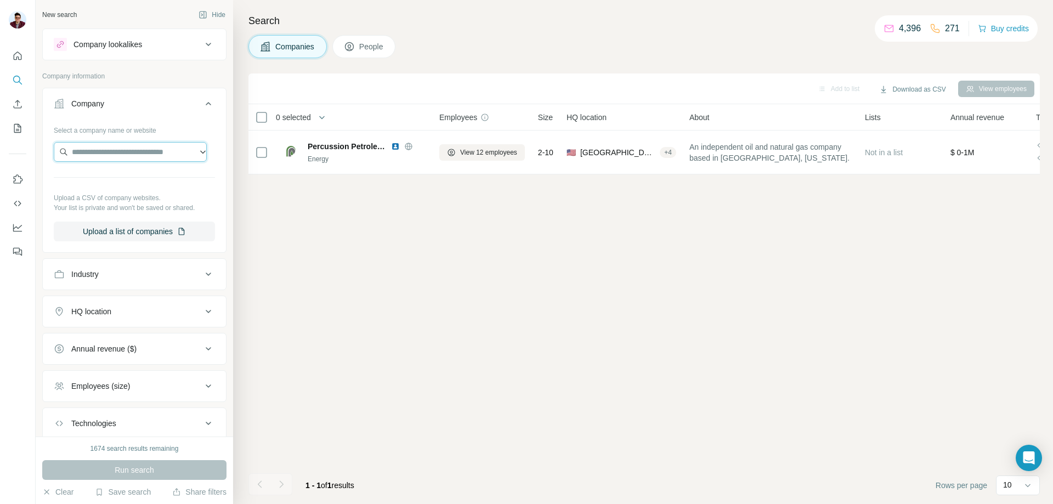
click at [121, 155] on input "text" at bounding box center [130, 152] width 153 height 20
click at [71, 153] on input "**********" at bounding box center [130, 152] width 153 height 20
drag, startPoint x: 86, startPoint y: 160, endPoint x: 0, endPoint y: 161, distance: 85.6
click at [0, 161] on div "**********" at bounding box center [526, 252] width 1053 height 504
paste input "***"
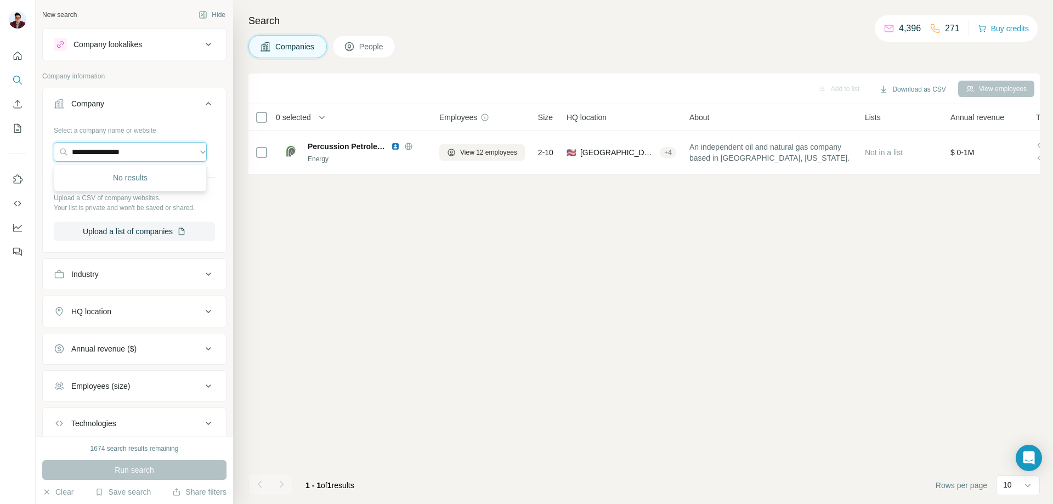
drag, startPoint x: 167, startPoint y: 151, endPoint x: 51, endPoint y: 157, distance: 116.5
click at [51, 157] on div "**********" at bounding box center [134, 185] width 183 height 129
paste input "***"
type input "**********"
click at [130, 187] on p "[DOMAIN_NAME]" at bounding box center [113, 187] width 57 height 10
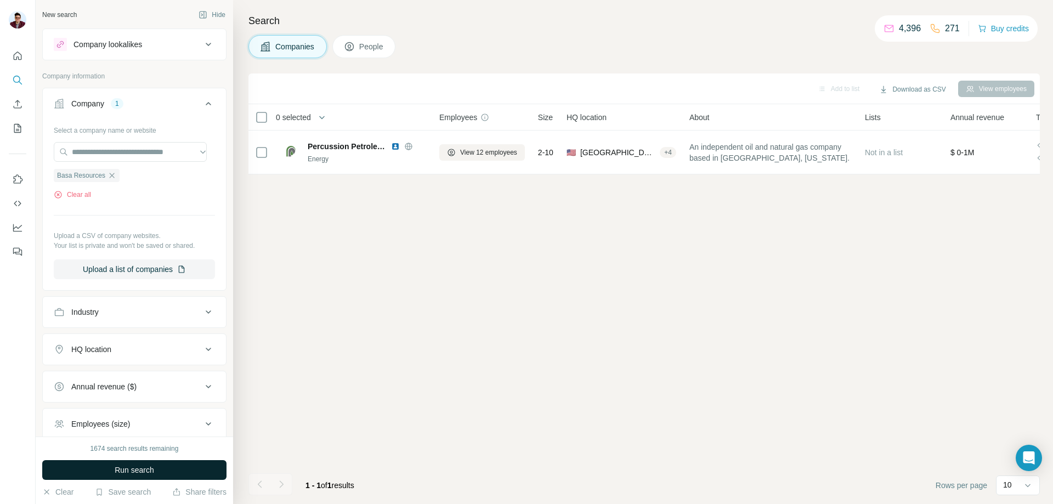
click at [139, 470] on span "Run search" at bounding box center [135, 470] width 40 height 11
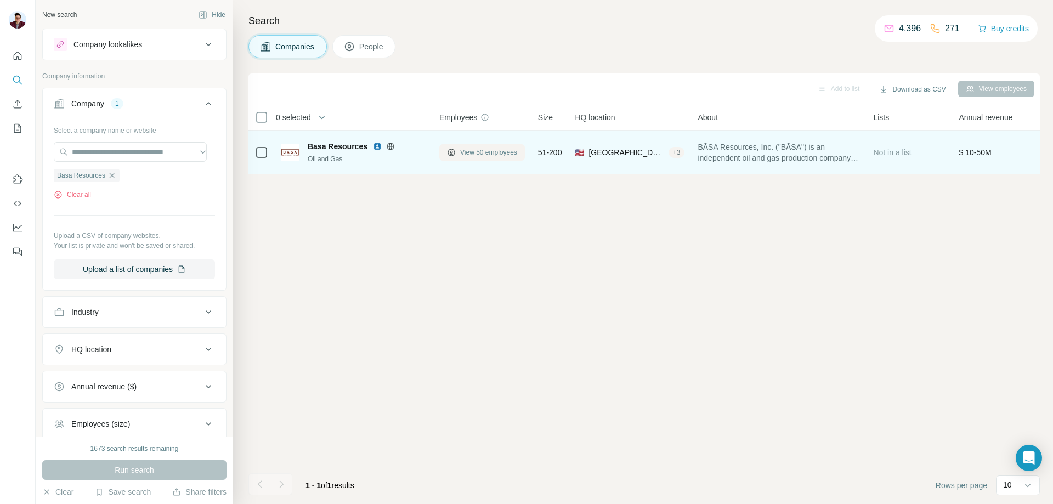
click at [479, 156] on span "View 50 employees" at bounding box center [488, 153] width 57 height 10
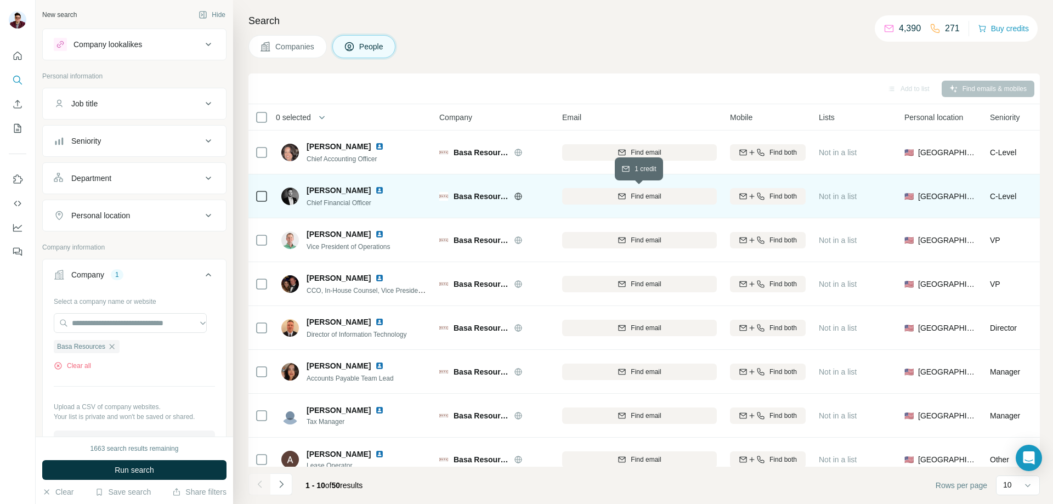
click at [652, 199] on span "Find email" at bounding box center [646, 196] width 30 height 10
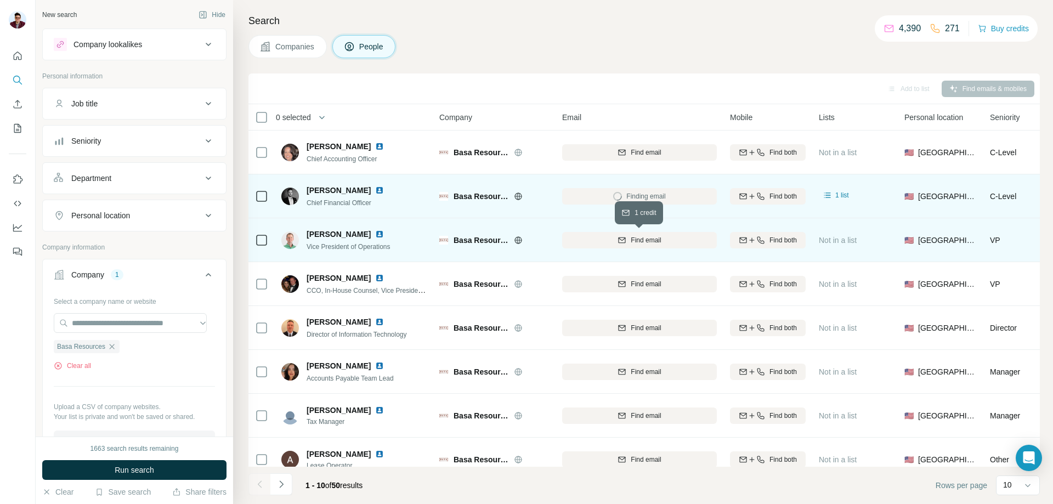
click at [655, 245] on button "Find email" at bounding box center [639, 240] width 155 height 16
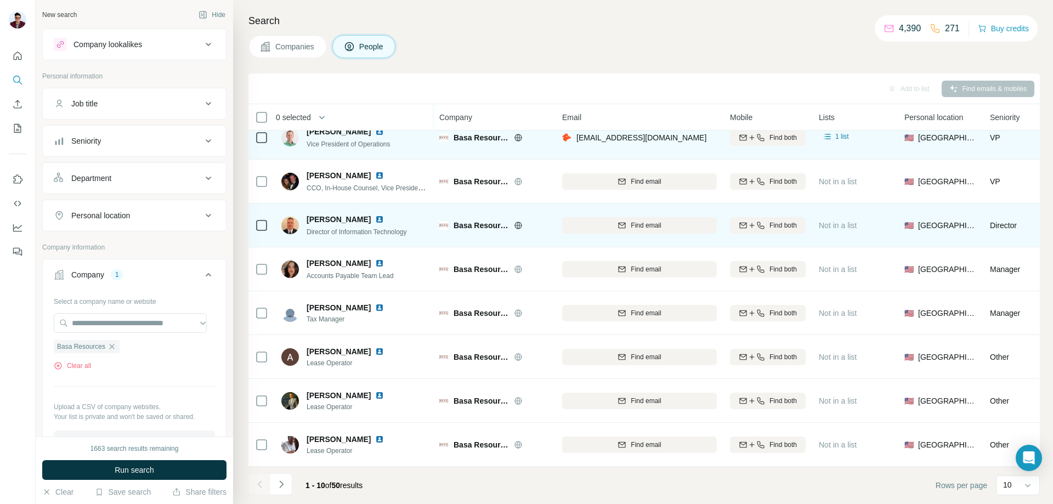
scroll to position [108, 0]
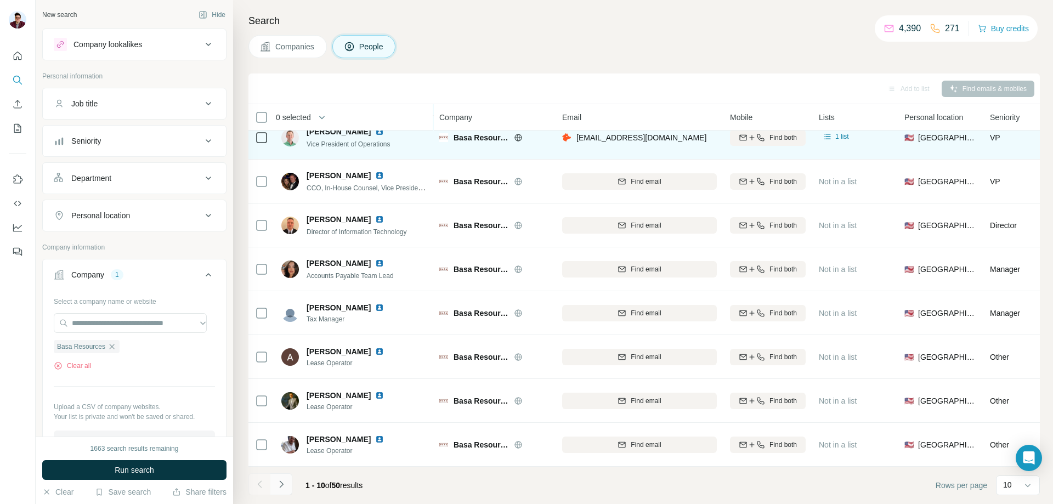
click at [286, 485] on icon "Navigate to next page" at bounding box center [281, 484] width 11 height 11
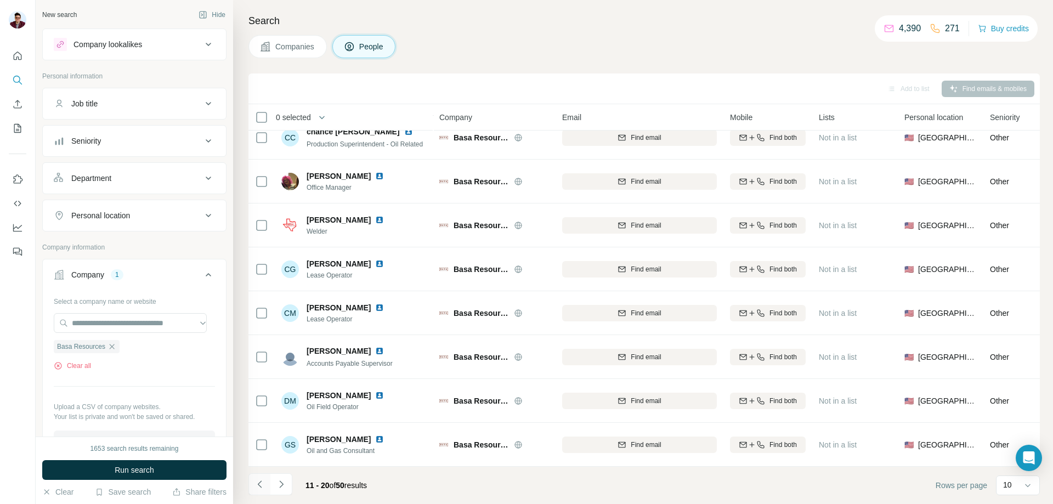
click at [264, 488] on icon "Navigate to previous page" at bounding box center [260, 484] width 11 height 11
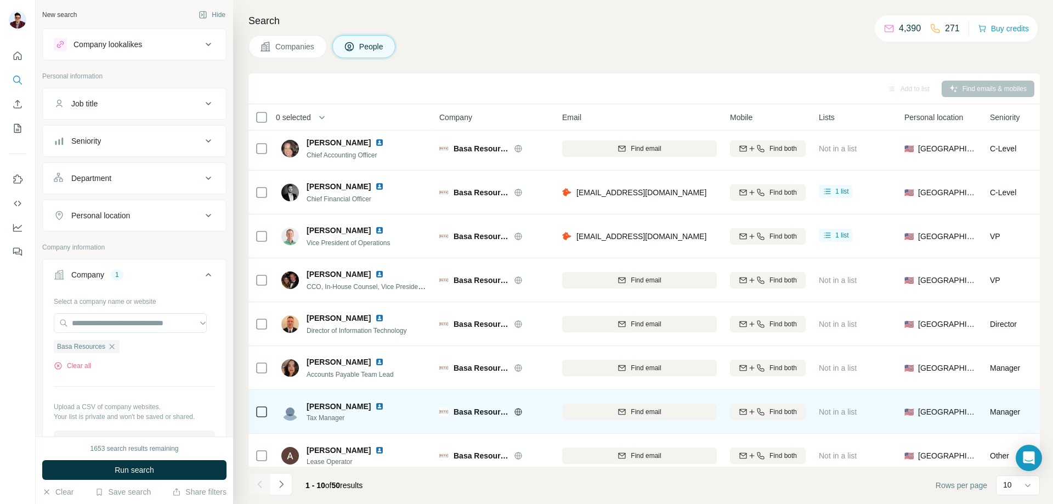
scroll to position [0, 0]
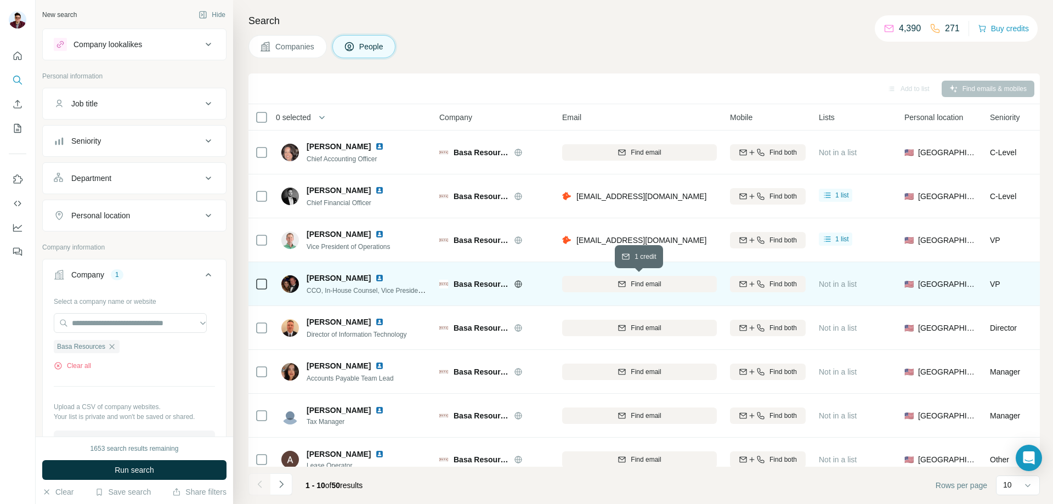
click at [651, 285] on span "Find email" at bounding box center [646, 284] width 30 height 10
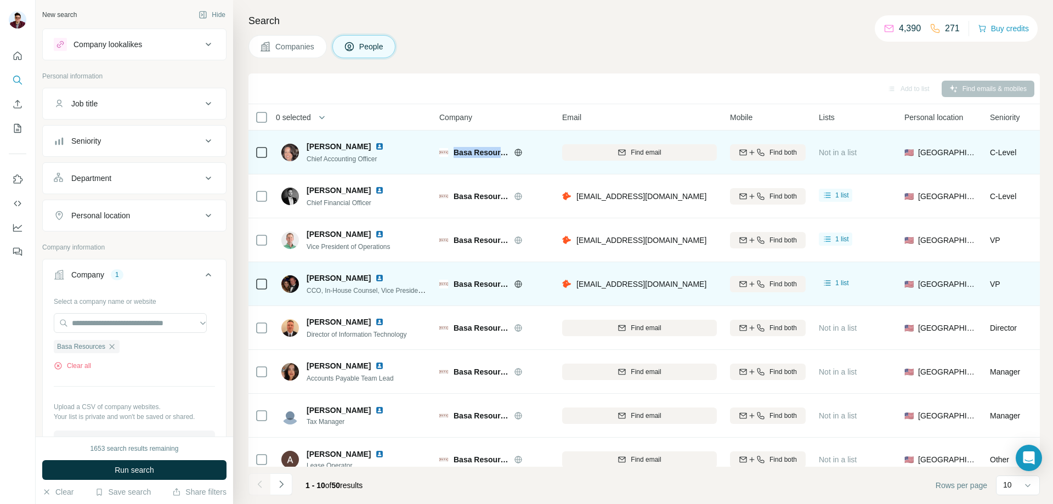
drag, startPoint x: 454, startPoint y: 153, endPoint x: 518, endPoint y: 153, distance: 63.6
click at [518, 153] on div "Basa Resources" at bounding box center [501, 152] width 95 height 11
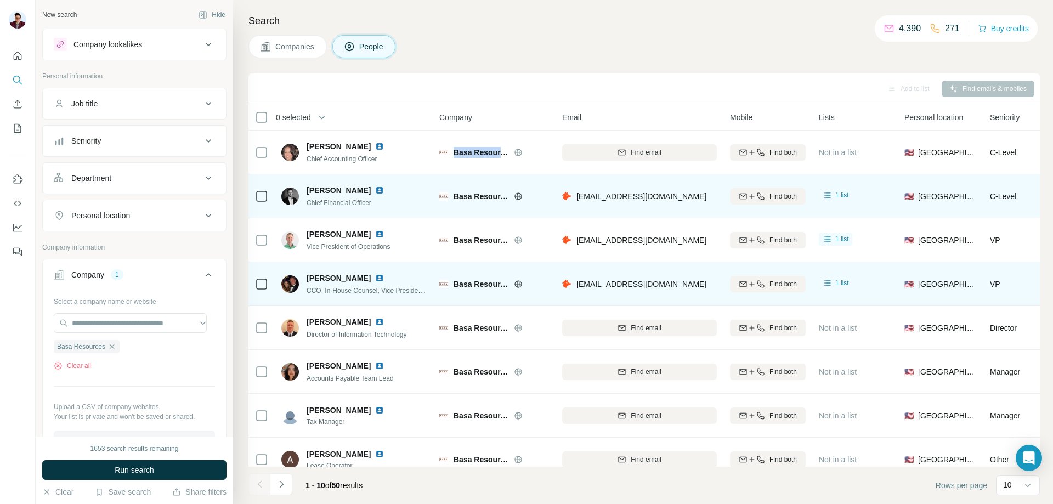
drag, startPoint x: 306, startPoint y: 190, endPoint x: 370, endPoint y: 188, distance: 64.3
click at [370, 188] on div "[PERSON_NAME] Chief Financial Officer" at bounding box center [339, 196] width 116 height 23
click at [381, 192] on img at bounding box center [379, 190] width 9 height 9
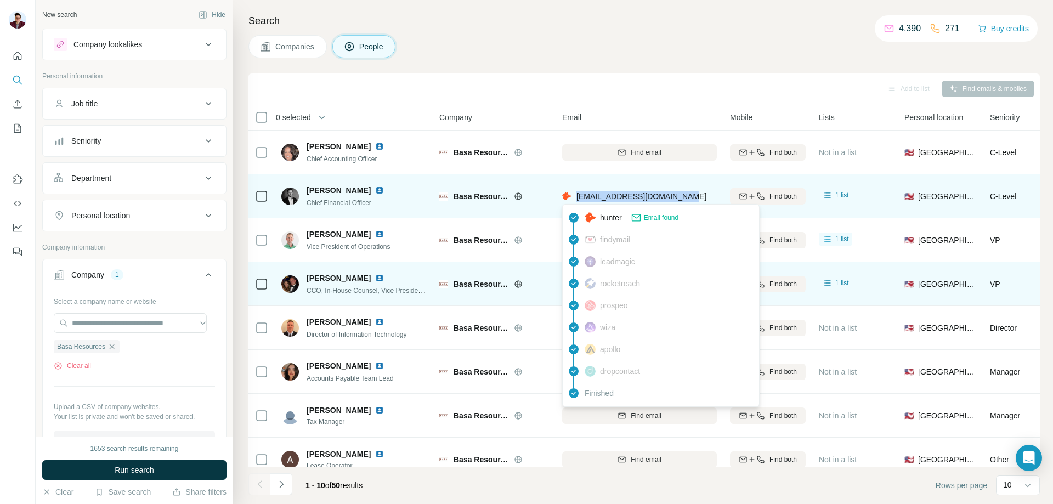
drag, startPoint x: 574, startPoint y: 195, endPoint x: 692, endPoint y: 196, distance: 117.4
click at [692, 196] on div "[EMAIL_ADDRESS][DOMAIN_NAME]" at bounding box center [634, 196] width 144 height 11
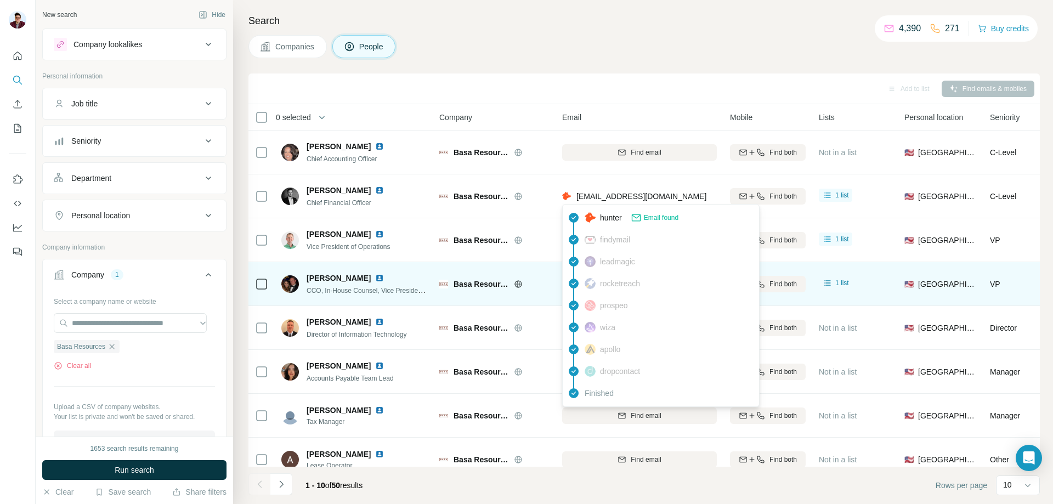
click at [554, 83] on div "Add to list Find emails & mobiles" at bounding box center [644, 88] width 781 height 19
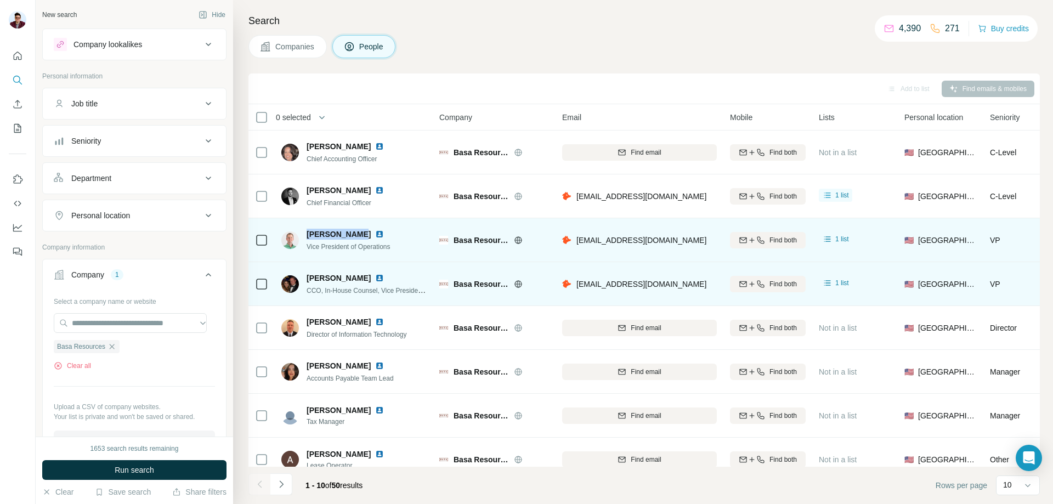
drag, startPoint x: 303, startPoint y: 235, endPoint x: 353, endPoint y: 235, distance: 49.9
click at [353, 235] on div "[PERSON_NAME] Vice President of Operations" at bounding box center [339, 240] width 116 height 23
click at [375, 234] on img at bounding box center [379, 234] width 9 height 9
drag, startPoint x: 576, startPoint y: 241, endPoint x: 684, endPoint y: 237, distance: 108.2
click at [684, 237] on div "[EMAIL_ADDRESS][DOMAIN_NAME]" at bounding box center [639, 240] width 155 height 30
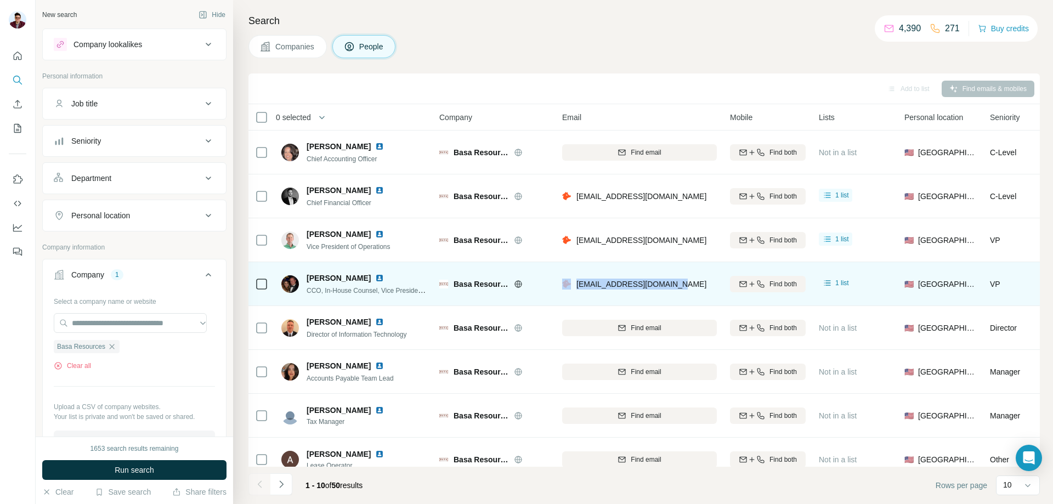
drag, startPoint x: 573, startPoint y: 281, endPoint x: 683, endPoint y: 284, distance: 109.8
click at [683, 284] on div "[EMAIL_ADDRESS][DOMAIN_NAME]" at bounding box center [639, 284] width 155 height 30
click at [375, 280] on img at bounding box center [379, 278] width 9 height 9
drag, startPoint x: 305, startPoint y: 278, endPoint x: 360, endPoint y: 278, distance: 55.4
click at [360, 278] on div "[PERSON_NAME] CCO, In-House Counsel, Vice President of Land, Board Certified in…" at bounding box center [354, 284] width 146 height 23
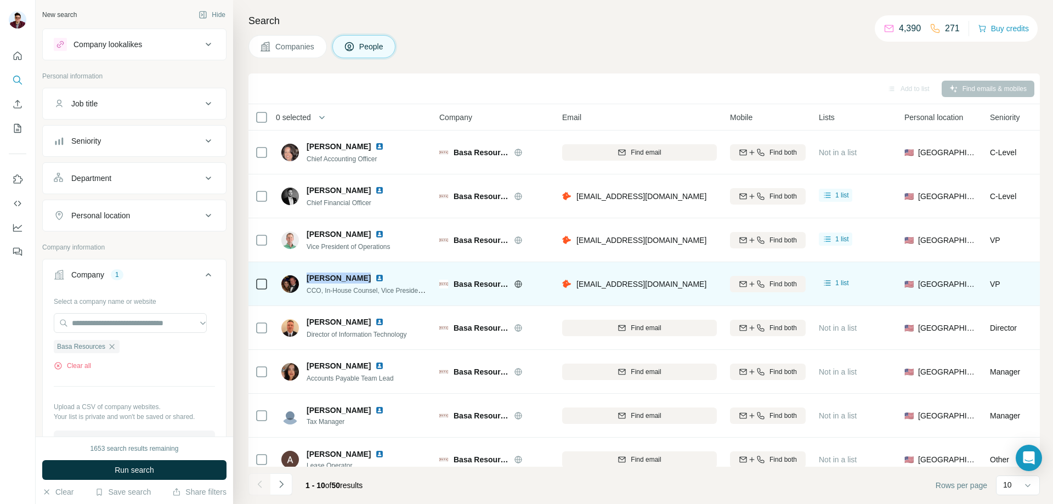
click at [375, 278] on img at bounding box center [379, 278] width 9 height 9
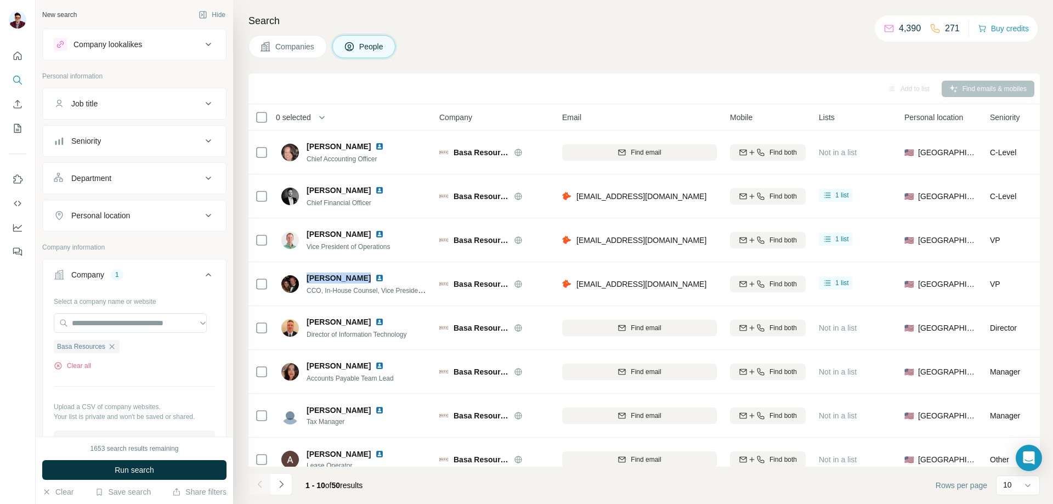
click at [268, 50] on icon at bounding box center [265, 46] width 11 height 11
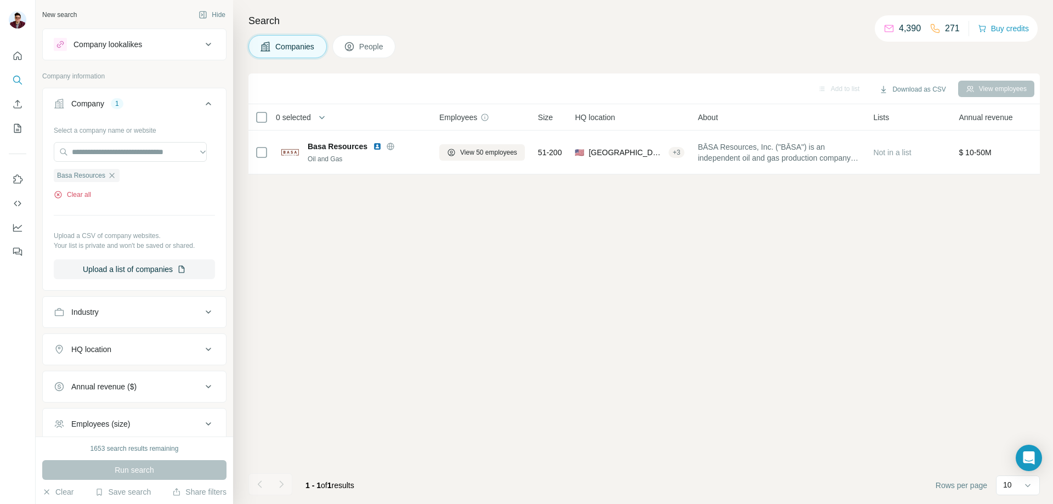
click at [86, 195] on button "Clear all" at bounding box center [72, 195] width 37 height 10
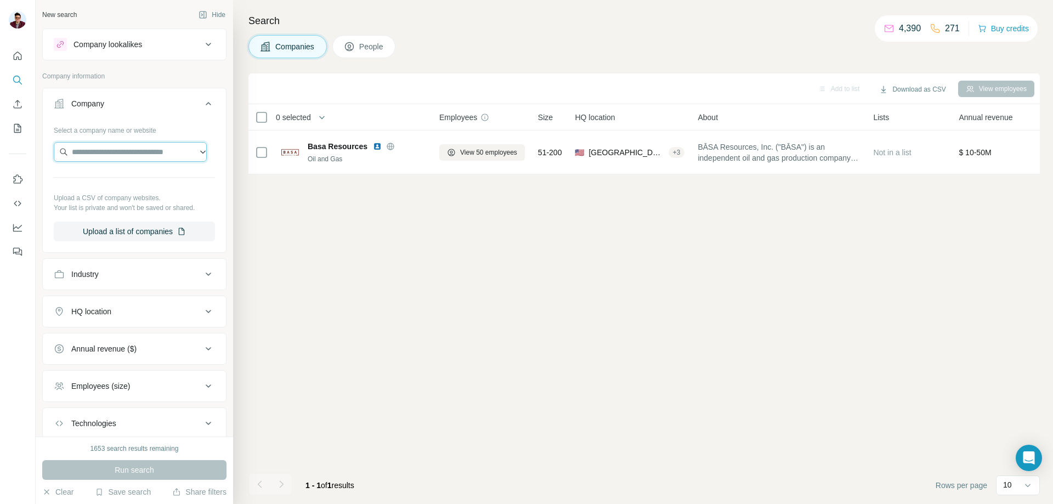
click at [109, 154] on input "text" at bounding box center [130, 152] width 153 height 20
type input "**********"
click at [138, 191] on p "[DOMAIN_NAME]" at bounding box center [116, 187] width 63 height 10
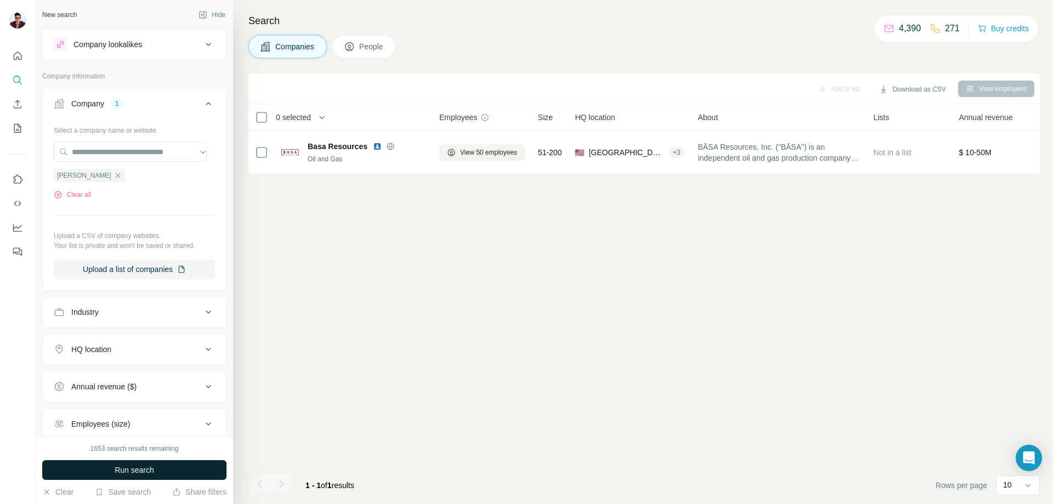
click at [147, 469] on span "Run search" at bounding box center [135, 470] width 40 height 11
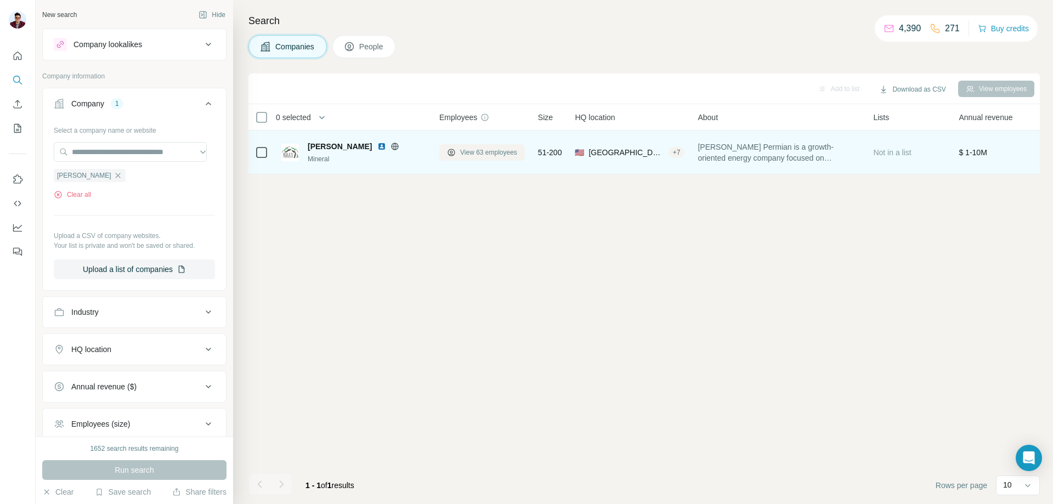
click at [476, 155] on span "View 63 employees" at bounding box center [488, 153] width 57 height 10
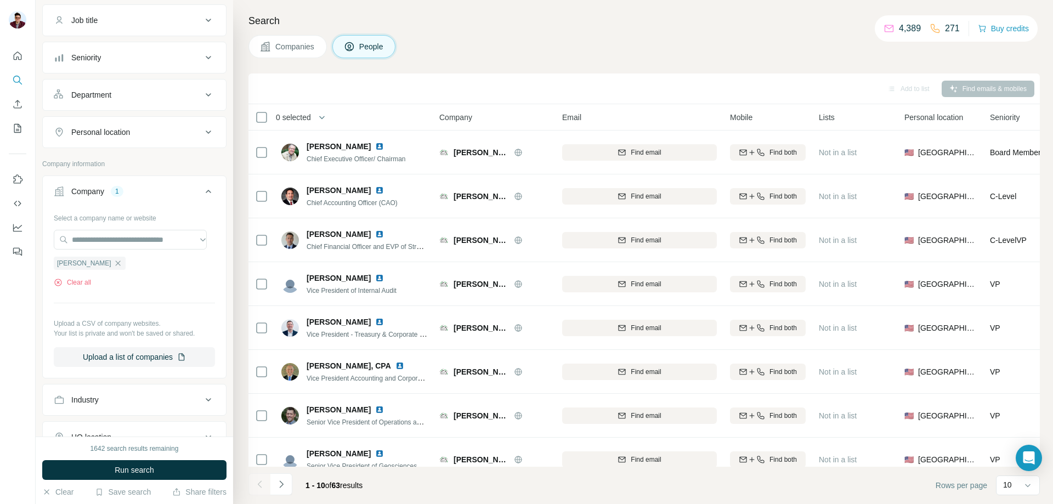
scroll to position [110, 0]
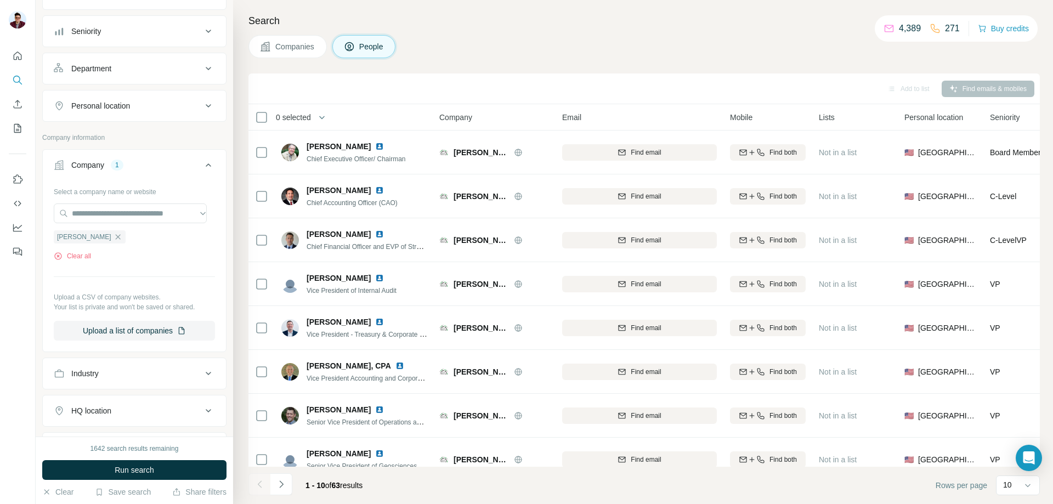
click at [309, 46] on span "Companies" at bounding box center [295, 46] width 40 height 11
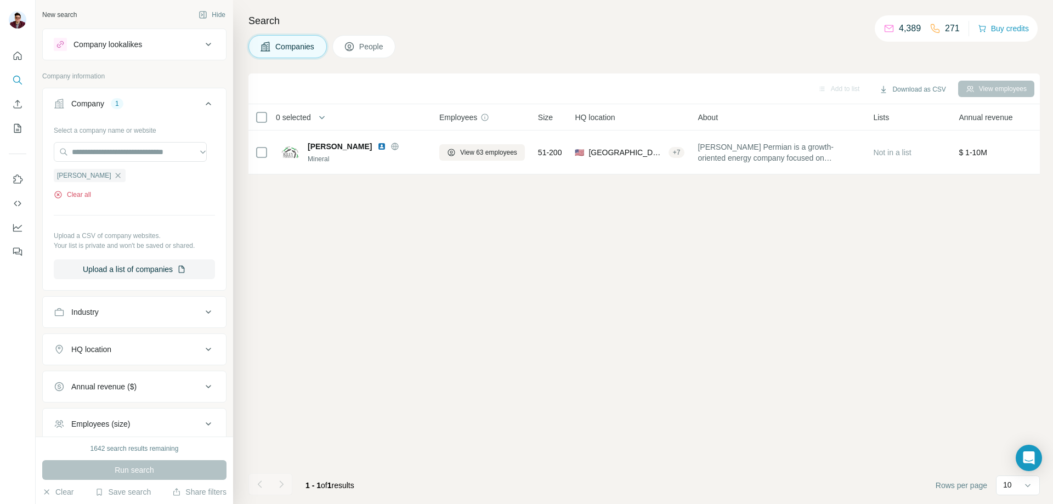
click at [89, 194] on button "Clear all" at bounding box center [72, 195] width 37 height 10
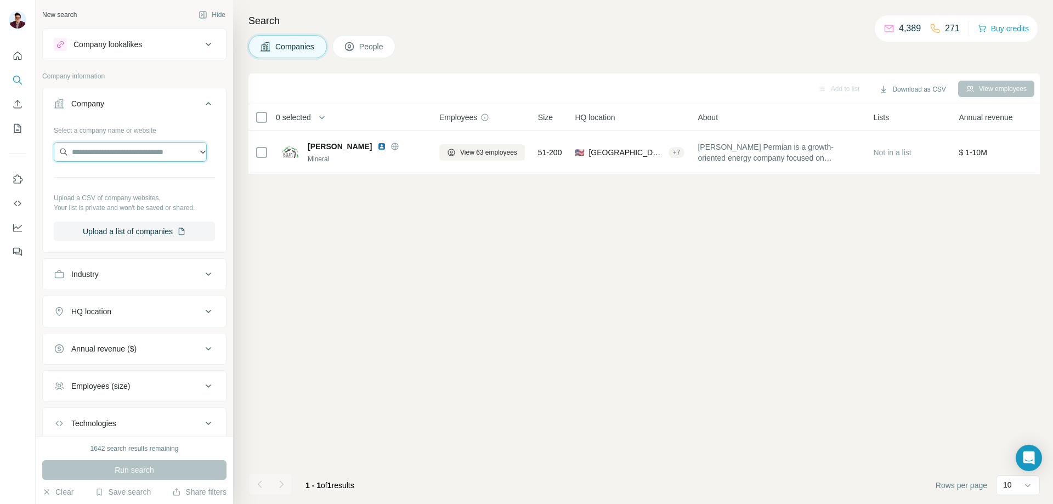
click at [97, 156] on input "text" at bounding box center [130, 152] width 153 height 20
click at [110, 153] on input "**********" at bounding box center [130, 152] width 153 height 20
drag, startPoint x: 171, startPoint y: 155, endPoint x: 0, endPoint y: 160, distance: 170.7
click at [0, 160] on div "**********" at bounding box center [526, 252] width 1053 height 504
paste input "**"
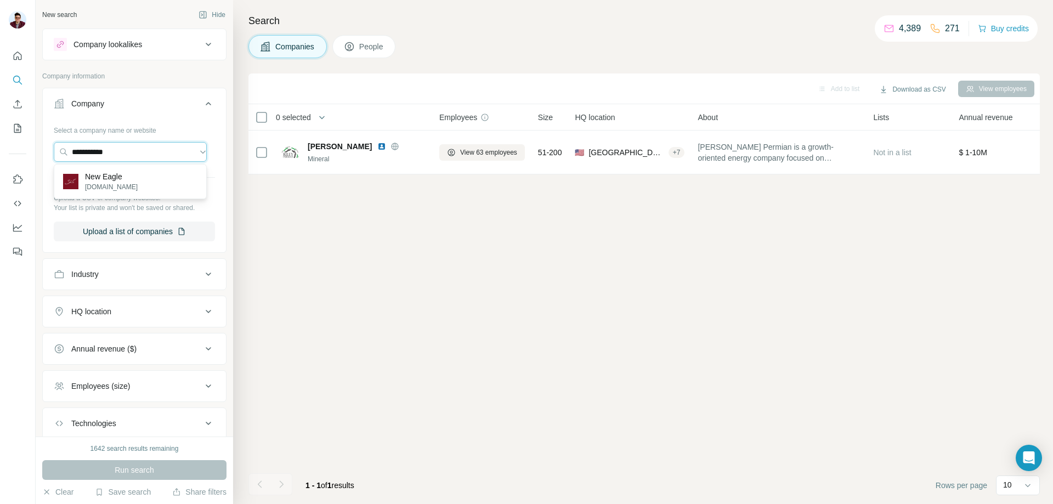
drag, startPoint x: 85, startPoint y: 153, endPoint x: 51, endPoint y: 153, distance: 34.0
click at [51, 153] on div "**********" at bounding box center [134, 185] width 183 height 129
paste input "**********"
drag, startPoint x: 139, startPoint y: 150, endPoint x: 47, endPoint y: 153, distance: 91.7
click at [47, 153] on div "**********" at bounding box center [134, 185] width 183 height 129
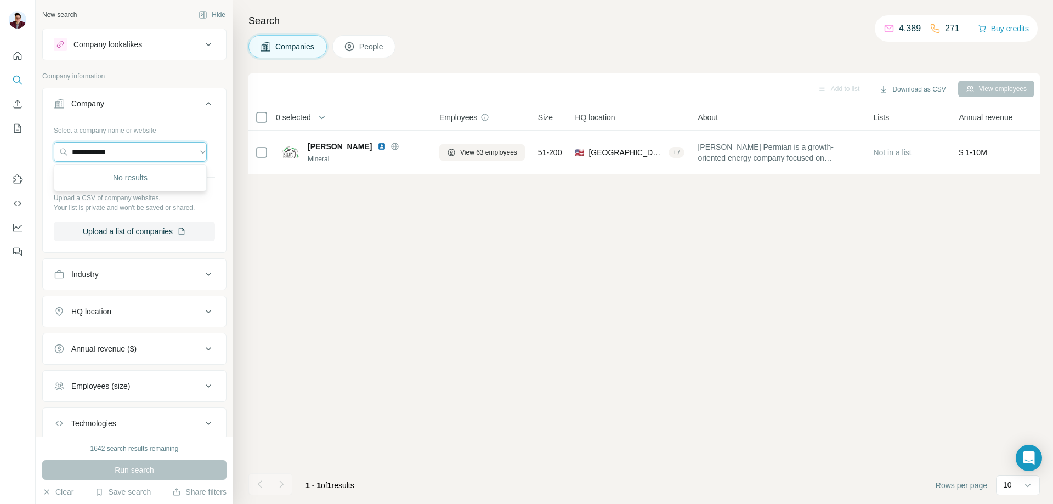
paste input "**********"
click at [161, 150] on input "**********" at bounding box center [130, 152] width 153 height 20
click at [184, 150] on input "**********" at bounding box center [130, 152] width 153 height 20
drag, startPoint x: 165, startPoint y: 154, endPoint x: 82, endPoint y: 159, distance: 83.0
click at [82, 159] on input "**********" at bounding box center [130, 152] width 153 height 20
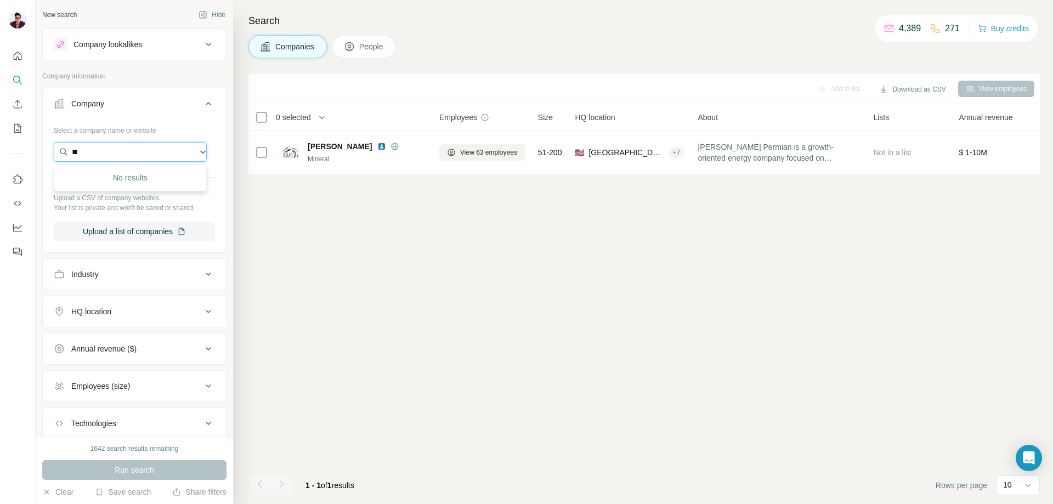
type input "*"
paste input "**********"
click at [129, 152] on input "**********" at bounding box center [130, 152] width 153 height 20
click at [160, 154] on input "**********" at bounding box center [130, 152] width 153 height 20
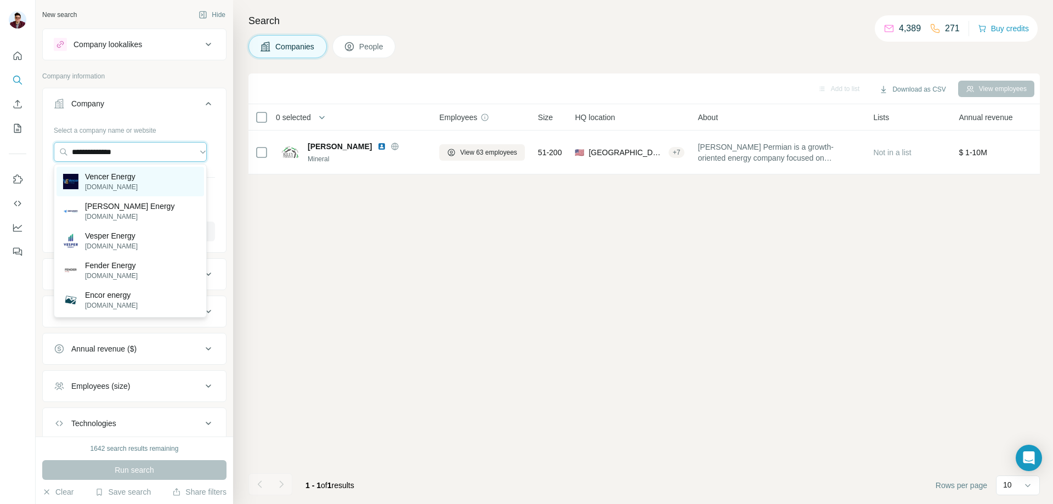
type input "**********"
click at [161, 185] on div "Vencer Energy [DOMAIN_NAME]" at bounding box center [131, 182] width 148 height 30
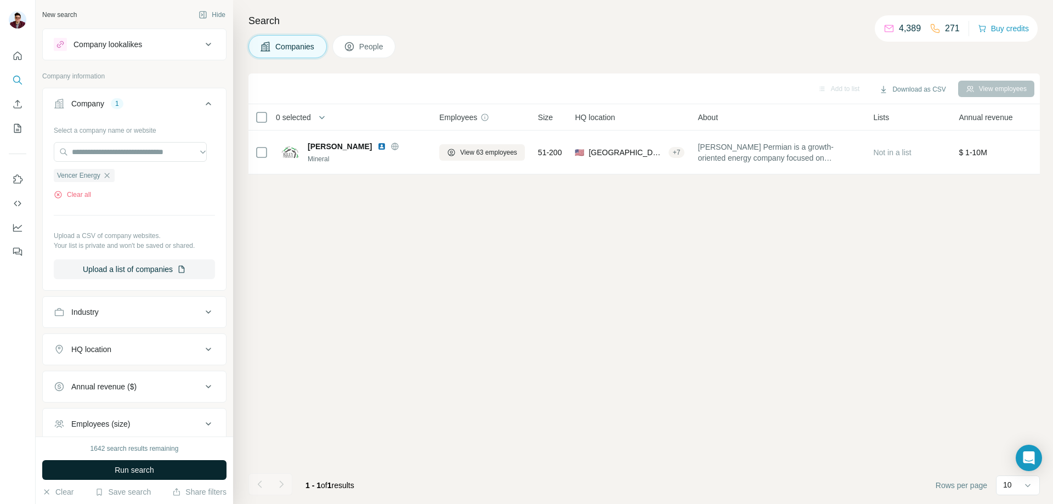
click at [129, 470] on span "Run search" at bounding box center [135, 470] width 40 height 11
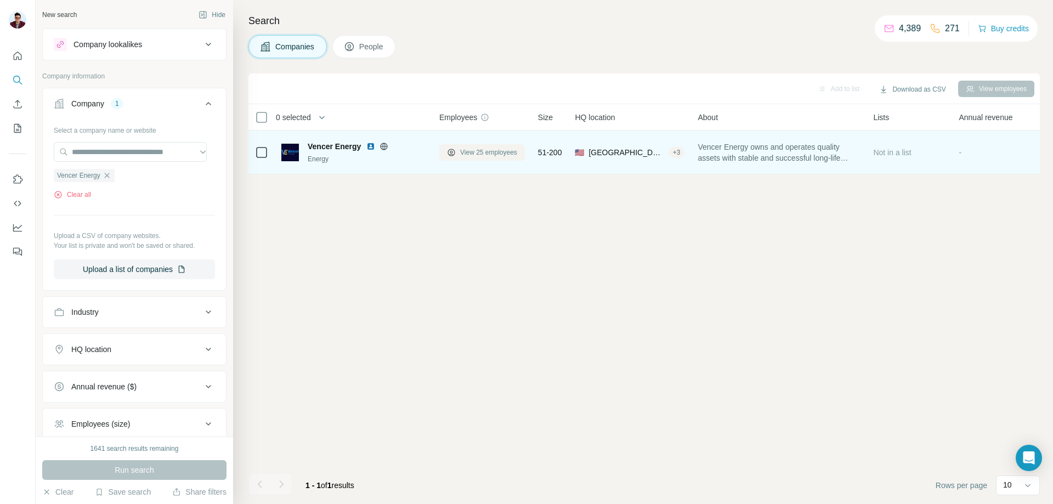
click at [464, 155] on span "View 25 employees" at bounding box center [488, 153] width 57 height 10
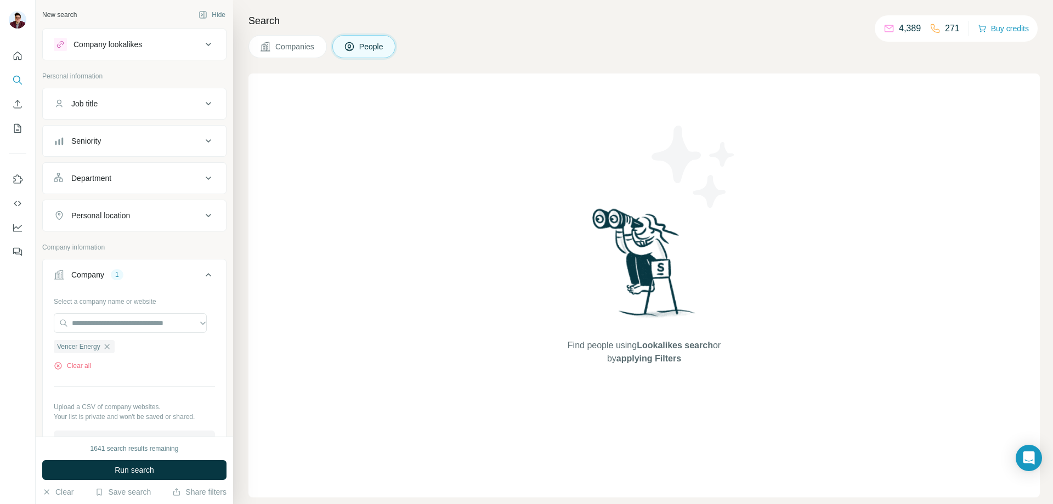
click at [281, 50] on span "Companies" at bounding box center [295, 46] width 40 height 11
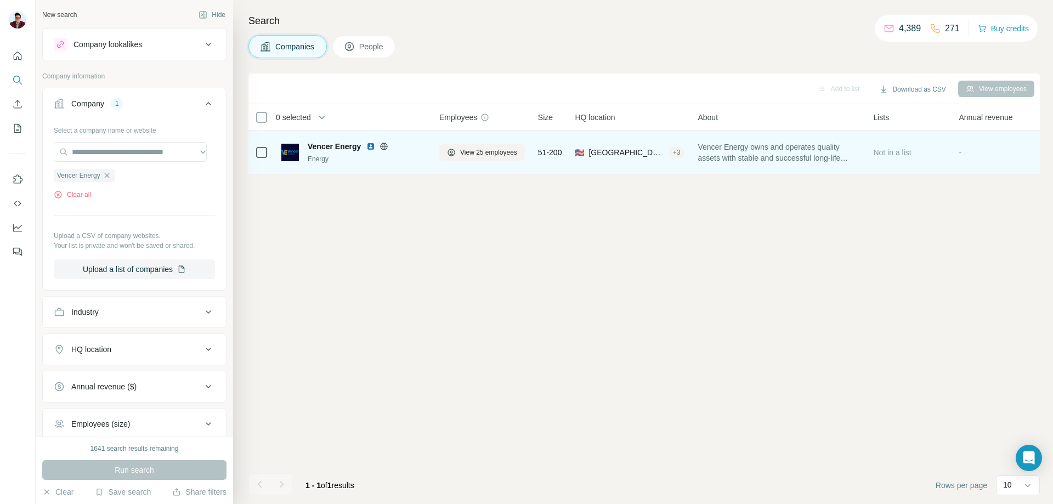
click at [370, 145] on img at bounding box center [371, 146] width 9 height 9
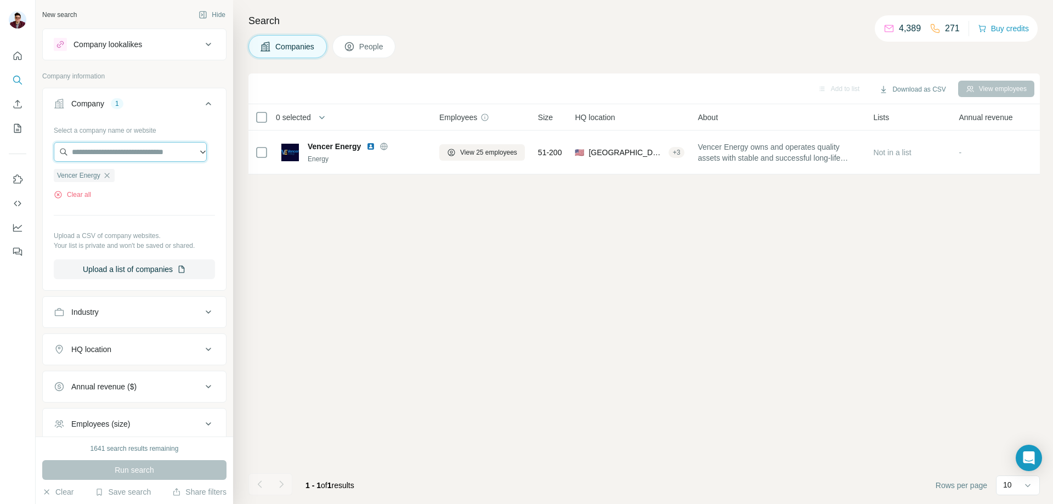
click at [119, 156] on input "text" at bounding box center [130, 152] width 153 height 20
paste input "**********"
type input "**********"
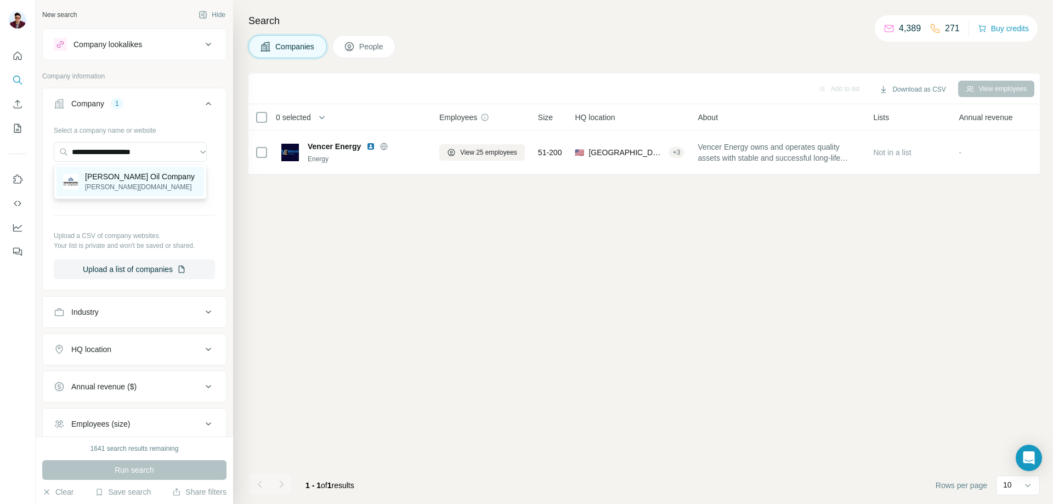
click at [146, 181] on p "[PERSON_NAME] Oil Company" at bounding box center [140, 176] width 110 height 11
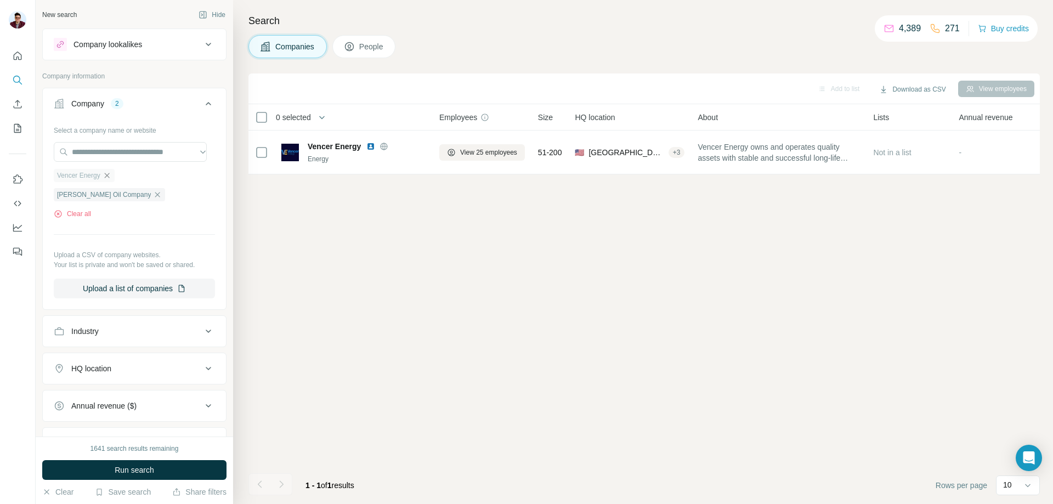
click at [109, 177] on icon "button" at bounding box center [106, 175] width 5 height 5
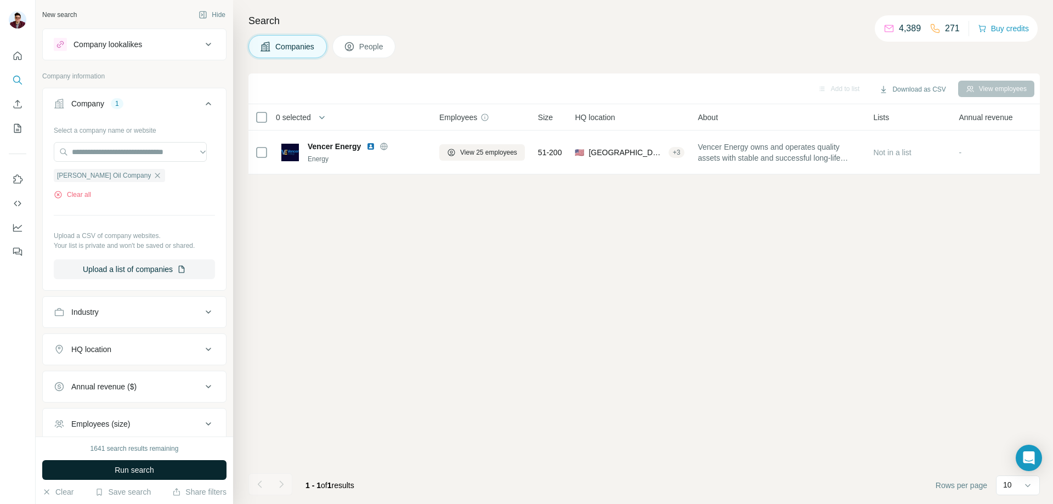
click at [131, 471] on span "Run search" at bounding box center [135, 470] width 40 height 11
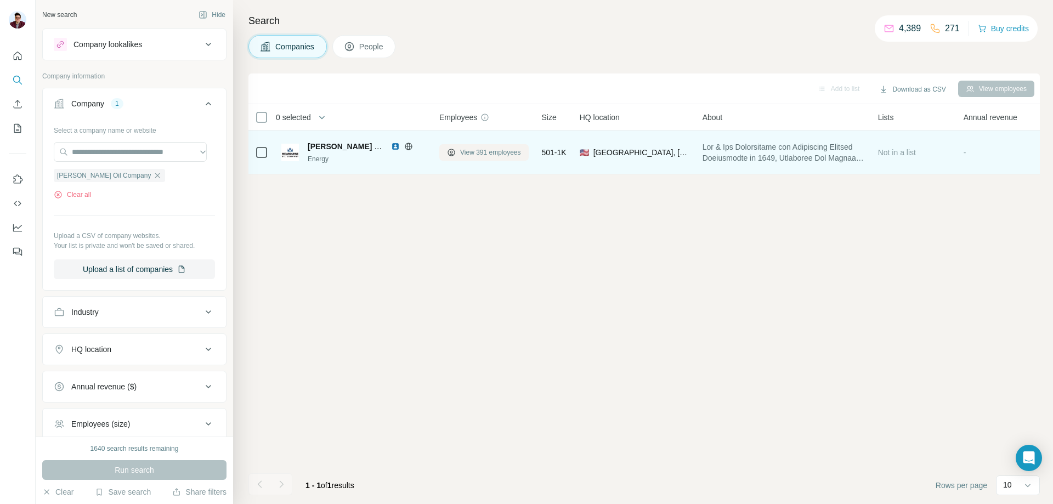
click at [490, 155] on span "View 391 employees" at bounding box center [490, 153] width 61 height 10
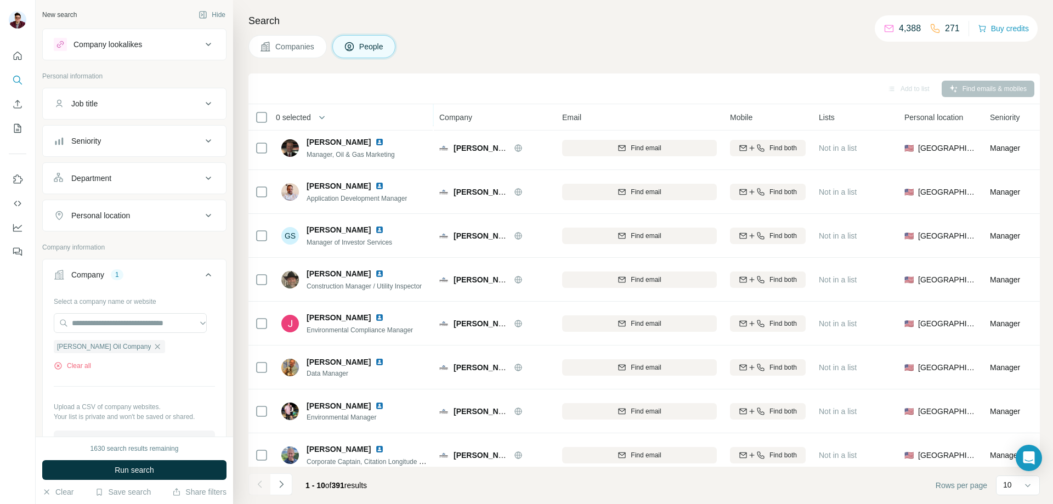
scroll to position [108, 0]
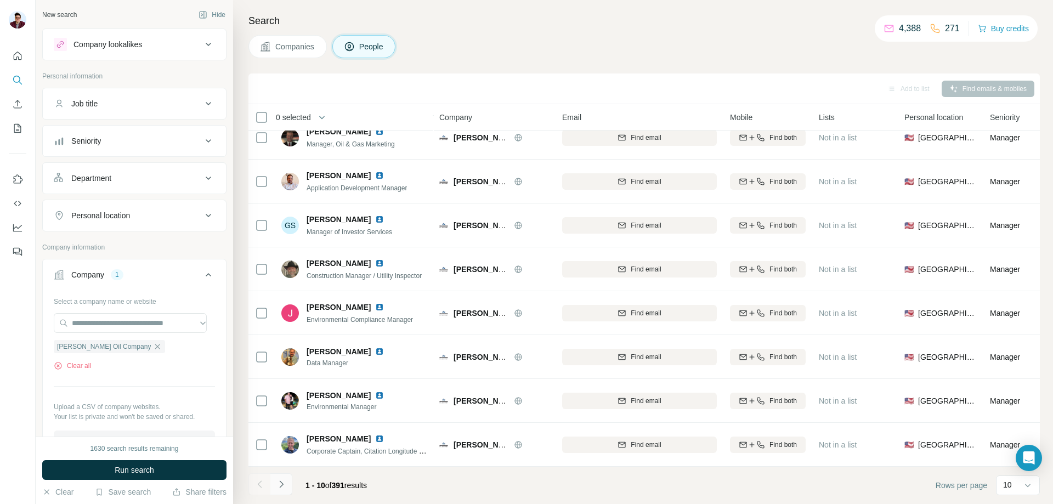
click at [285, 491] on button "Navigate to next page" at bounding box center [281, 484] width 22 height 22
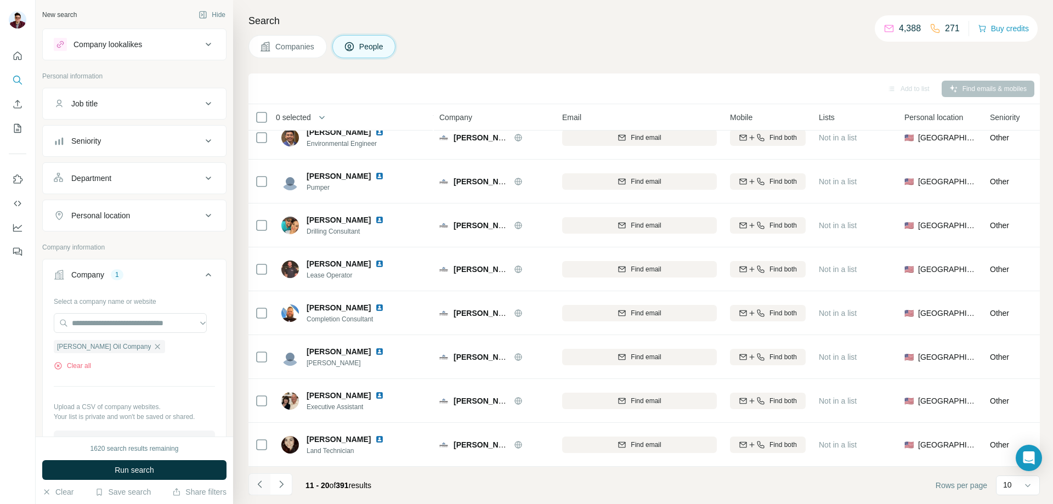
click at [255, 494] on button "Navigate to previous page" at bounding box center [260, 484] width 22 height 22
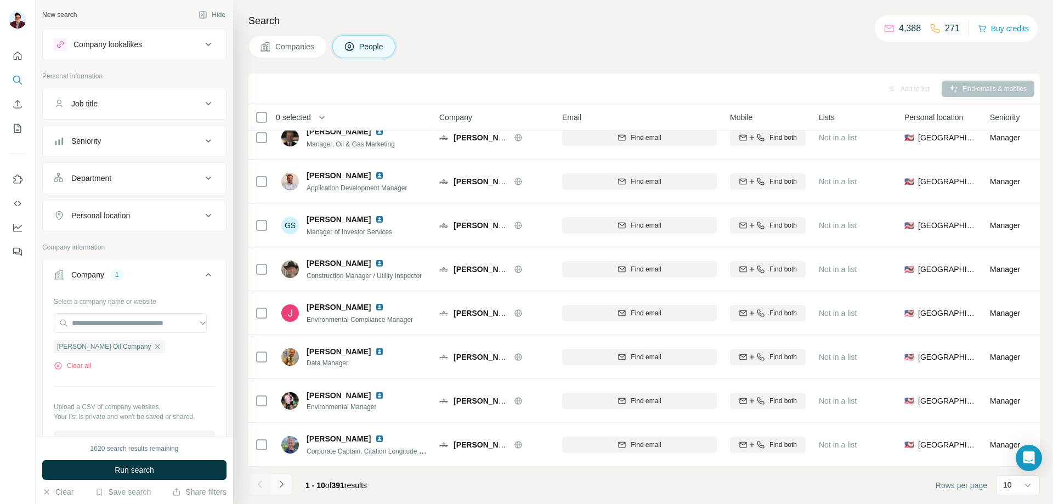
click at [291, 486] on button "Navigate to next page" at bounding box center [281, 484] width 22 height 22
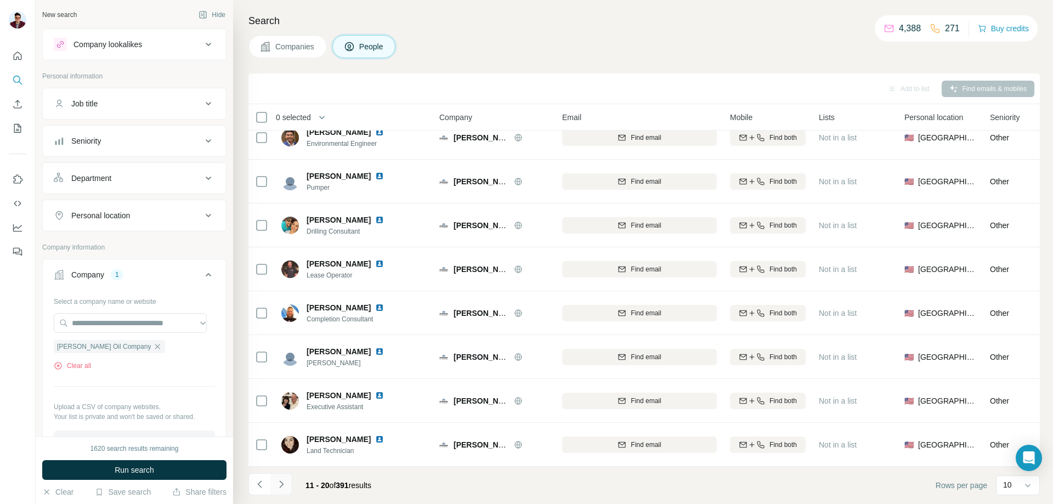
click at [290, 486] on button "Navigate to next page" at bounding box center [281, 484] width 22 height 22
click at [285, 486] on icon "Navigate to next page" at bounding box center [281, 484] width 11 height 11
click at [262, 484] on icon "Navigate to previous page" at bounding box center [260, 484] width 11 height 11
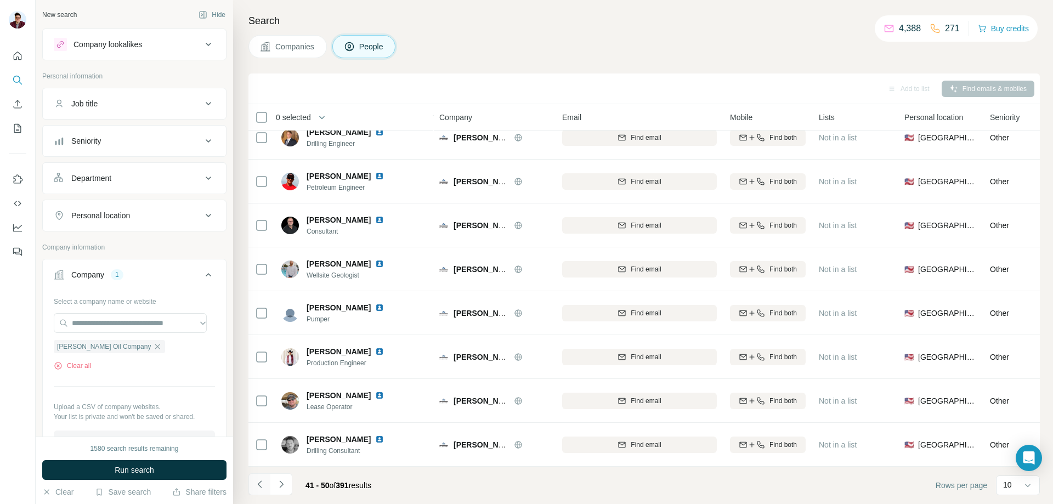
click at [262, 484] on icon "Navigate to previous page" at bounding box center [260, 484] width 11 height 11
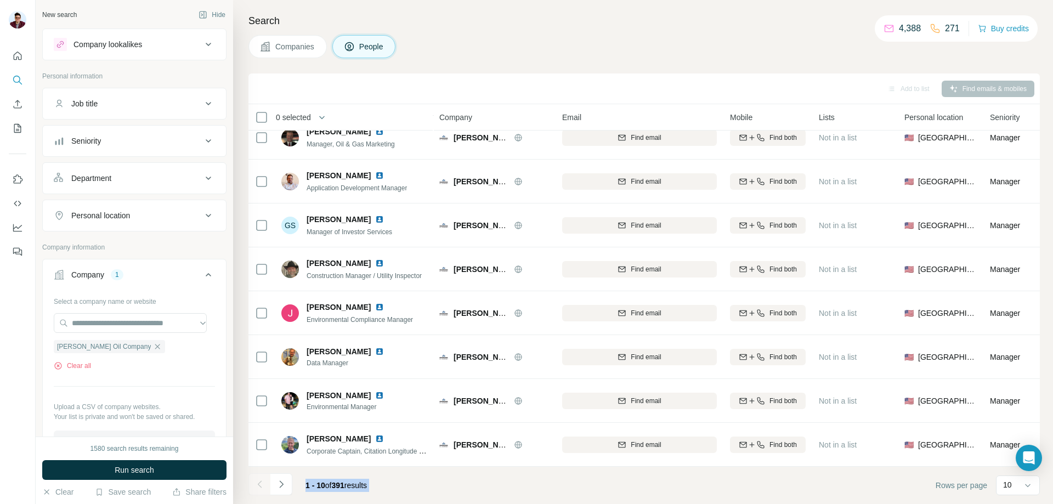
click at [262, 484] on div at bounding box center [260, 484] width 22 height 22
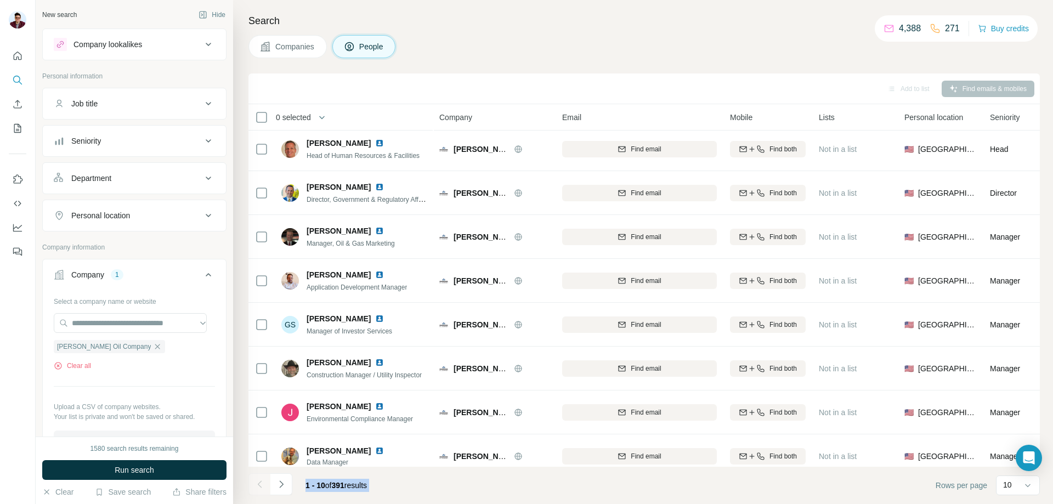
scroll to position [0, 0]
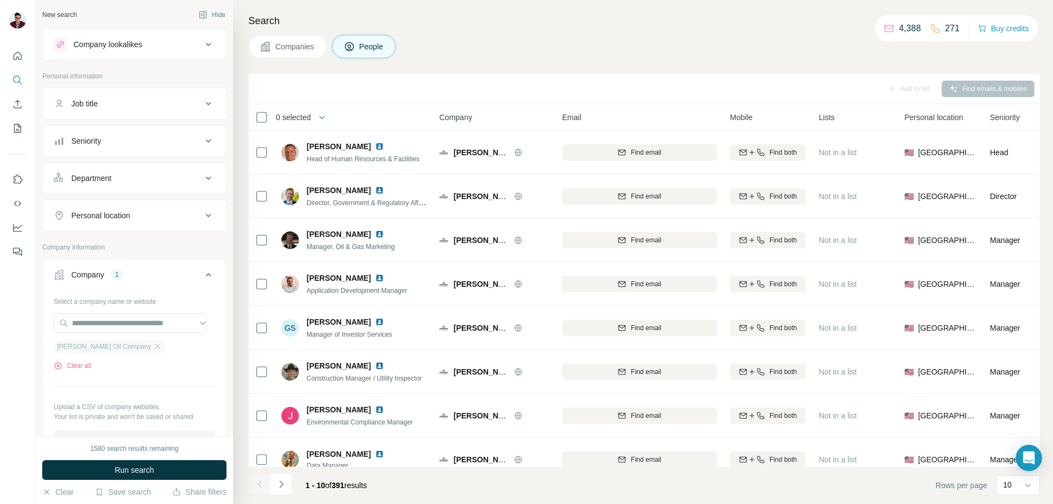
click at [110, 348] on span "[PERSON_NAME] Oil Company" at bounding box center [104, 347] width 94 height 10
click at [153, 348] on icon "button" at bounding box center [157, 346] width 9 height 9
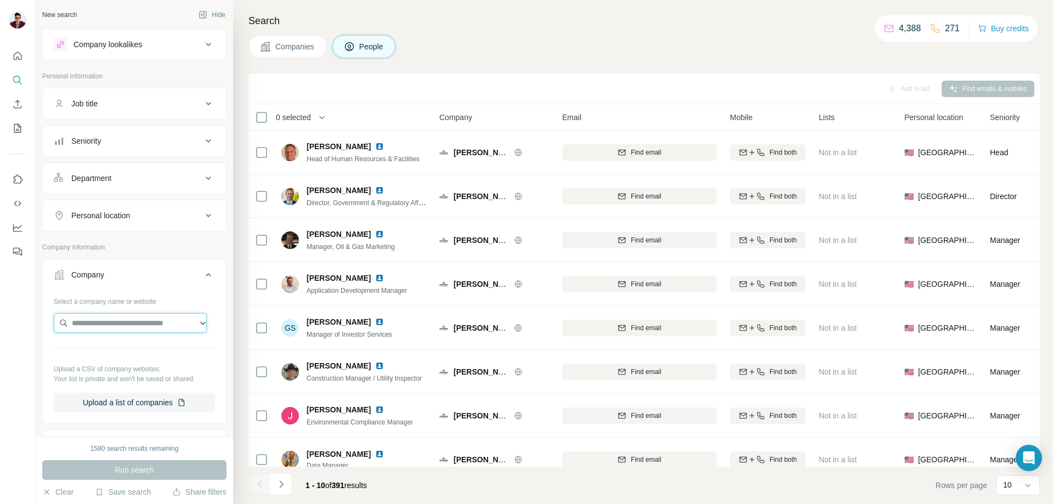
click at [112, 325] on input "text" at bounding box center [130, 323] width 153 height 20
paste input "**********"
type input "**********"
click at [153, 355] on p "[DOMAIN_NAME]" at bounding box center [126, 358] width 82 height 10
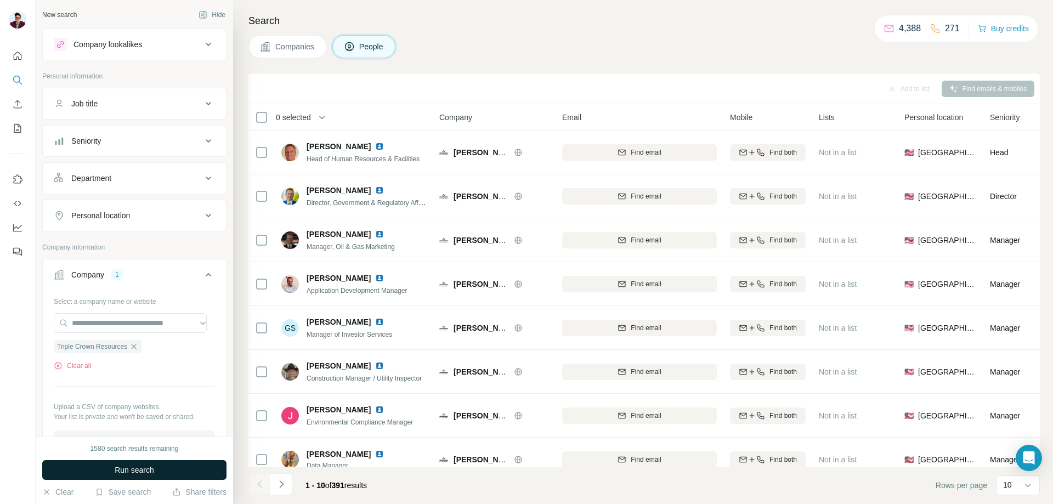
click at [148, 472] on span "Run search" at bounding box center [135, 470] width 40 height 11
